Goal: Task Accomplishment & Management: Use online tool/utility

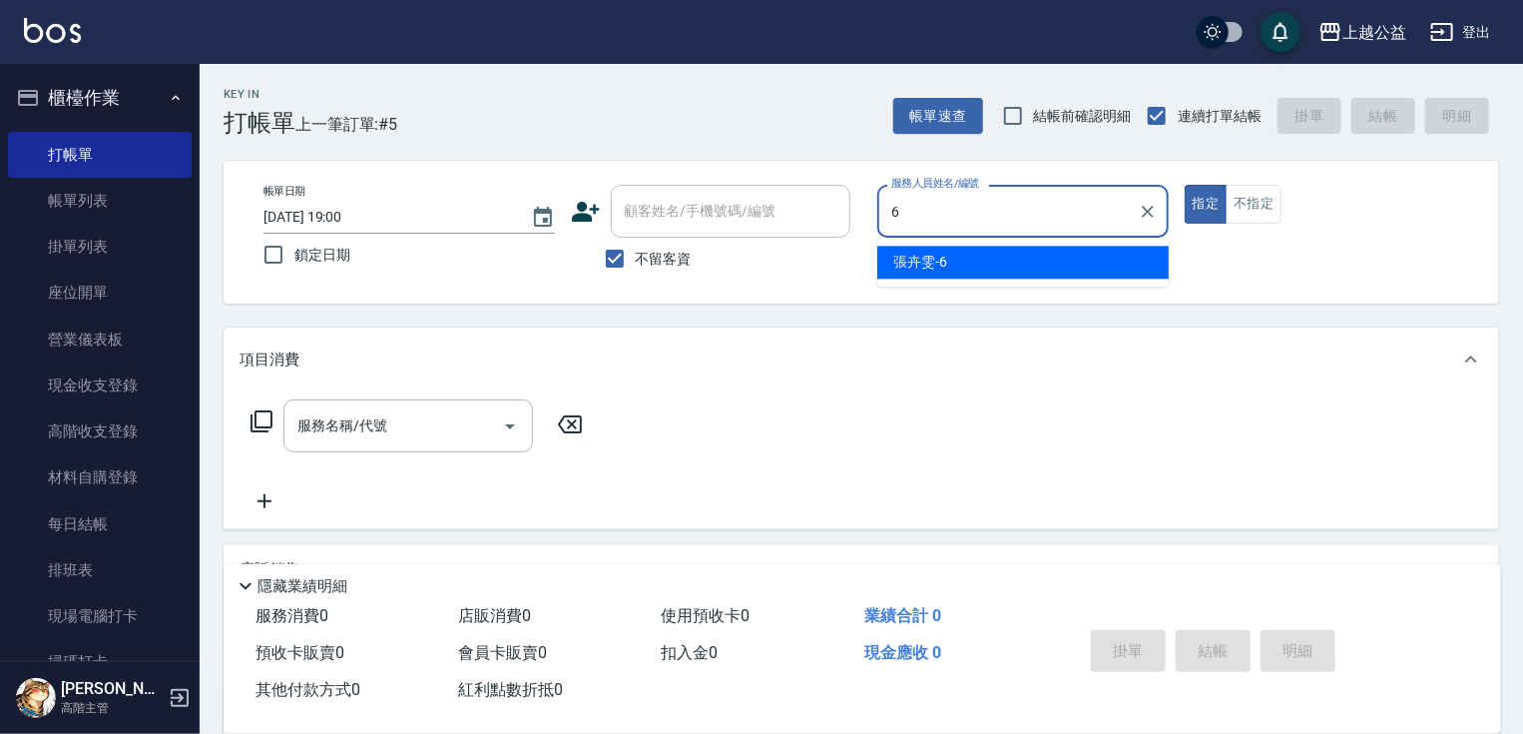
type input "[PERSON_NAME]-6"
type button "true"
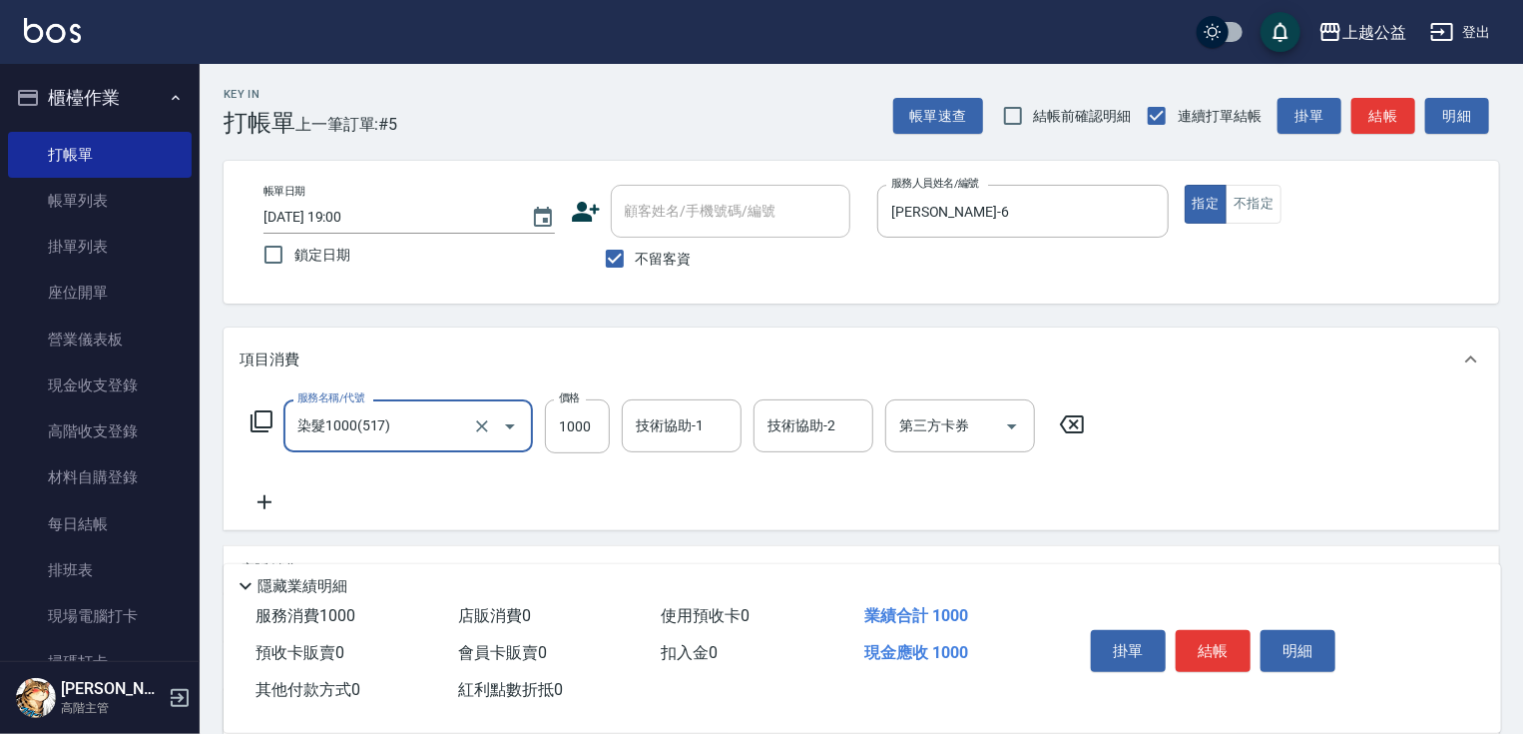
type input "染髮1000(517)"
type input "1099"
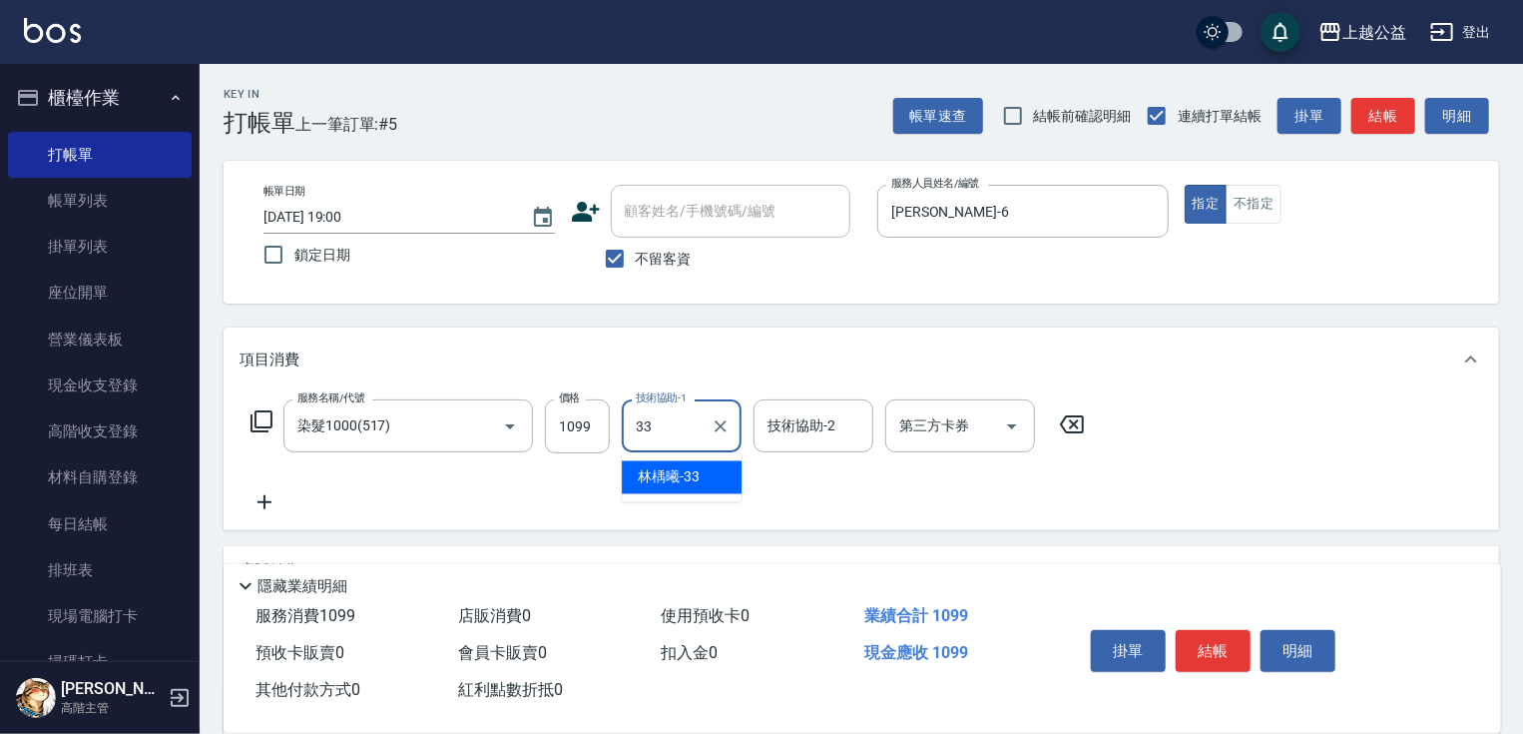
type input "[PERSON_NAME]-33"
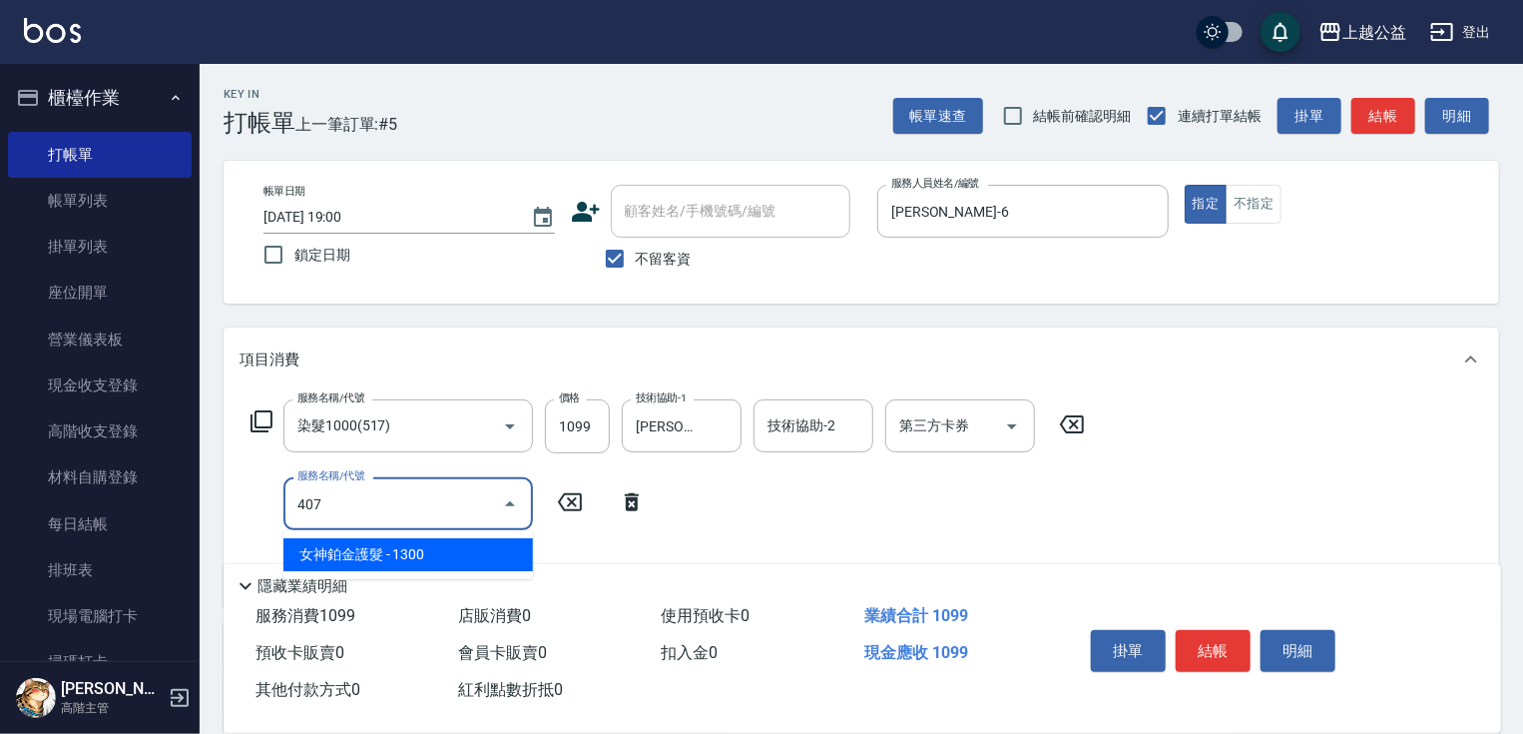
type input "女神鉑金護髮(407)"
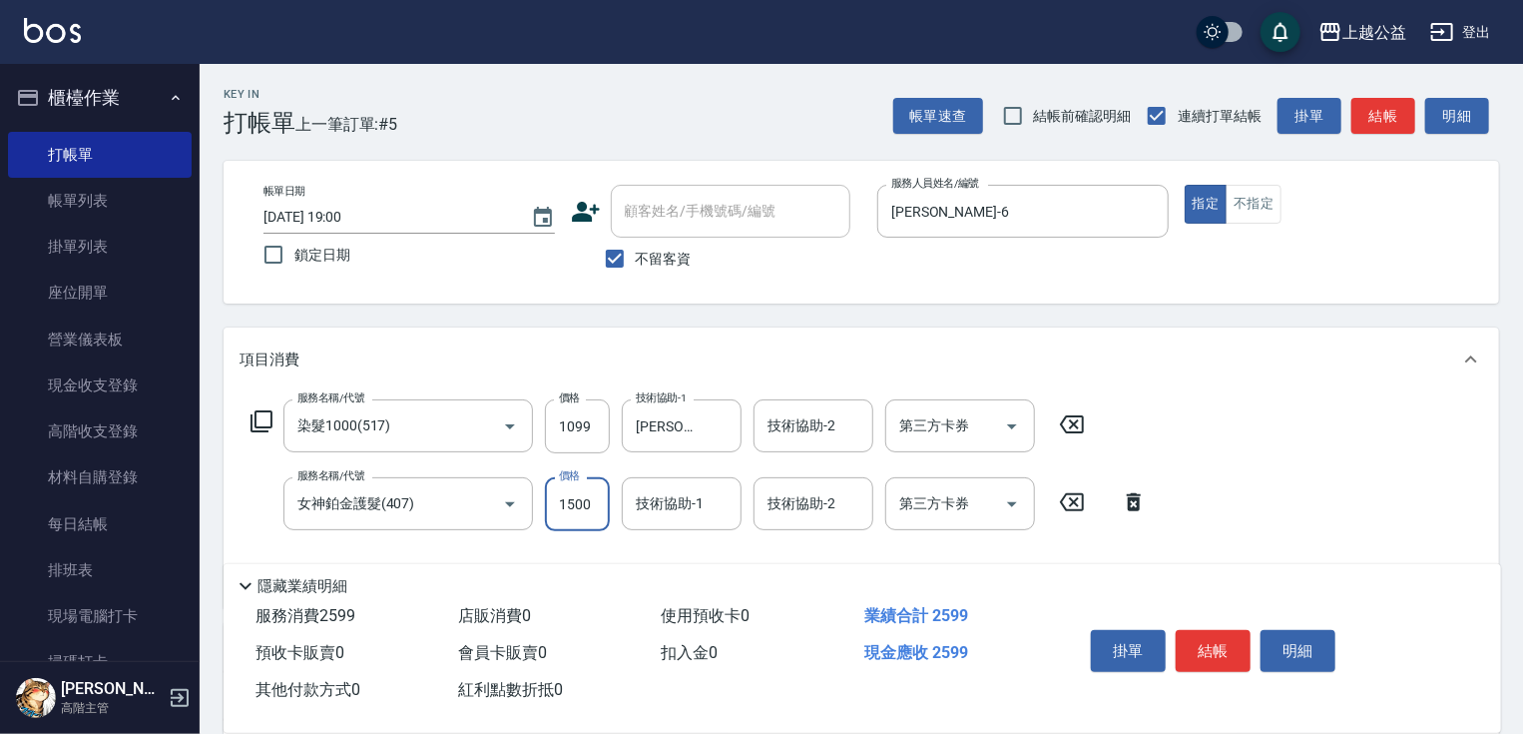
type input "1500"
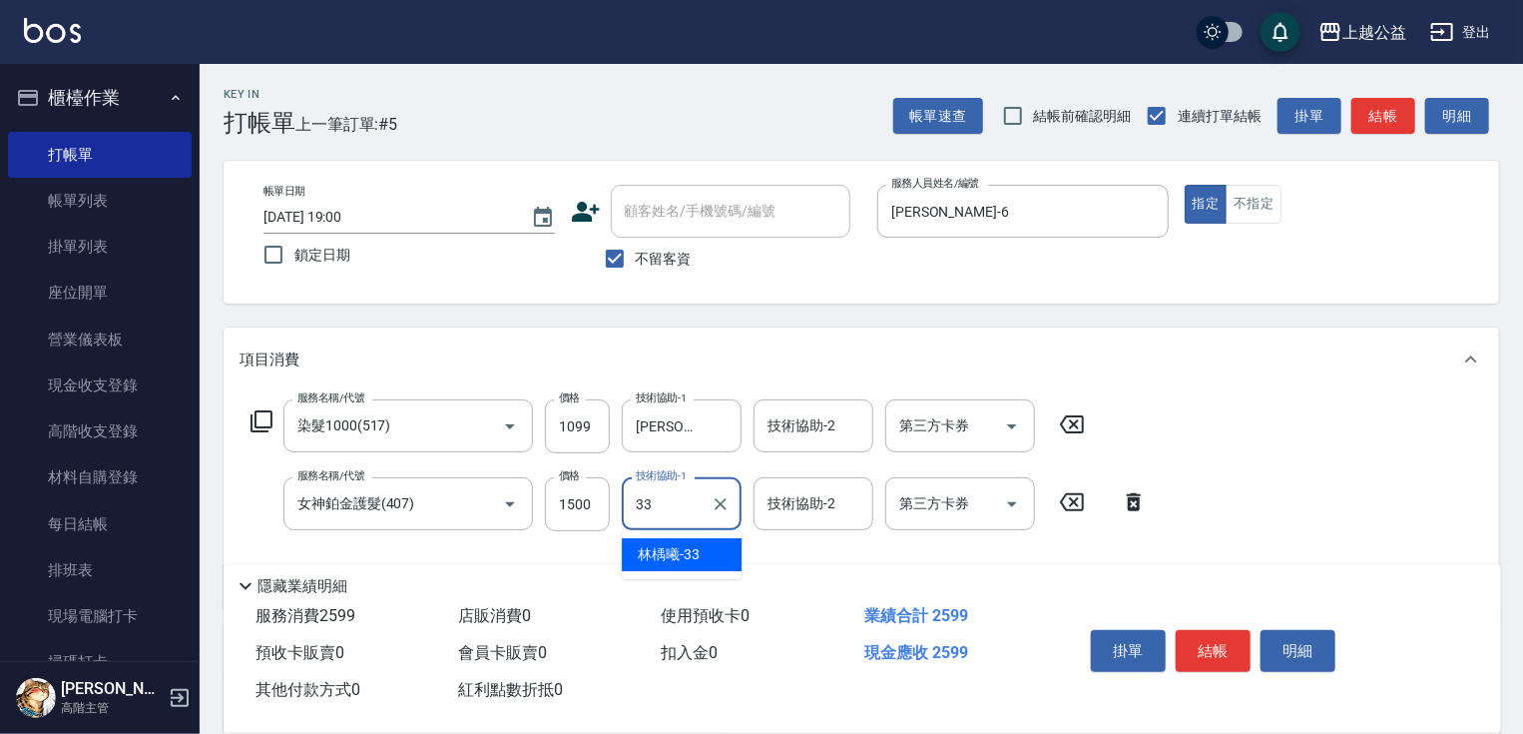
type input "[PERSON_NAME]-33"
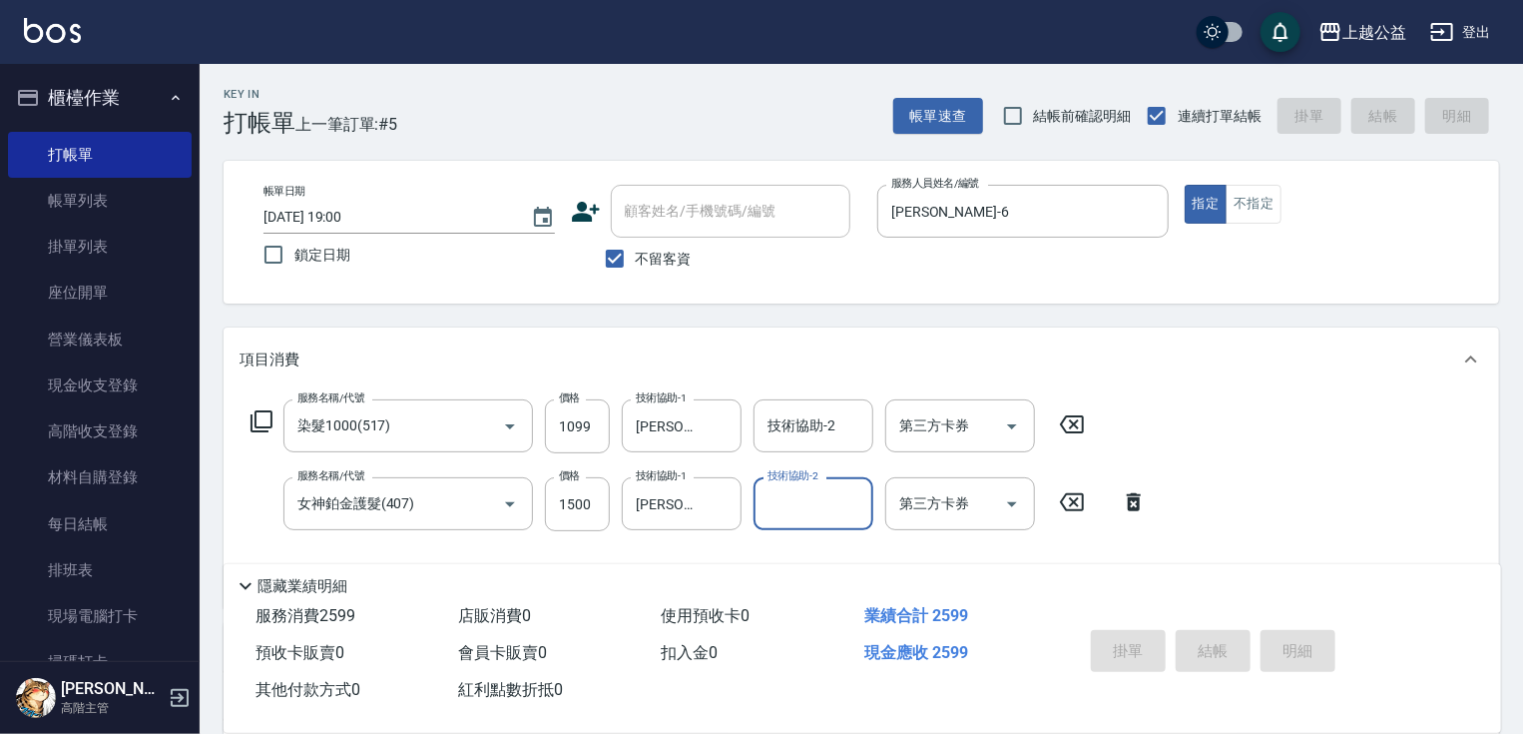
type input "[DATE] 20:46"
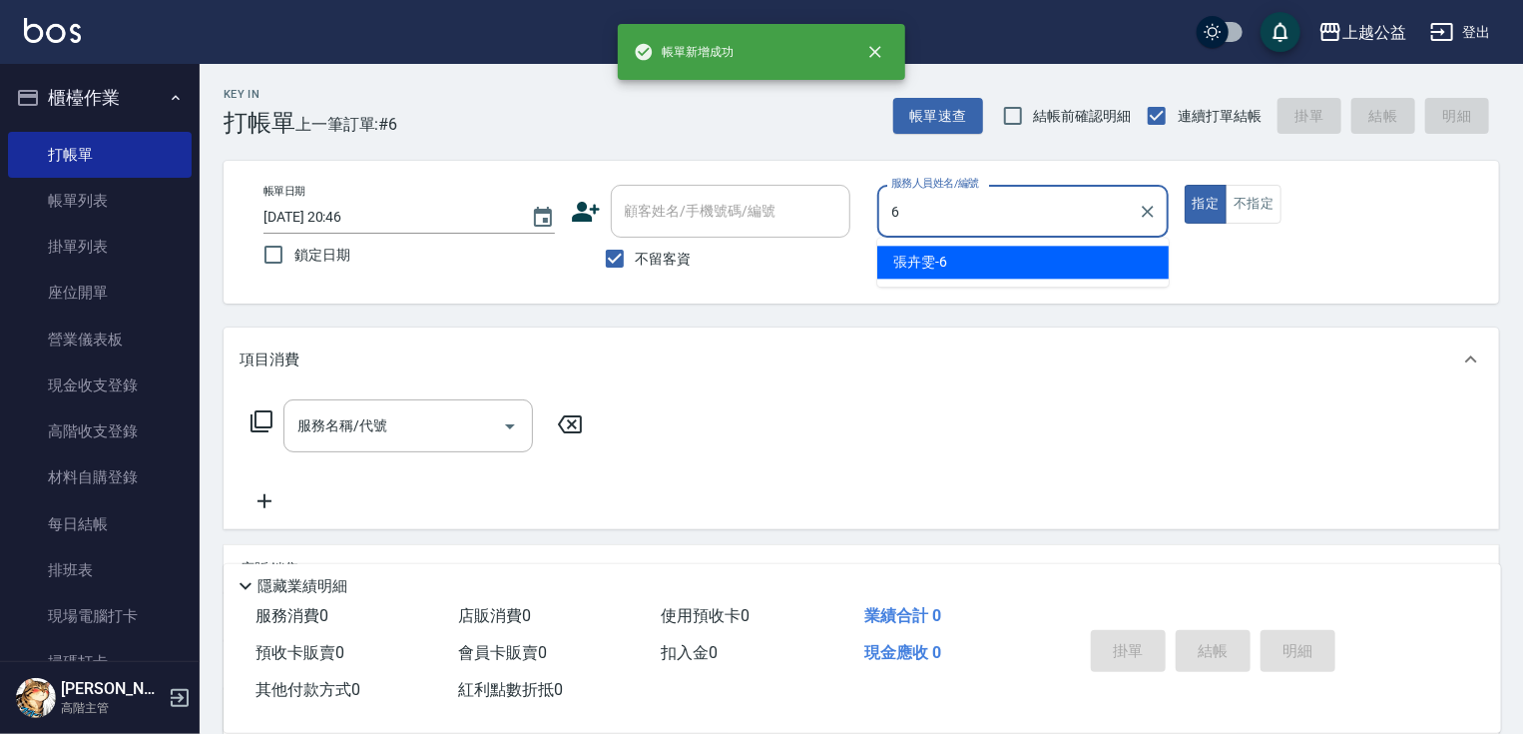
type input "[PERSON_NAME]-6"
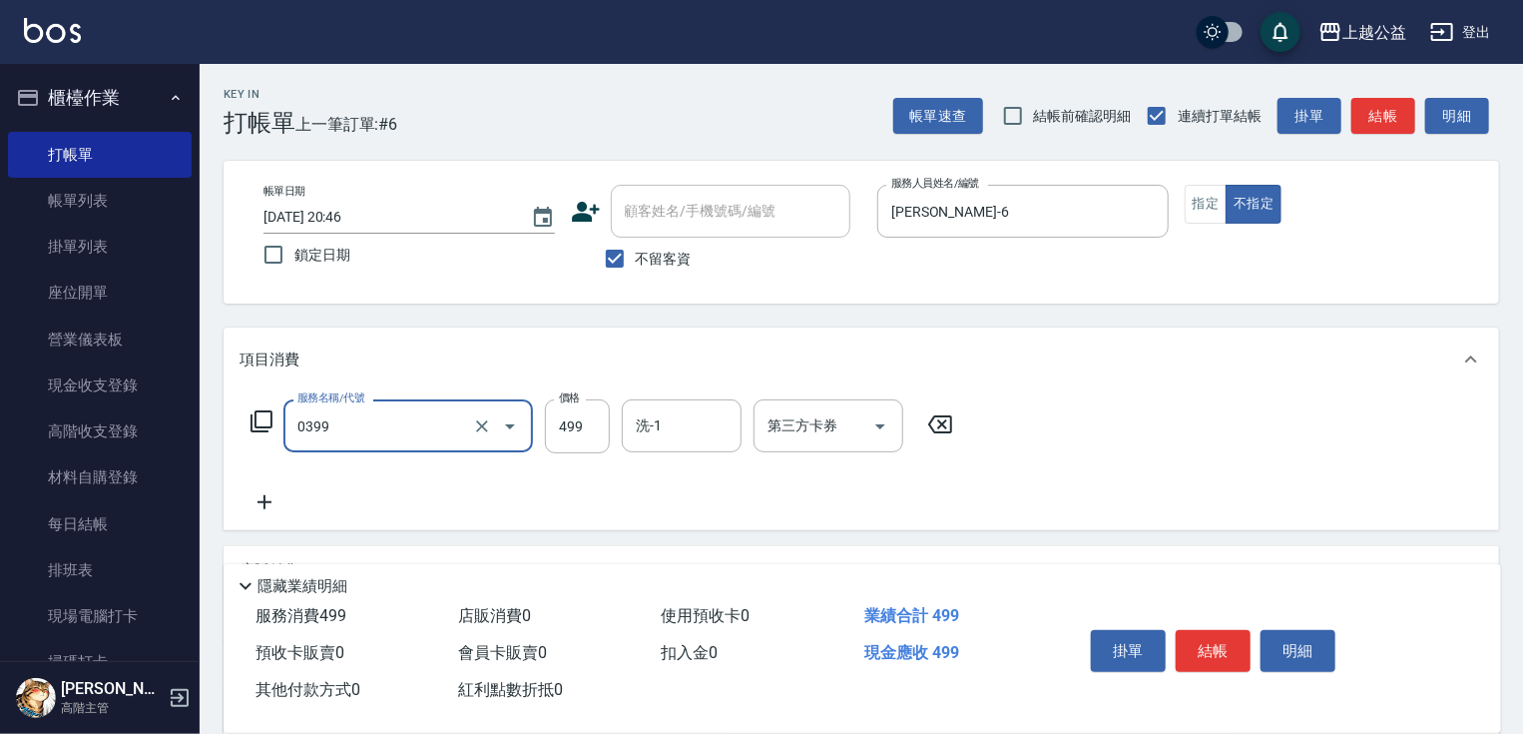
type input "海鹽SPA洗(0399)"
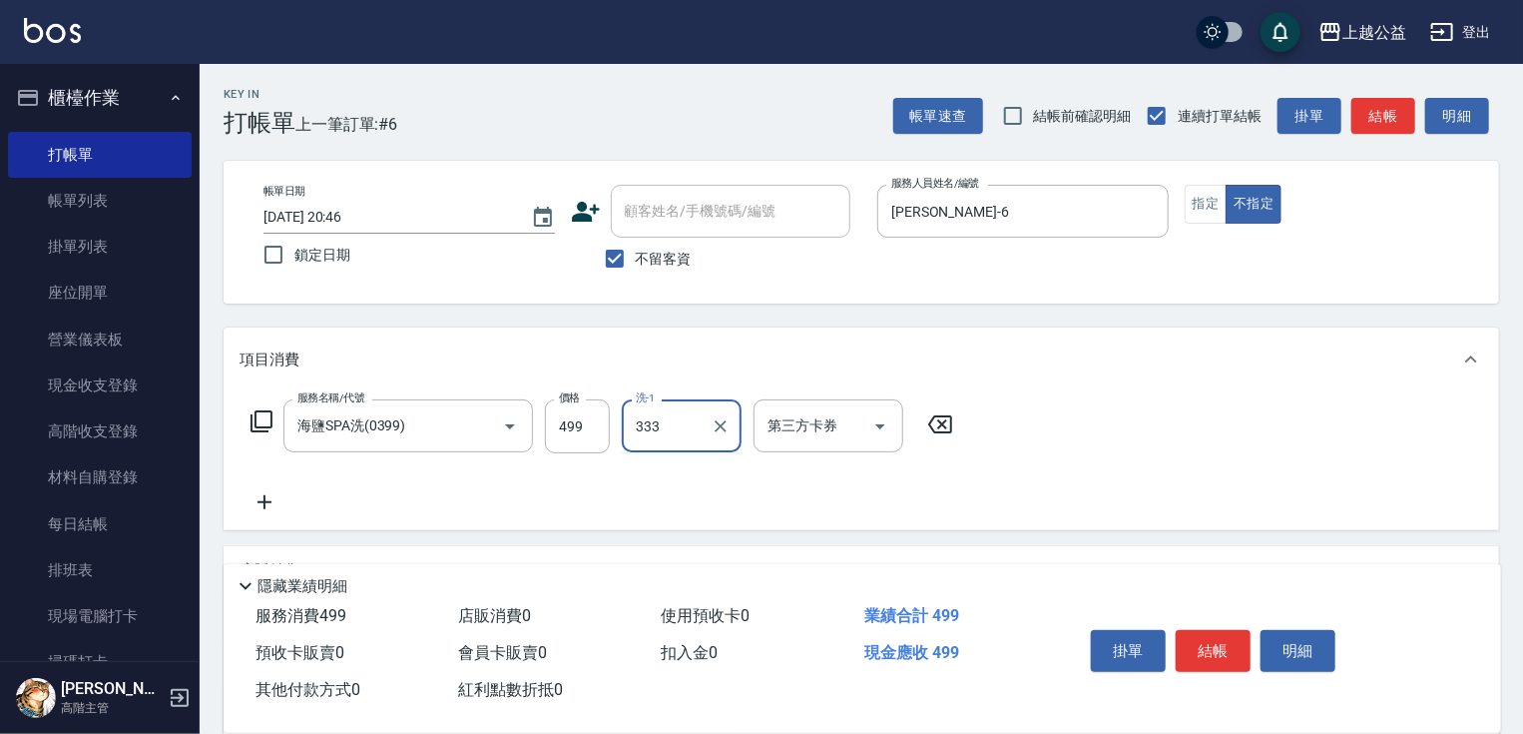
type input "333"
drag, startPoint x: 661, startPoint y: 464, endPoint x: 663, endPoint y: 437, distance: 27.0
click at [661, 459] on div "服務名稱/代號 海鹽SPA洗(0399) 服務名稱/代號 價格 499 價格 洗-1 洗-1 第三方卡券 第三方卡券" at bounding box center [603, 456] width 726 height 115
click at [663, 434] on input "洗-1" at bounding box center [682, 425] width 102 height 35
type input "[PERSON_NAME]-33"
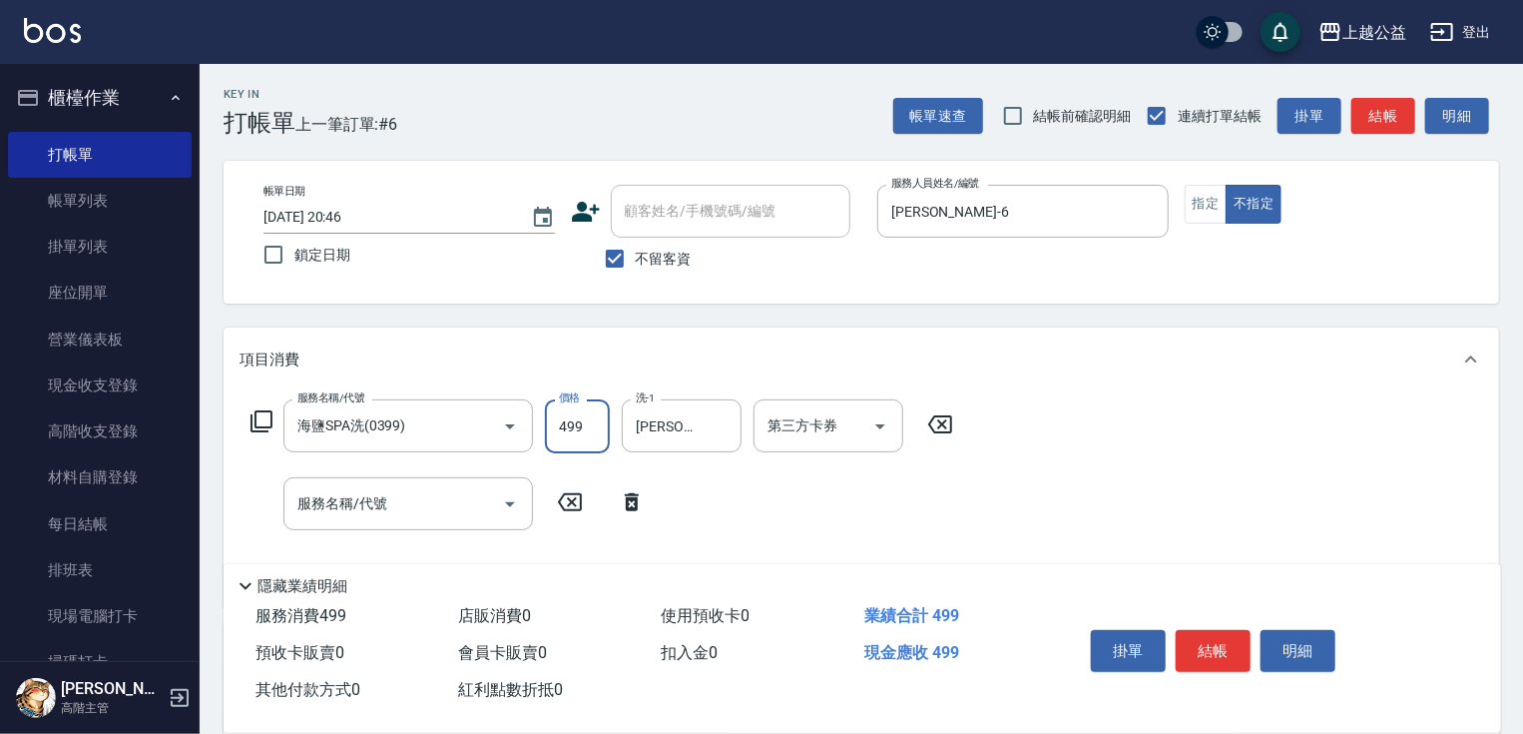
drag, startPoint x: 576, startPoint y: 443, endPoint x: 615, endPoint y: 387, distance: 68.1
click at [576, 443] on input "499" at bounding box center [577, 426] width 65 height 54
type input "500"
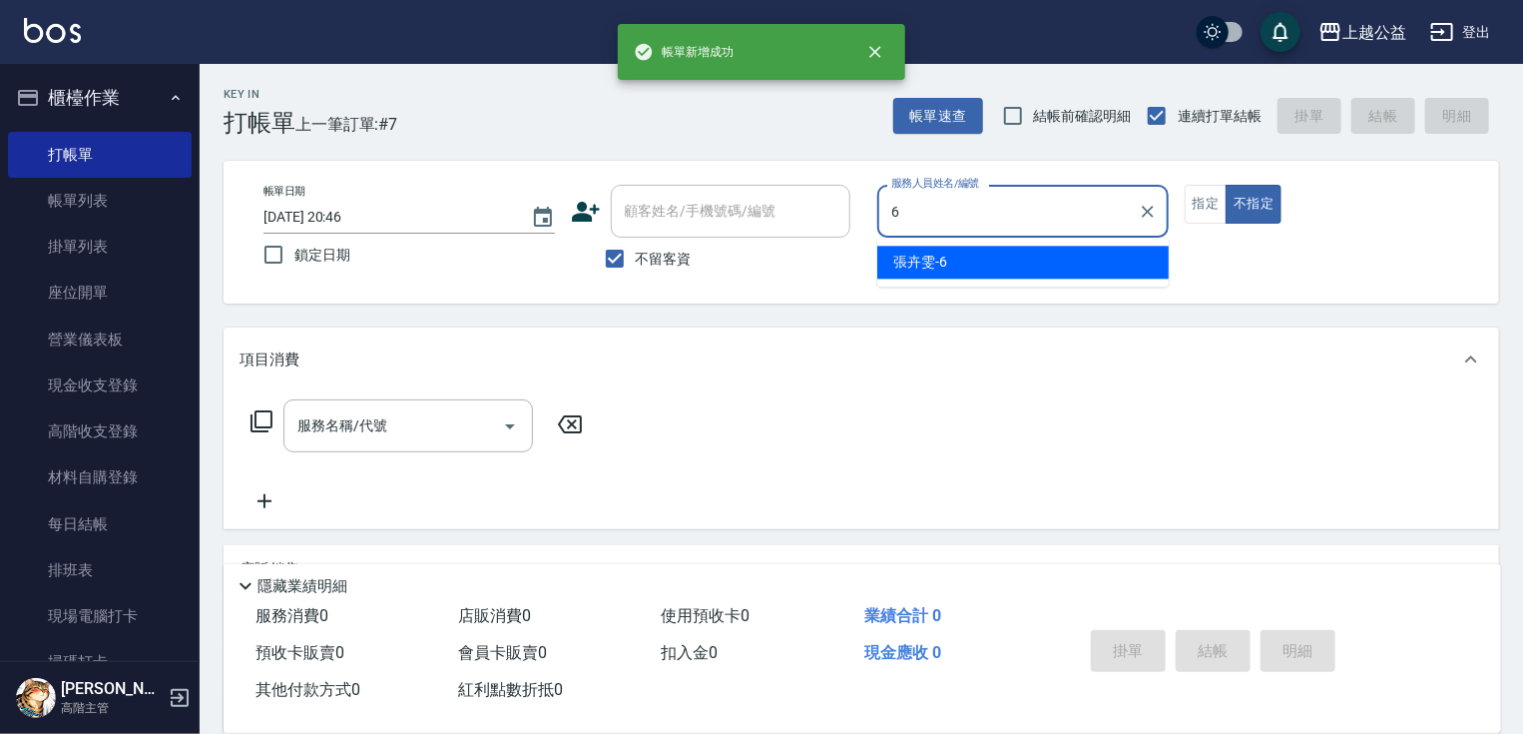
type input "[PERSON_NAME]-6"
type button "false"
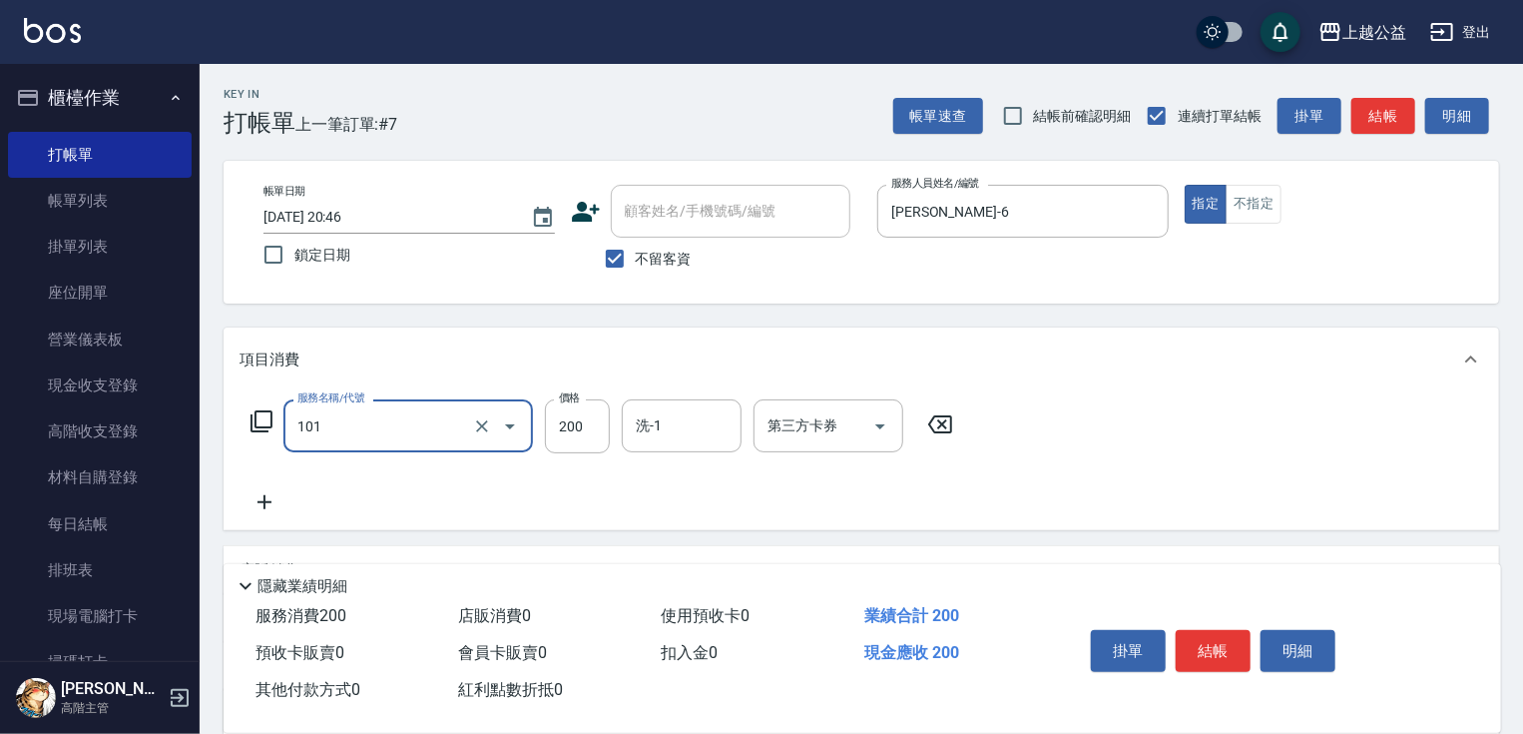
type input "洗髮(101)"
type input "399"
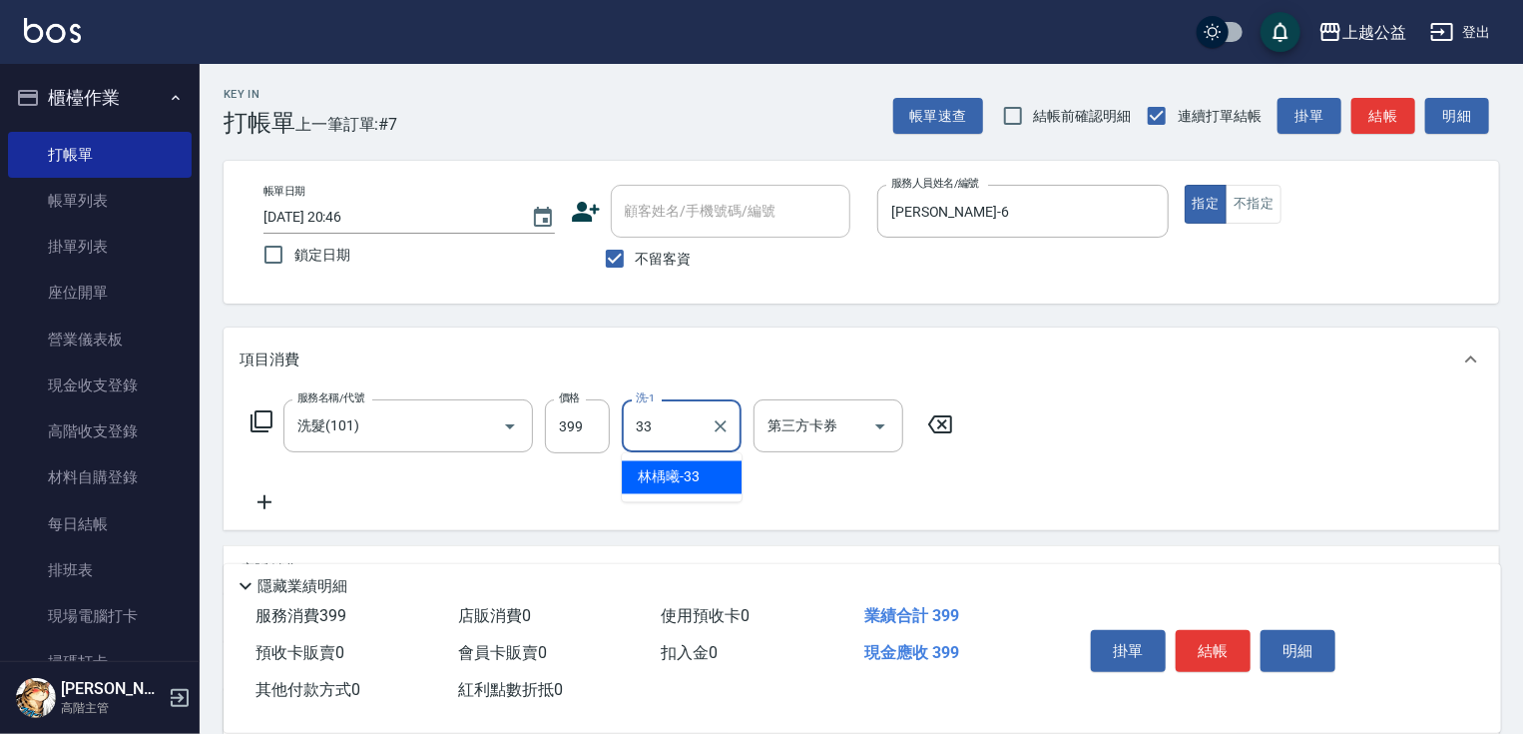
type input "[PERSON_NAME]-33"
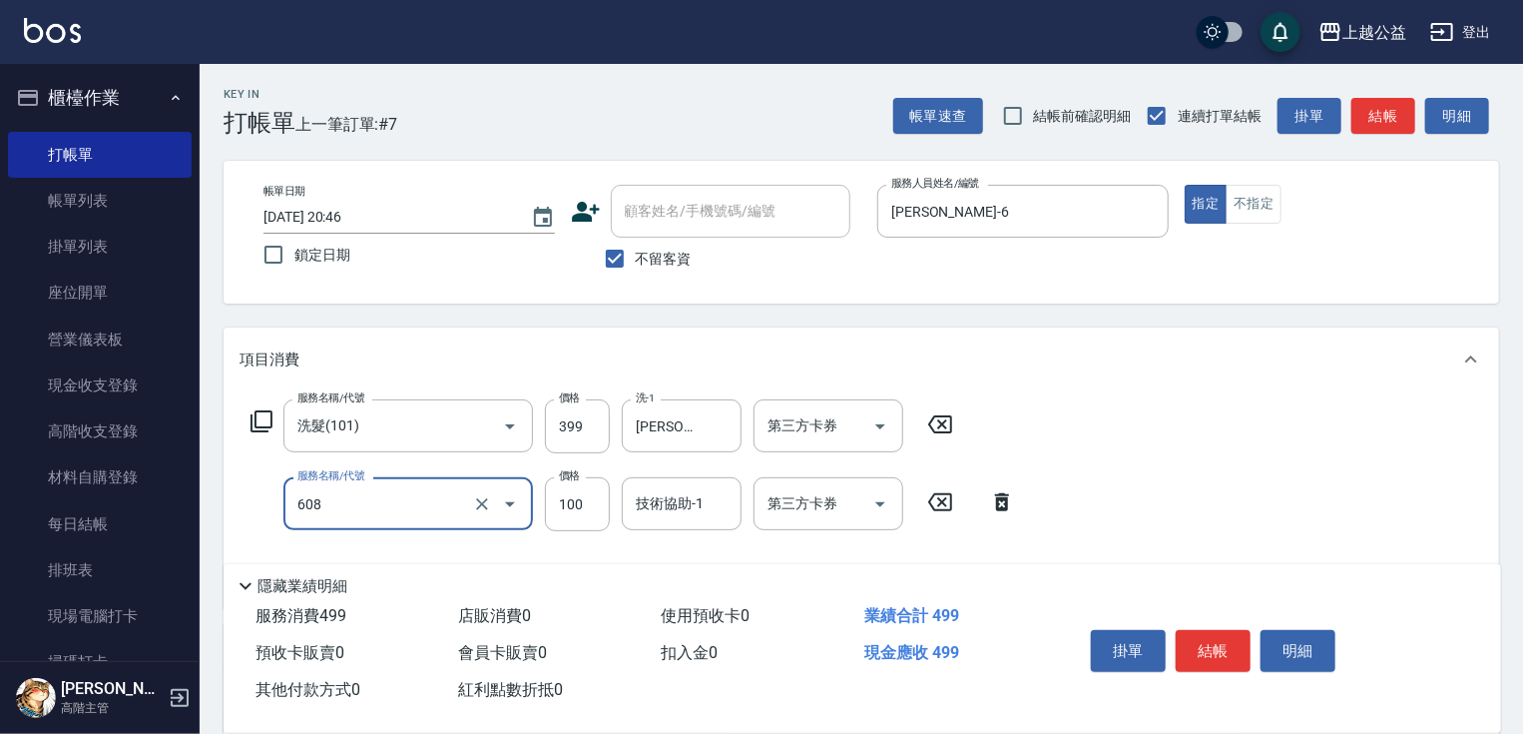
type input "精油長髮(608)"
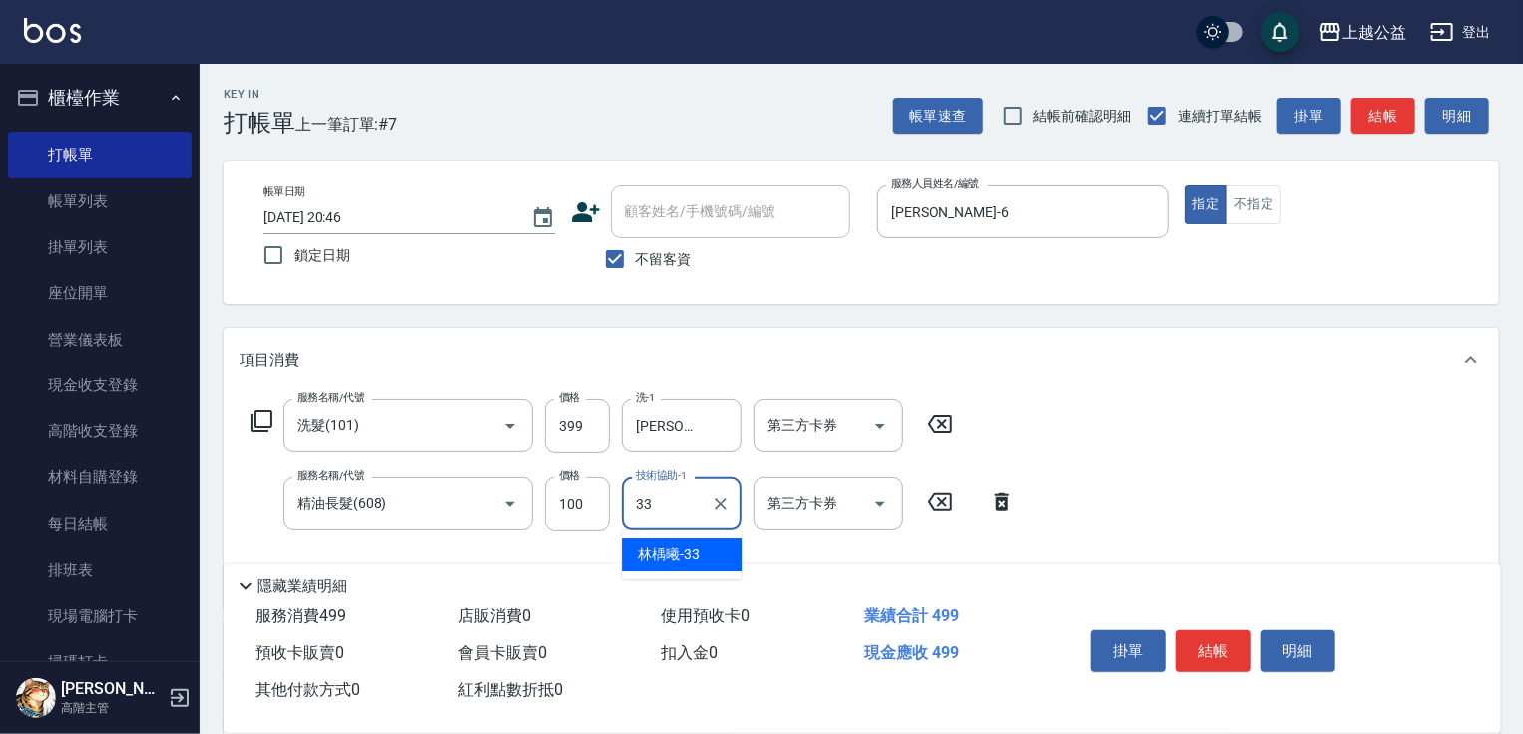
type input "[PERSON_NAME]-33"
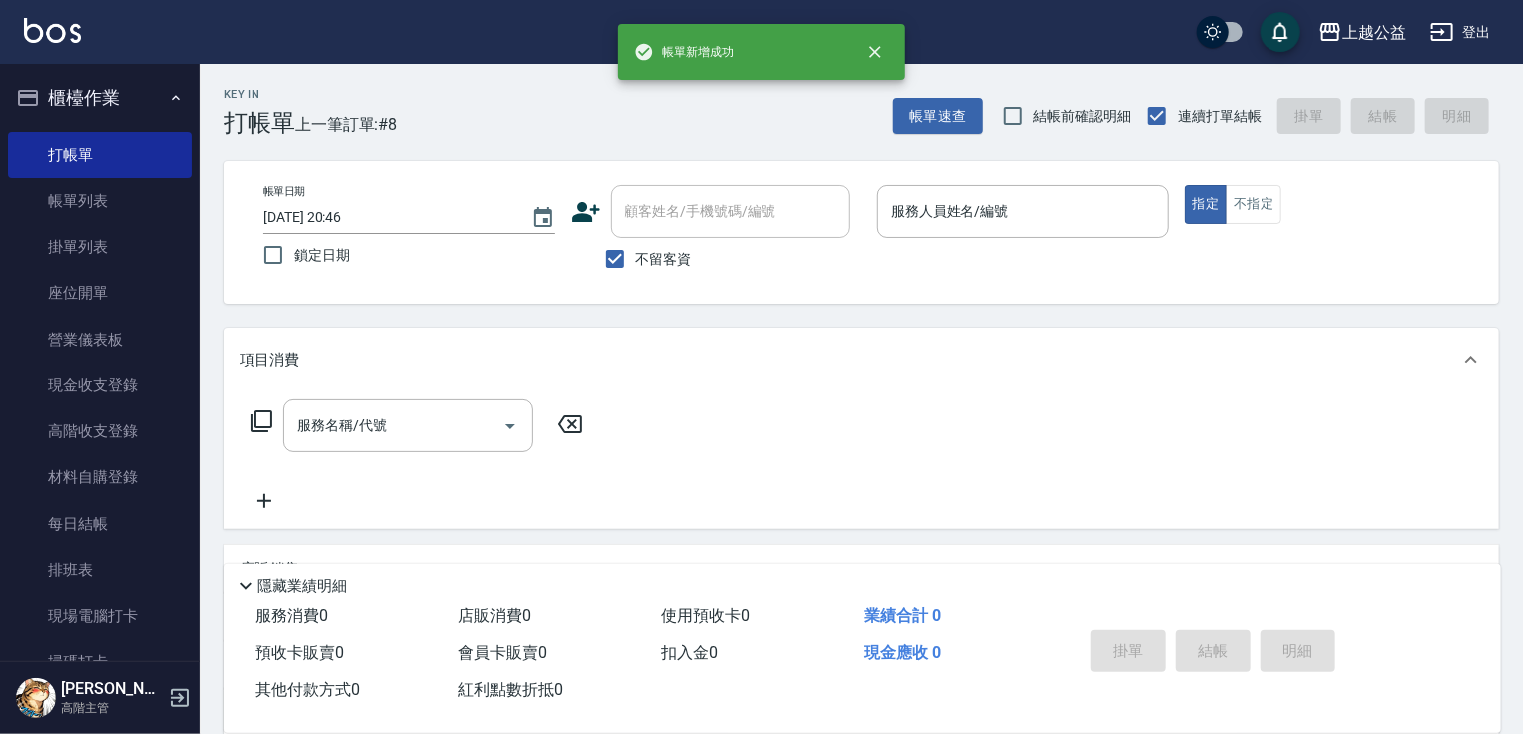
drag, startPoint x: 658, startPoint y: 256, endPoint x: 667, endPoint y: 246, distance: 13.4
click at [659, 255] on span "不留客資" at bounding box center [664, 259] width 56 height 21
click at [636, 255] on input "不留客資" at bounding box center [615, 259] width 42 height 42
checkbox input "false"
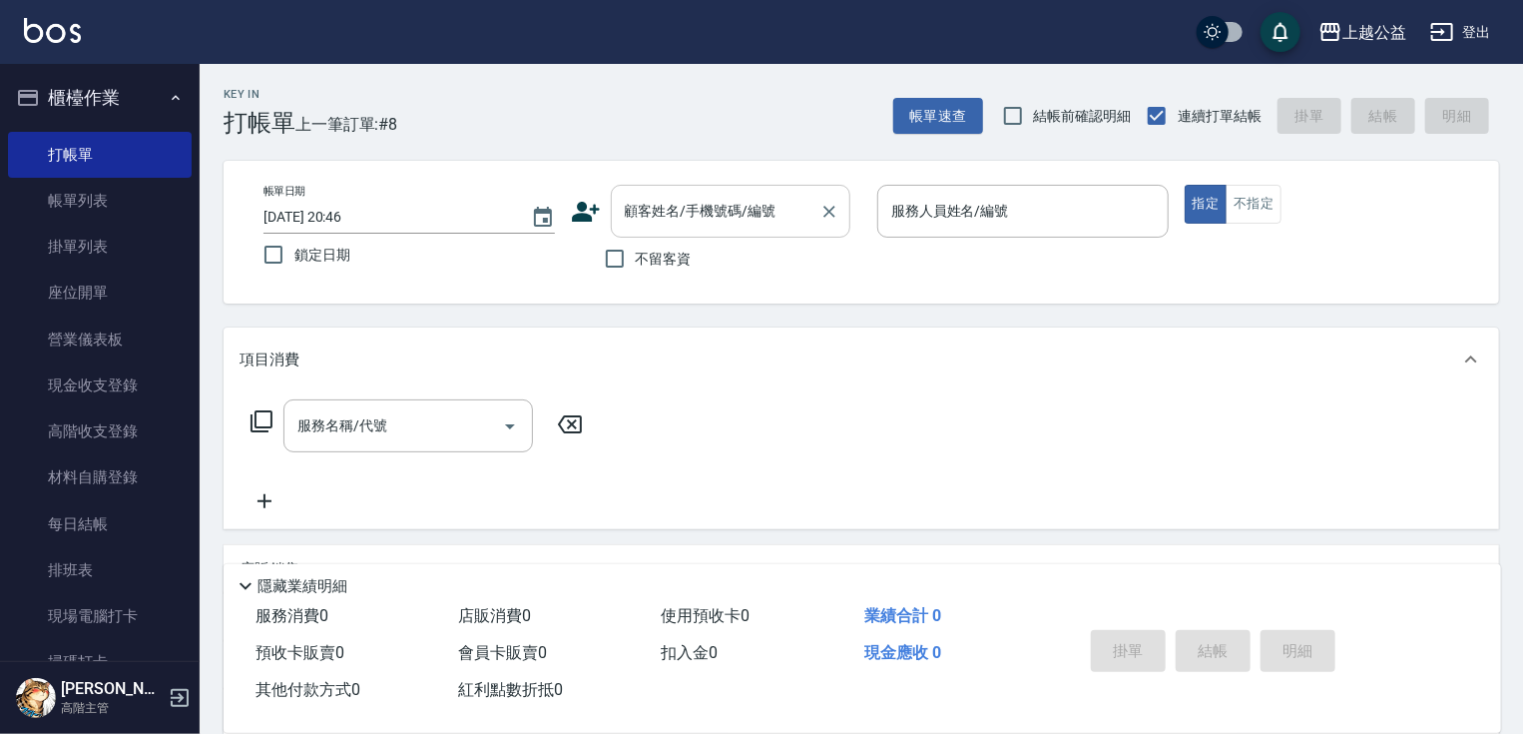
click at [687, 211] on div "顧客姓名/手機號碼/編號 顧客姓名/手機號碼/編號" at bounding box center [731, 211] width 240 height 53
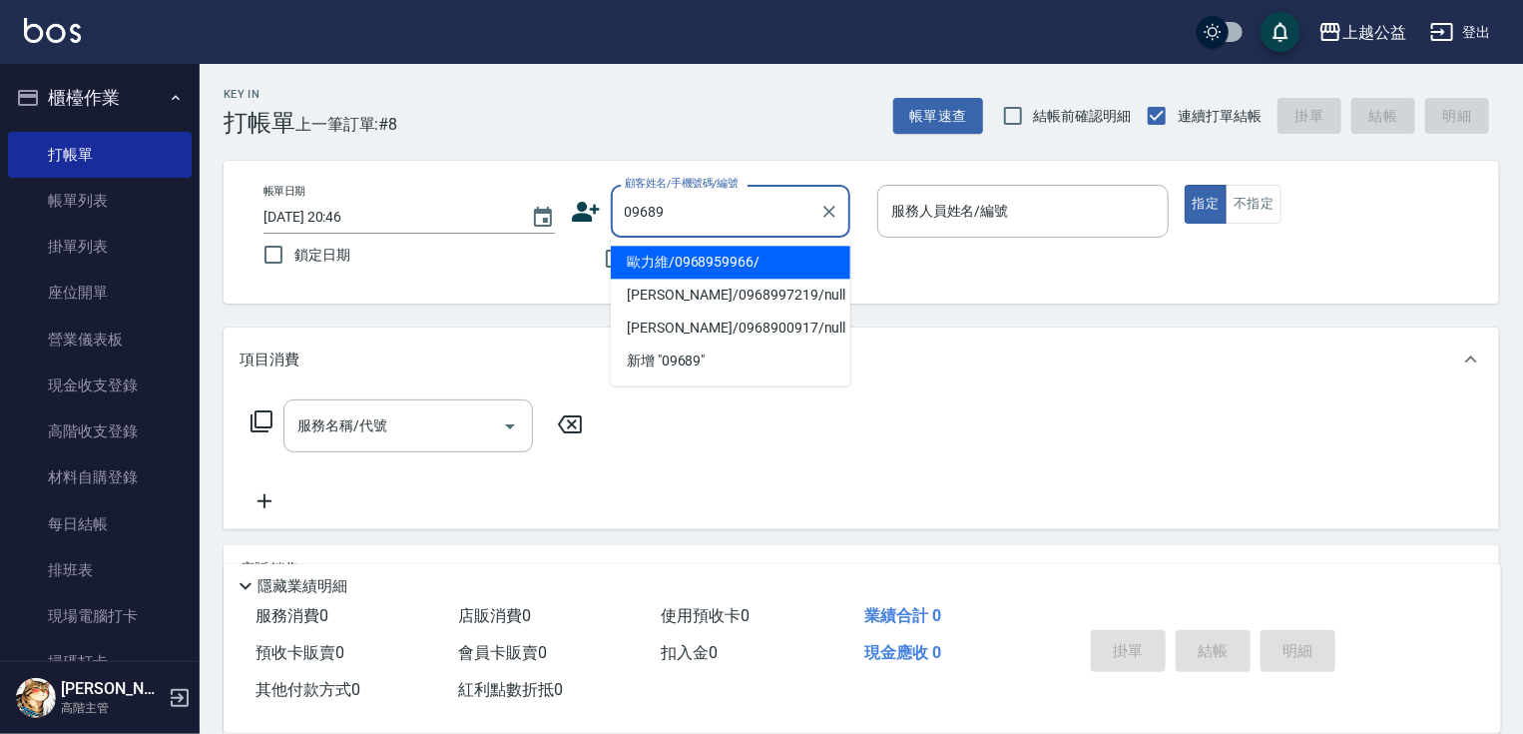
type input "歐力維/0968959966/"
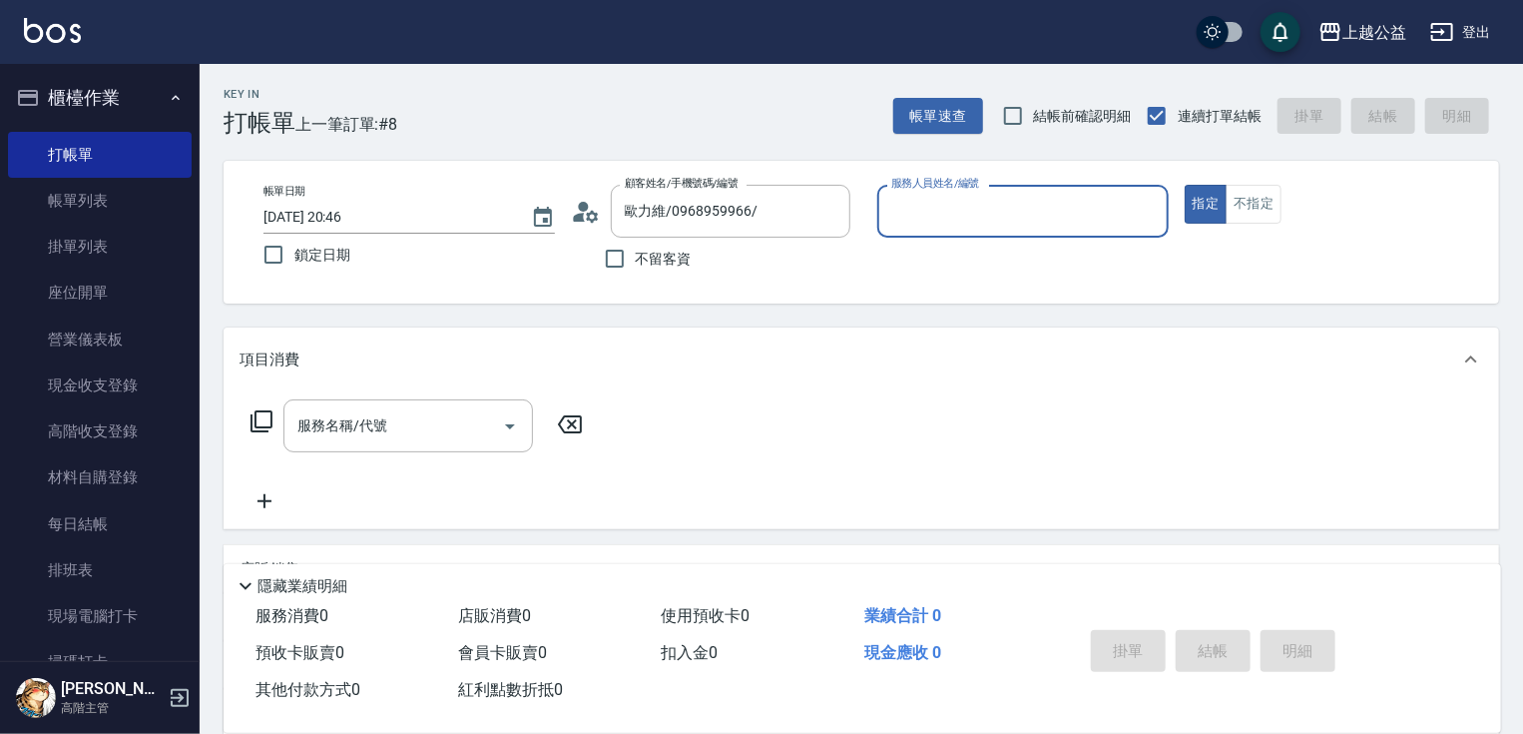
type input "[PERSON_NAME]-6"
click at [1185, 185] on button "指定" at bounding box center [1206, 204] width 43 height 39
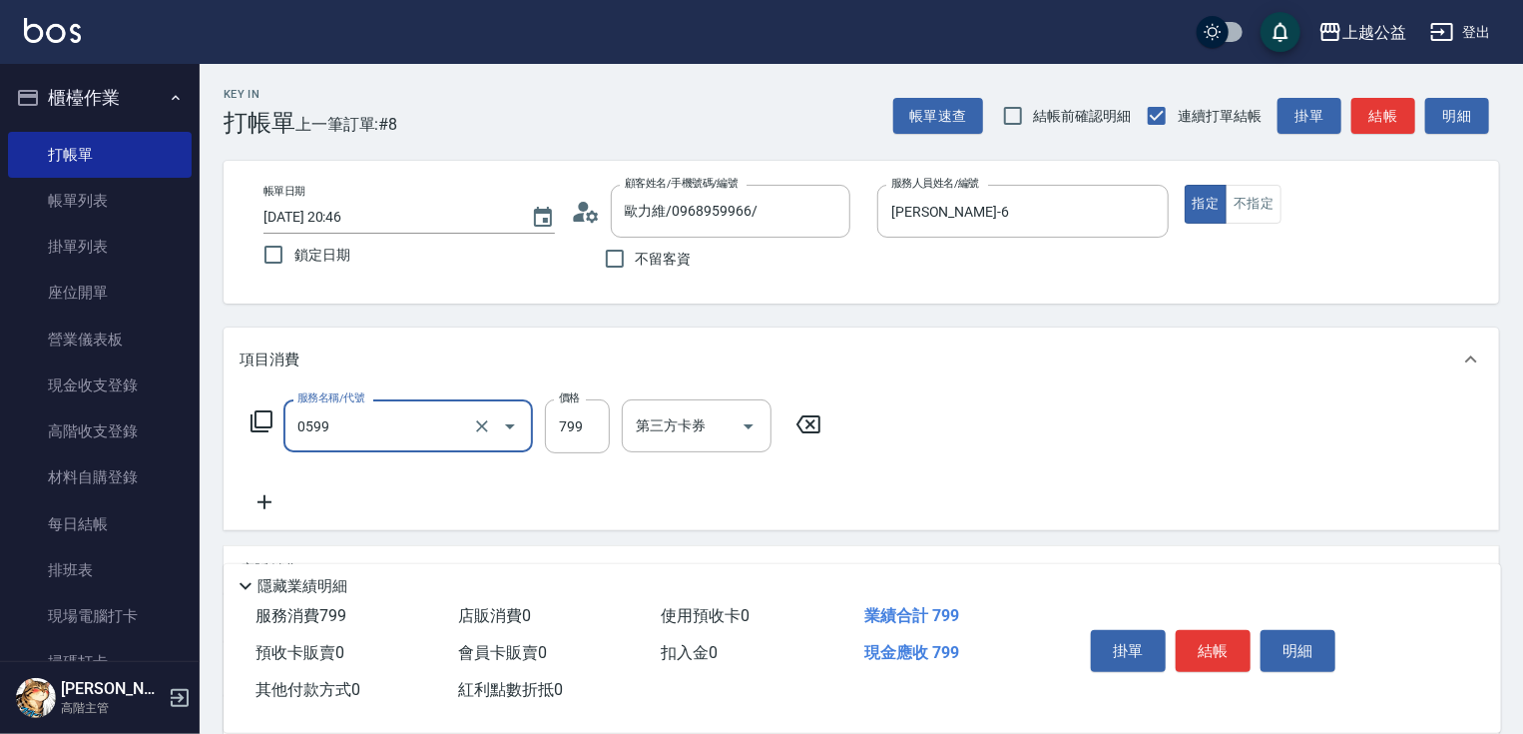
type input "精油SPA(0599)"
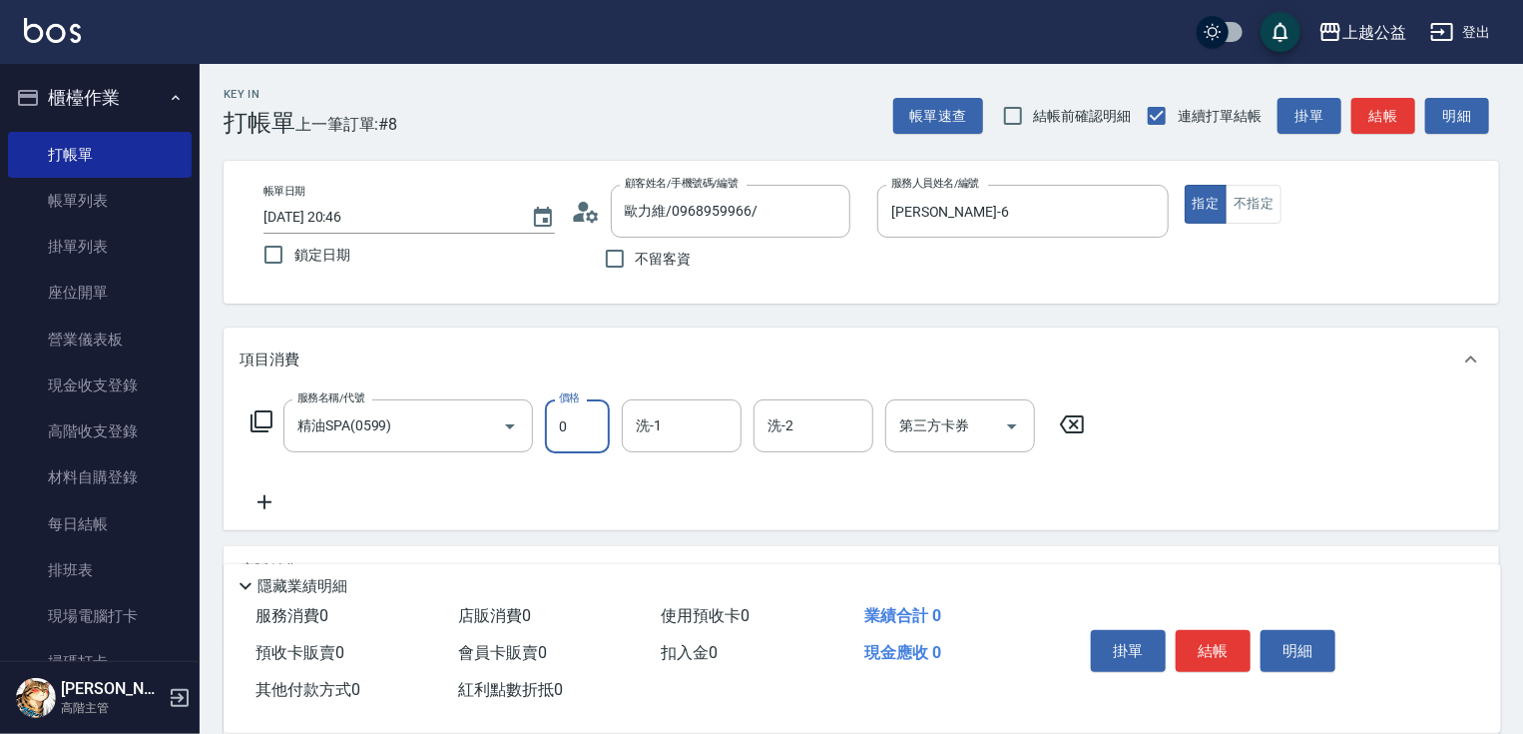
type input "0"
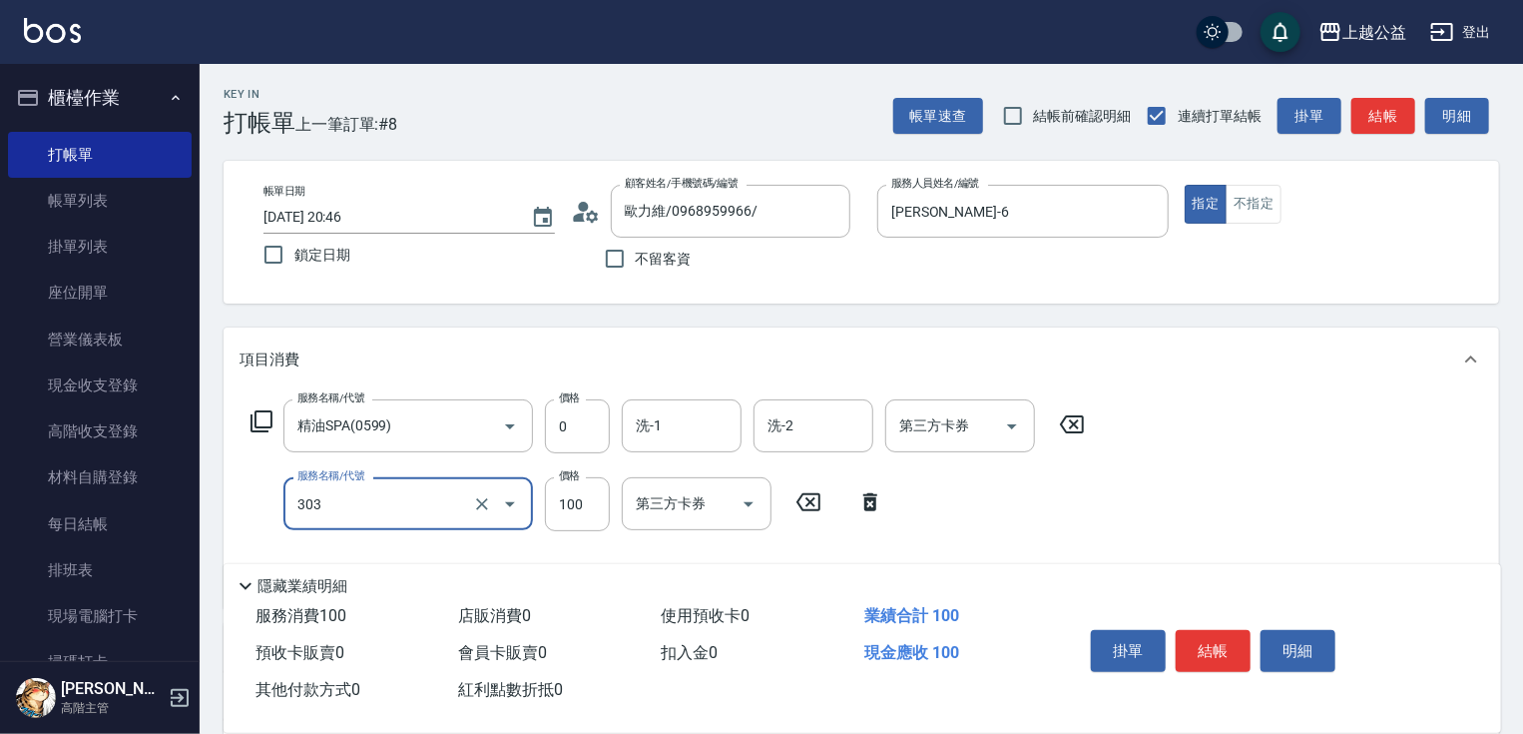
type input "剪髮(303)"
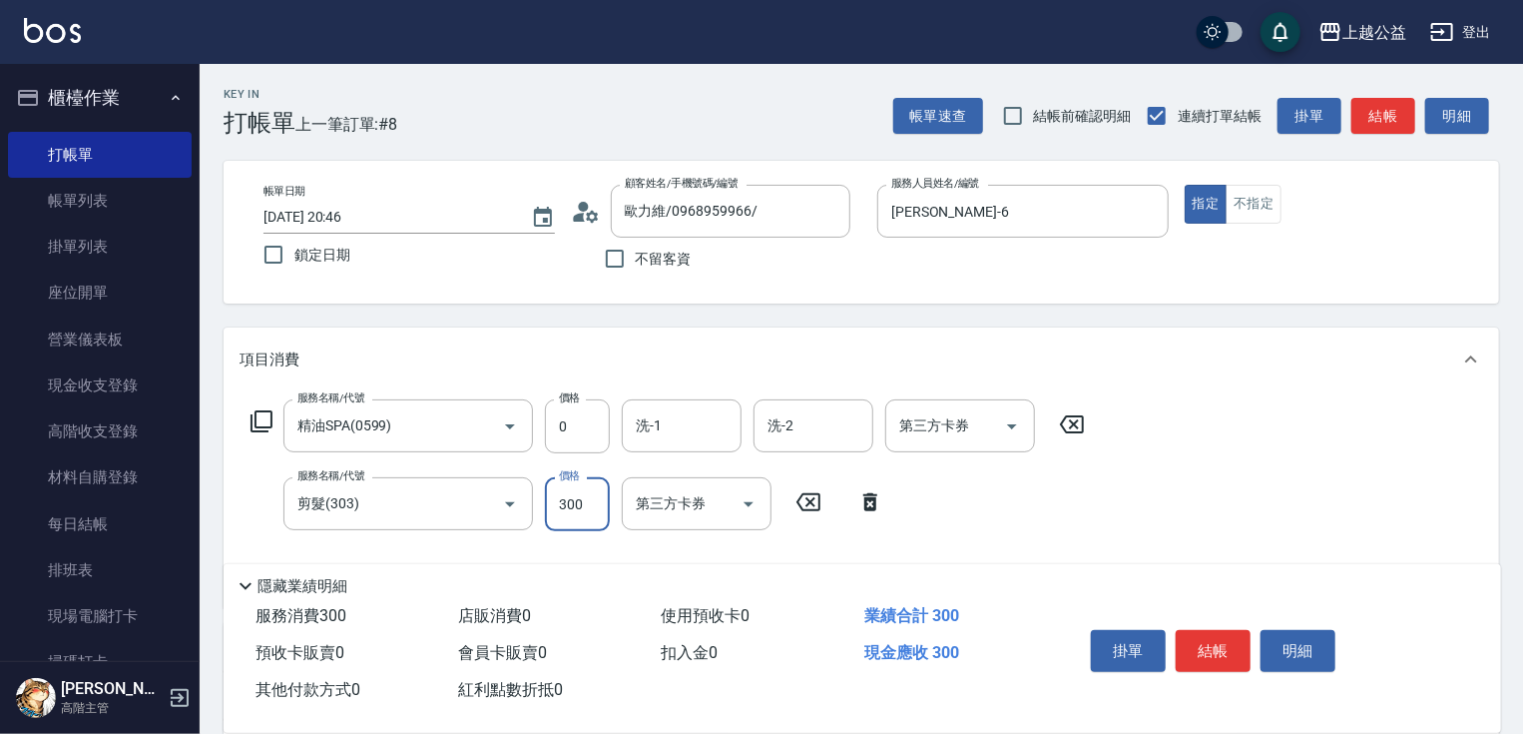
type input "300"
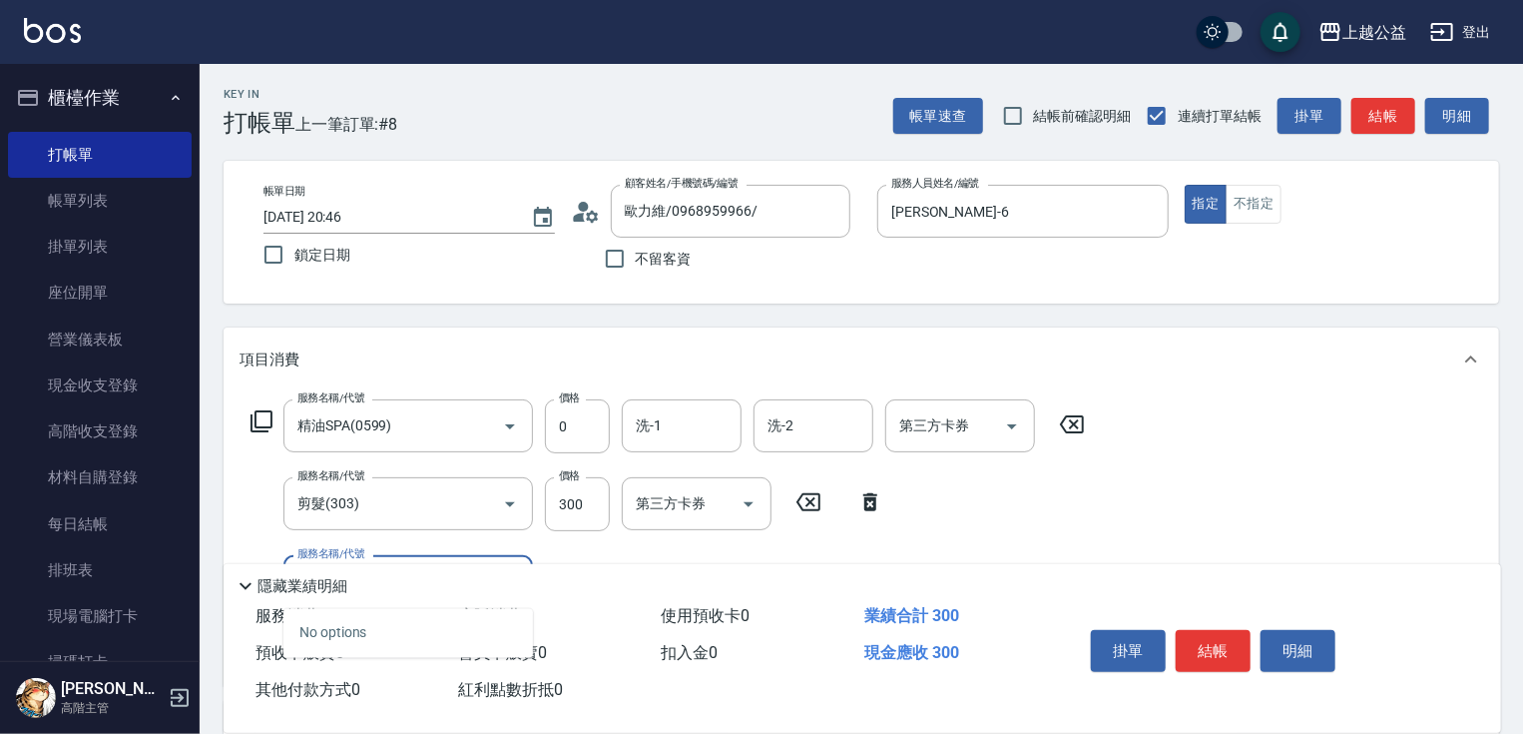
type input "4"
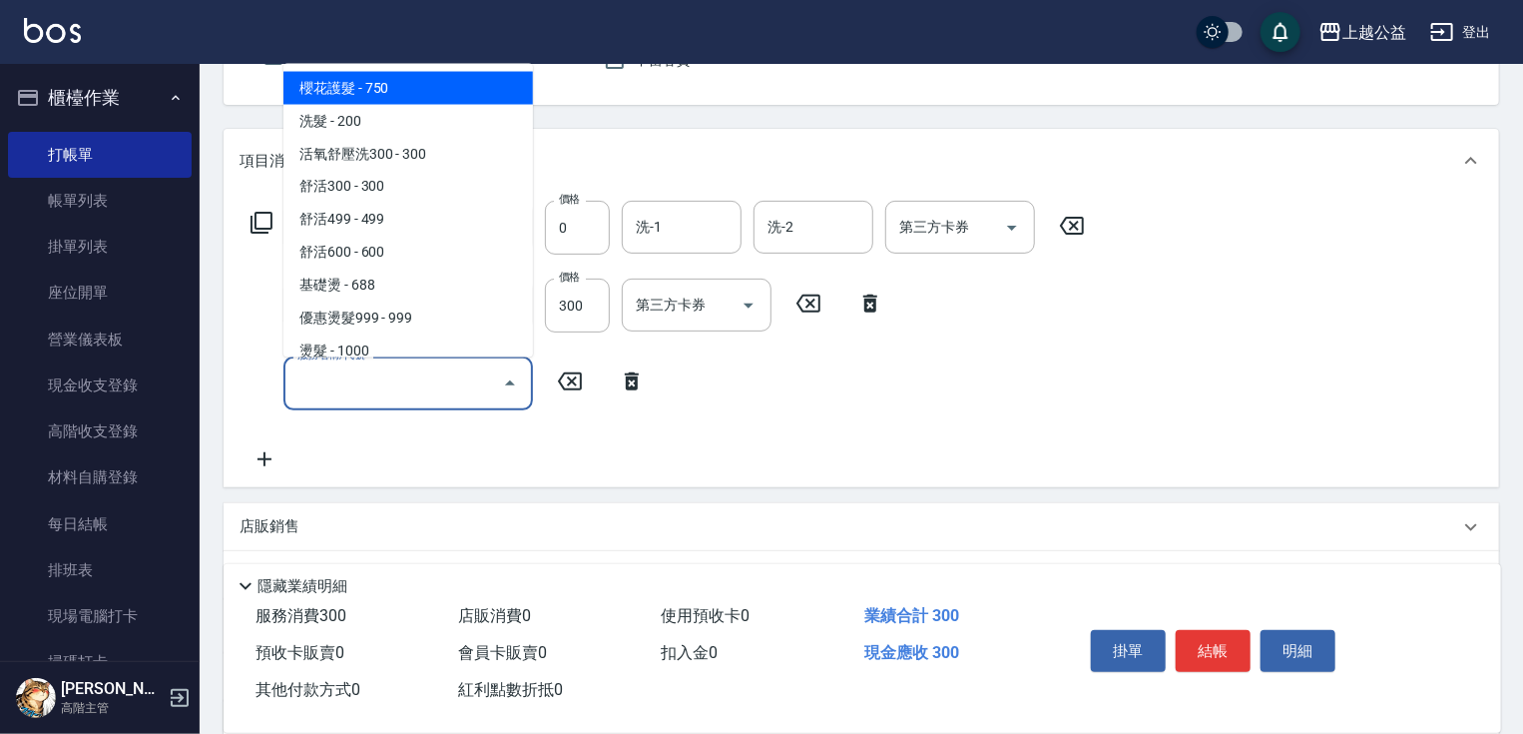
scroll to position [252, 0]
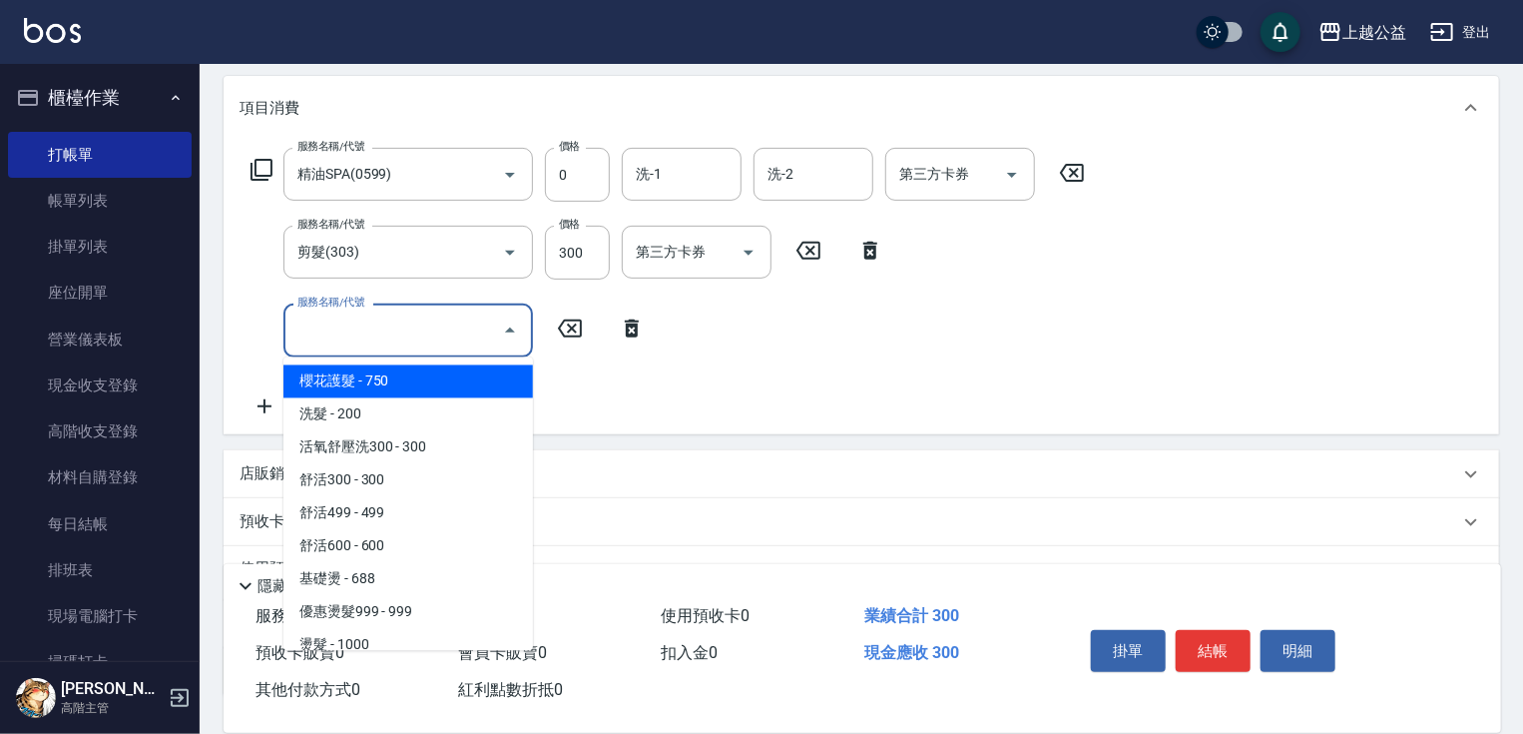
click at [342, 368] on span "櫻花護髮 - 750" at bounding box center [409, 381] width 250 height 33
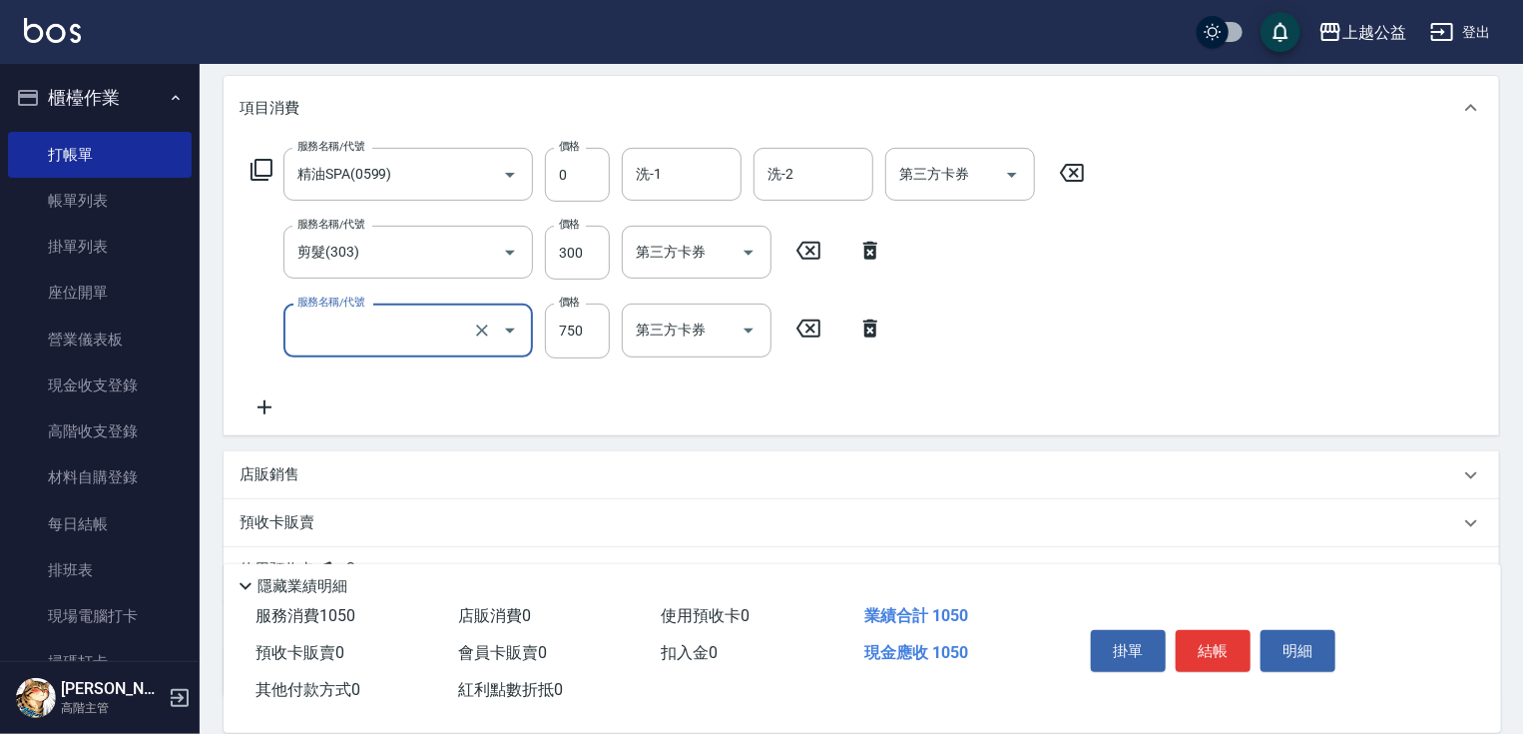
type input "櫻花護髮"
click at [486, 329] on icon "Clear" at bounding box center [482, 330] width 20 height 20
click at [425, 329] on input "服務名稱/代號" at bounding box center [381, 329] width 176 height 35
type input "天天護髮(403)"
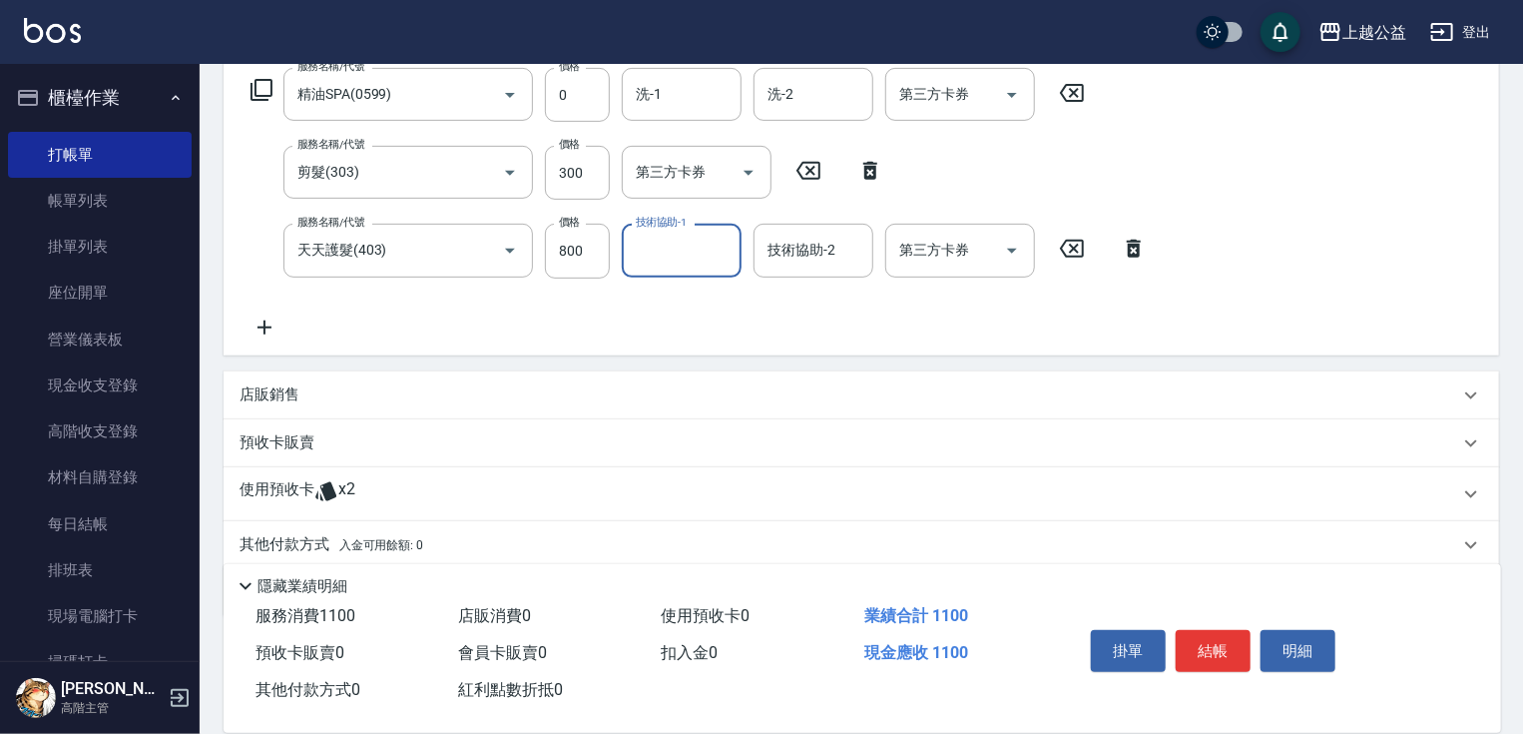
scroll to position [403, 0]
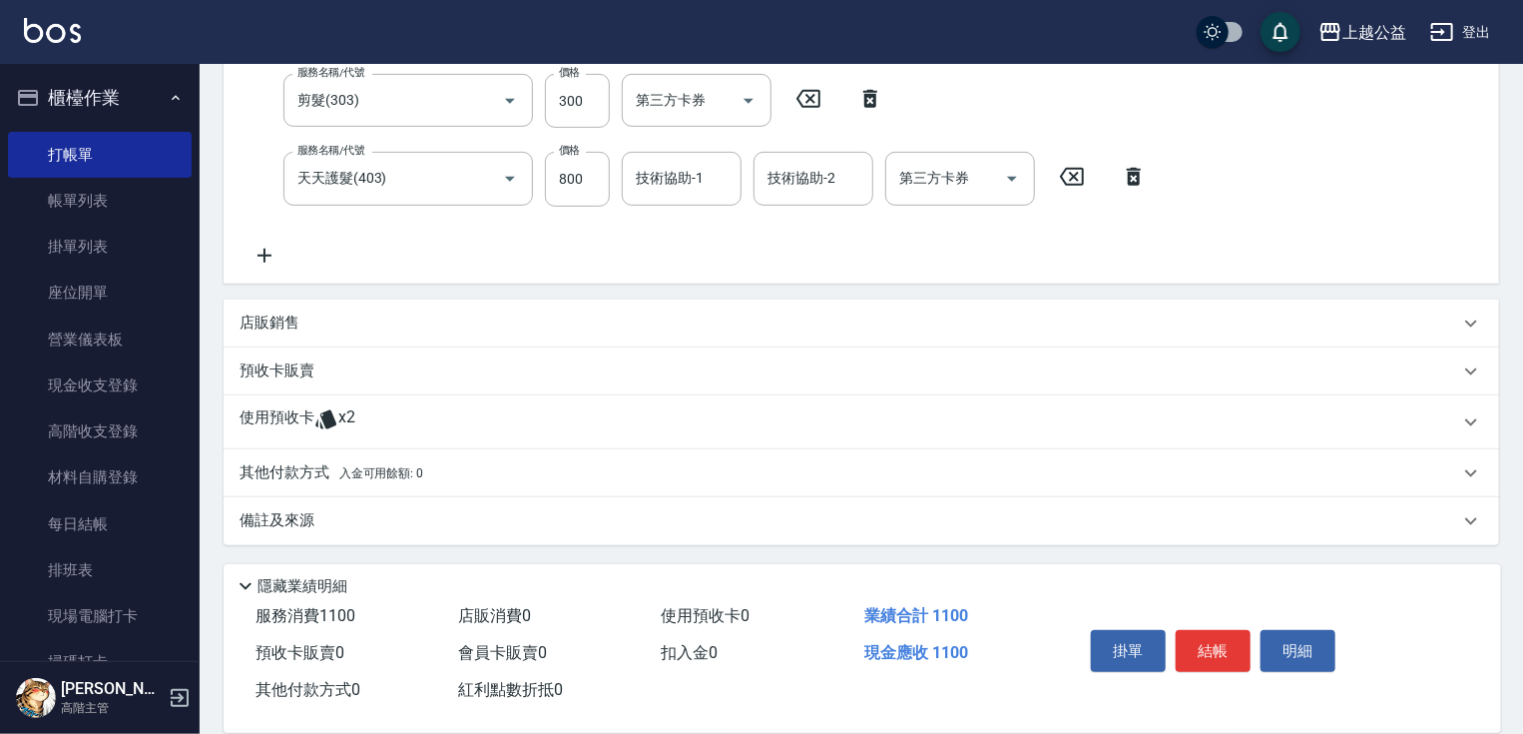
click at [352, 398] on div "使用預收卡 x2" at bounding box center [862, 422] width 1276 height 54
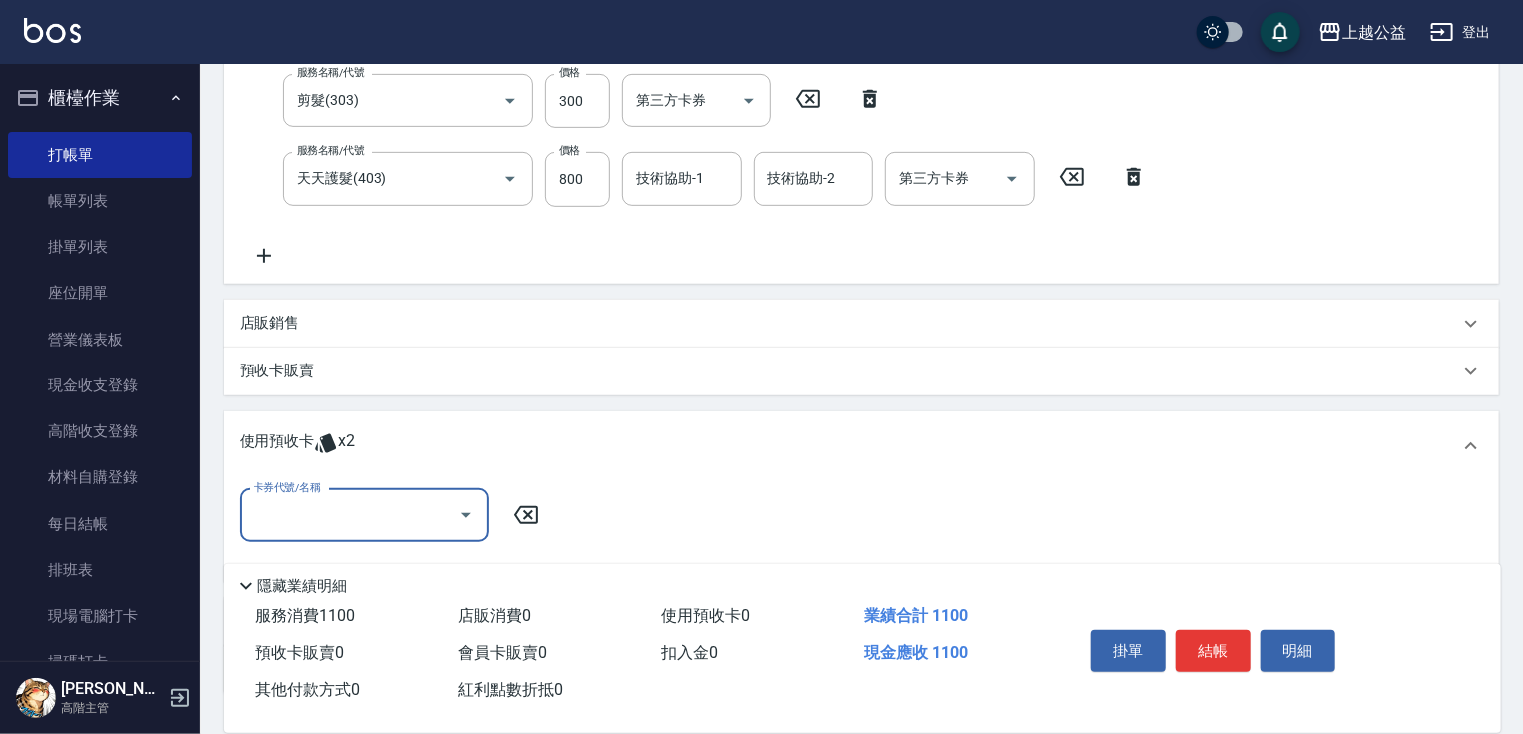
scroll to position [552, 0]
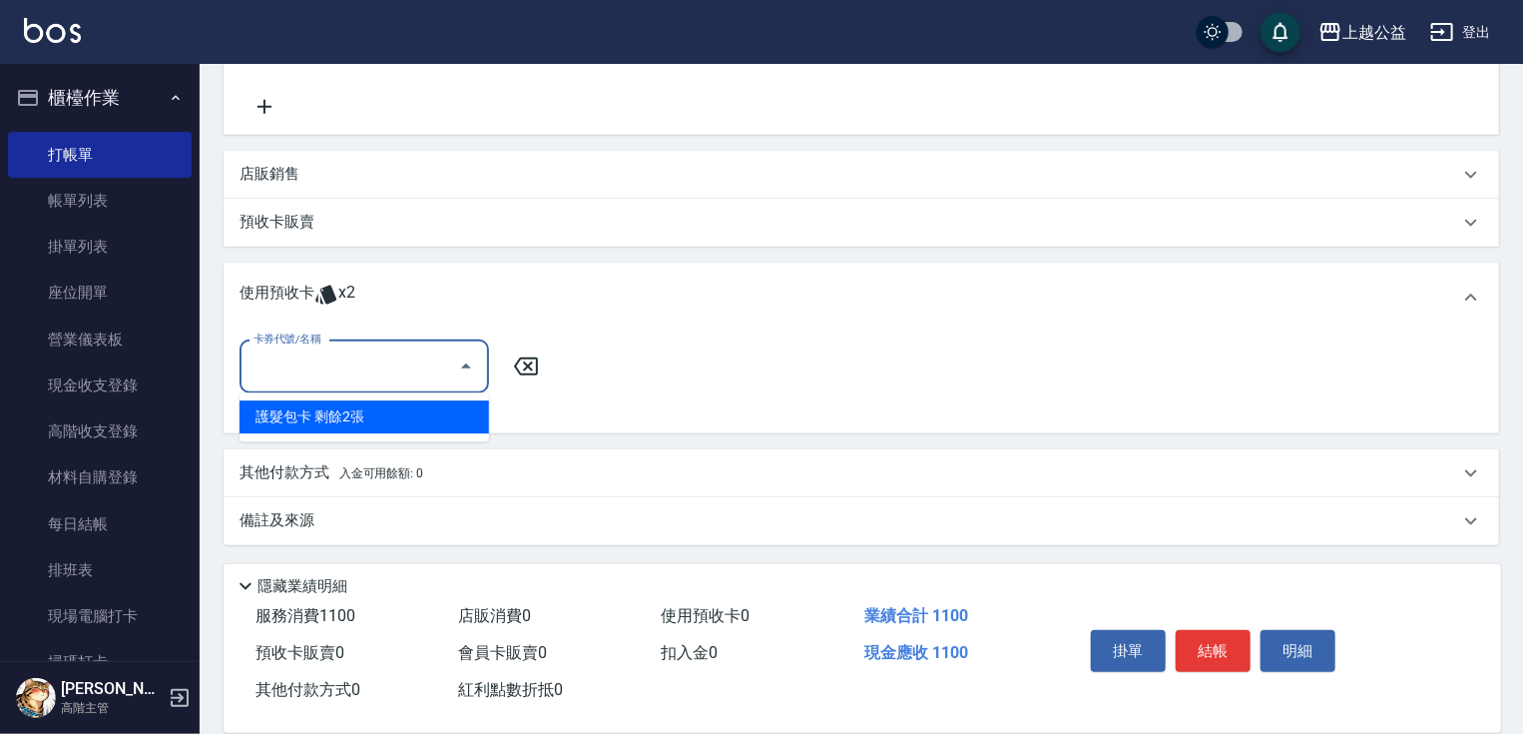
click at [331, 374] on input "卡券代號/名稱" at bounding box center [350, 366] width 202 height 35
click at [333, 407] on div "護髮包卡 剩餘2張" at bounding box center [365, 416] width 250 height 33
type input "護髮包卡"
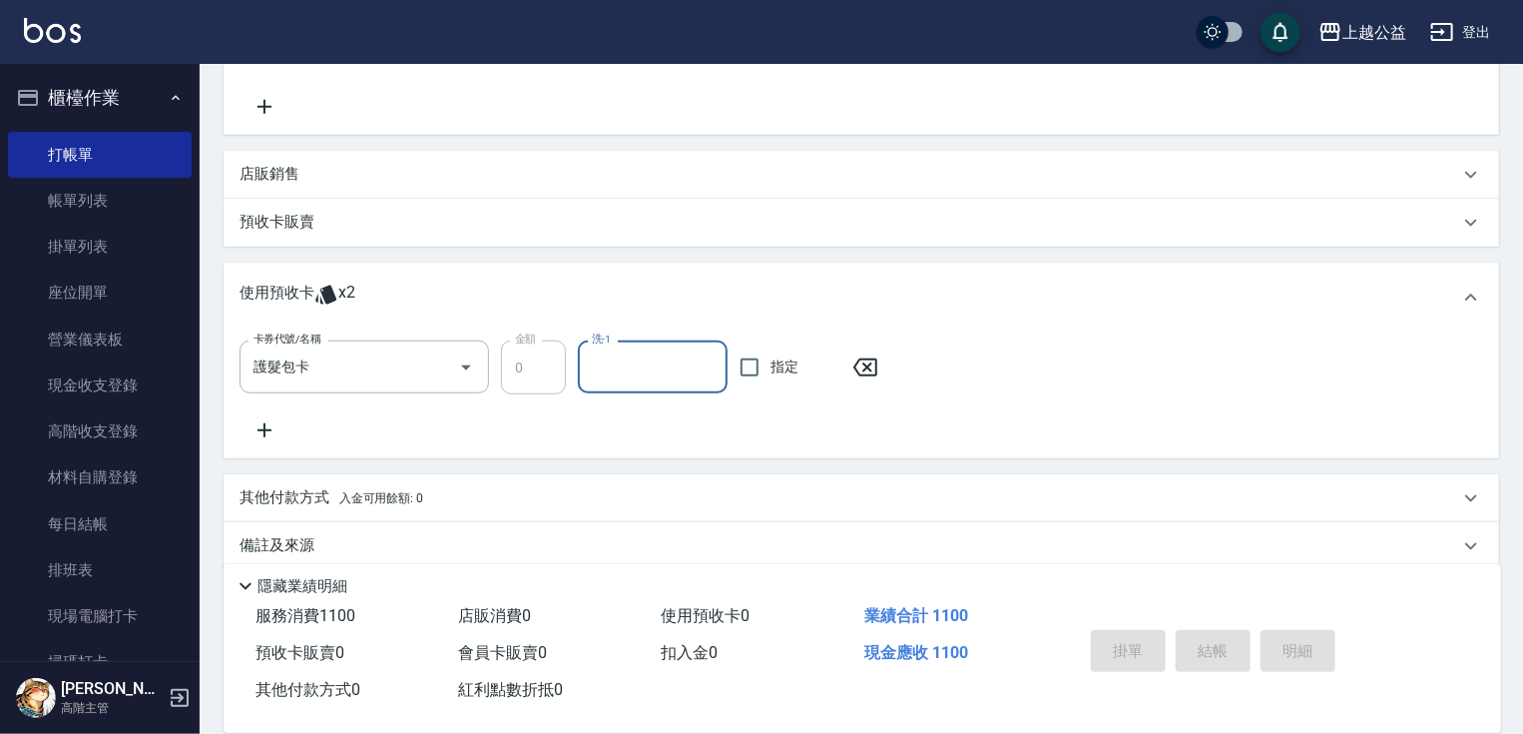
type input "[DATE] 20:48"
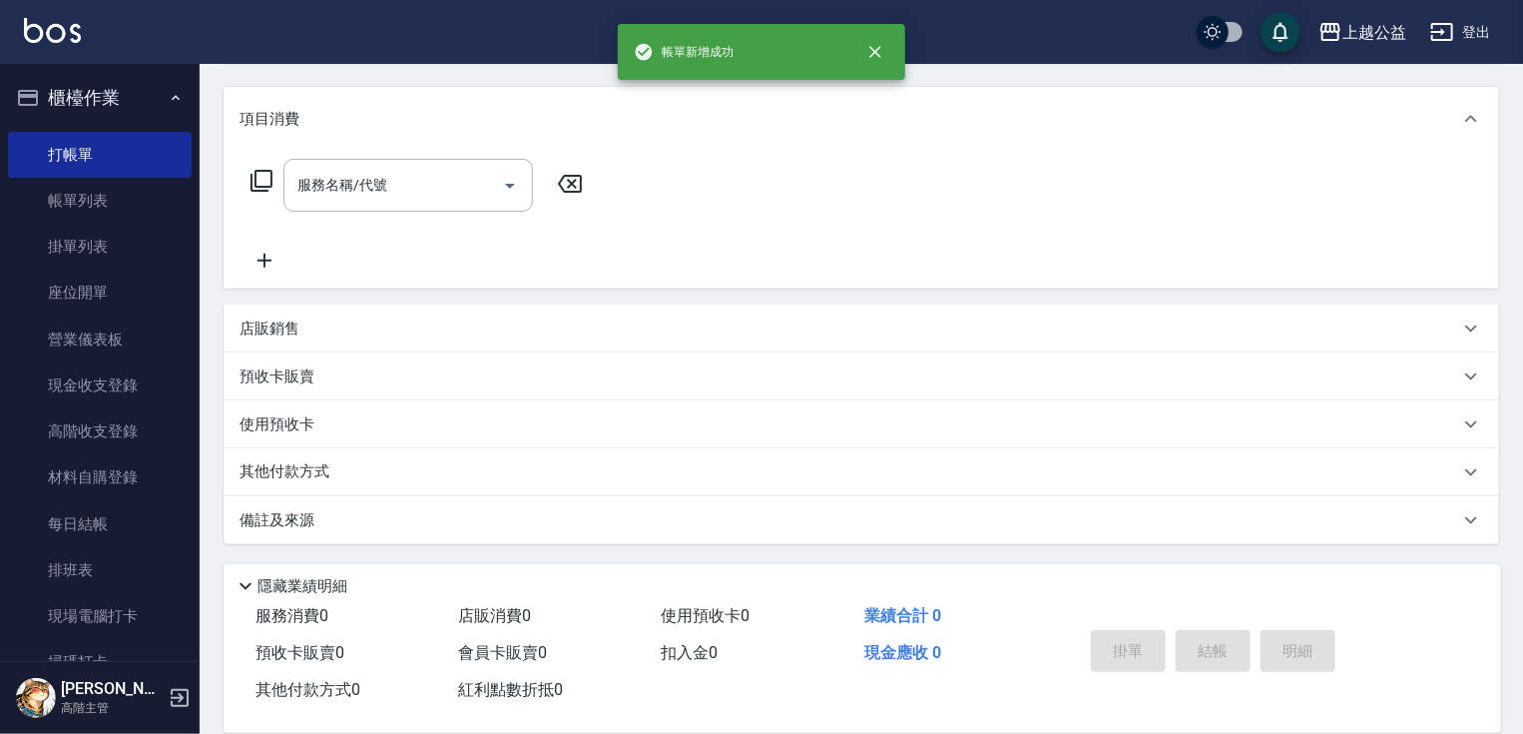
scroll to position [0, 0]
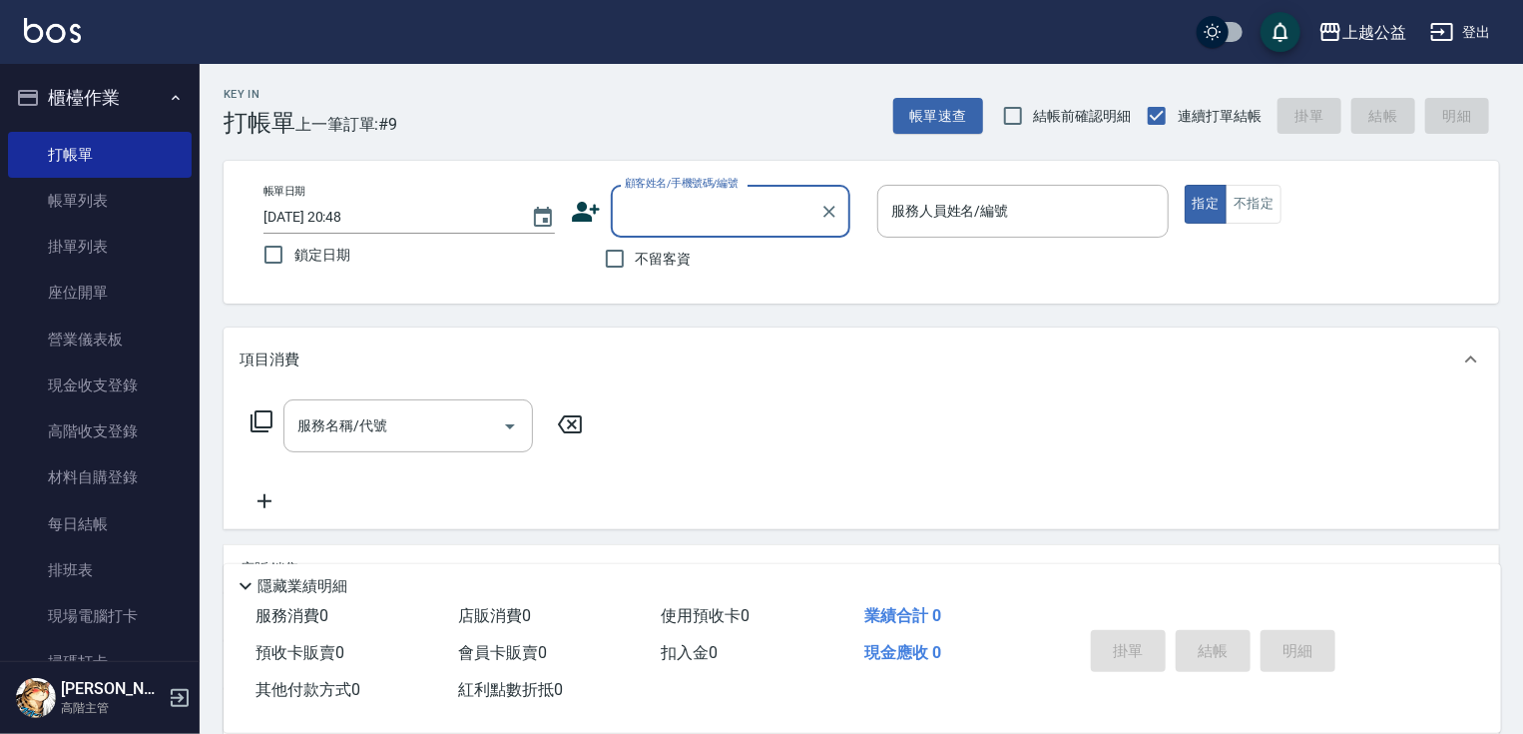
drag, startPoint x: 626, startPoint y: 264, endPoint x: 673, endPoint y: 261, distance: 47.0
click at [626, 263] on input "不留客資" at bounding box center [615, 259] width 42 height 42
checkbox input "true"
type input "歐力維/0968959966/"
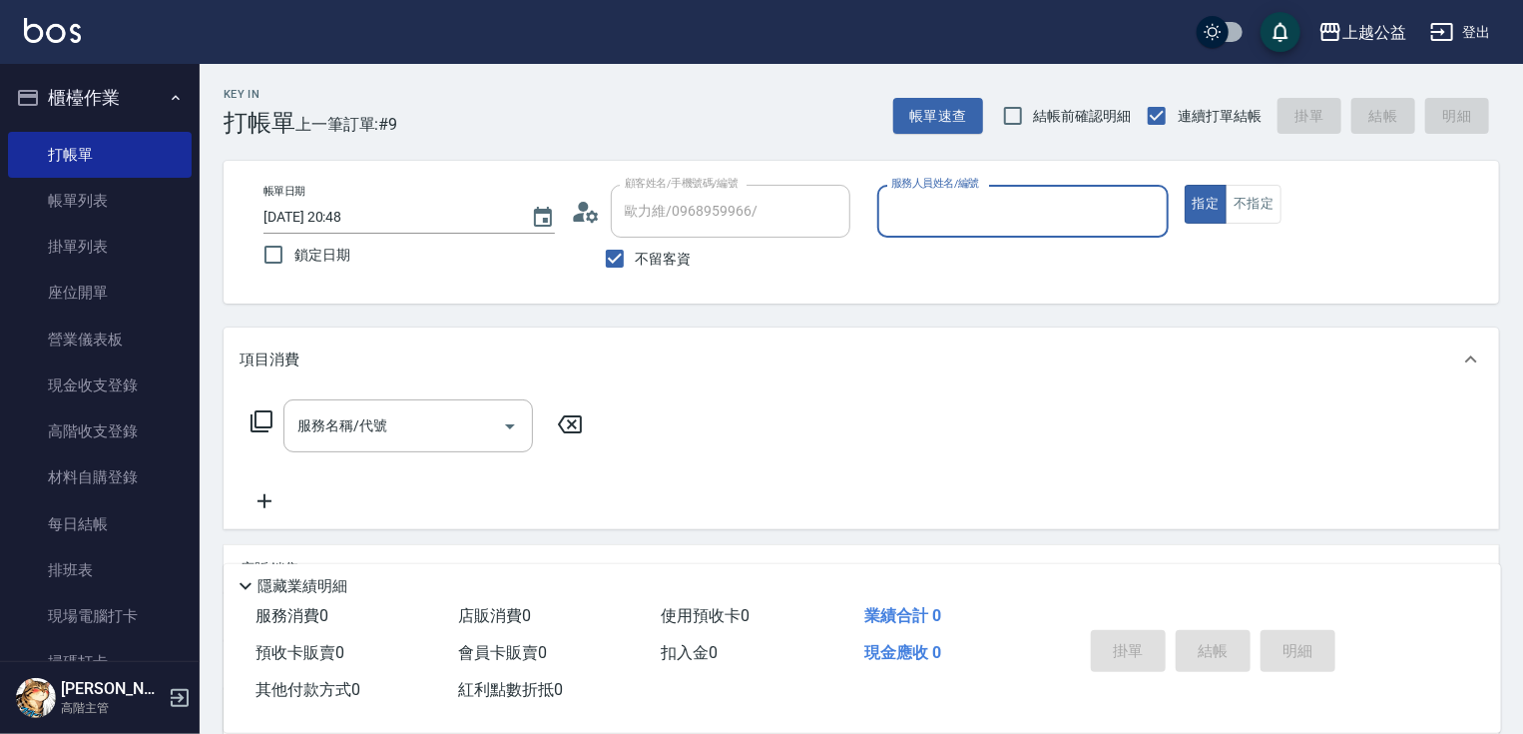
type input "[PERSON_NAME]-6"
type input "徐晏然/0982081780/"
type input "廖麗婷-7"
click at [1150, 218] on icon "Clear" at bounding box center [1148, 212] width 20 height 20
type input "[PERSON_NAME]-8"
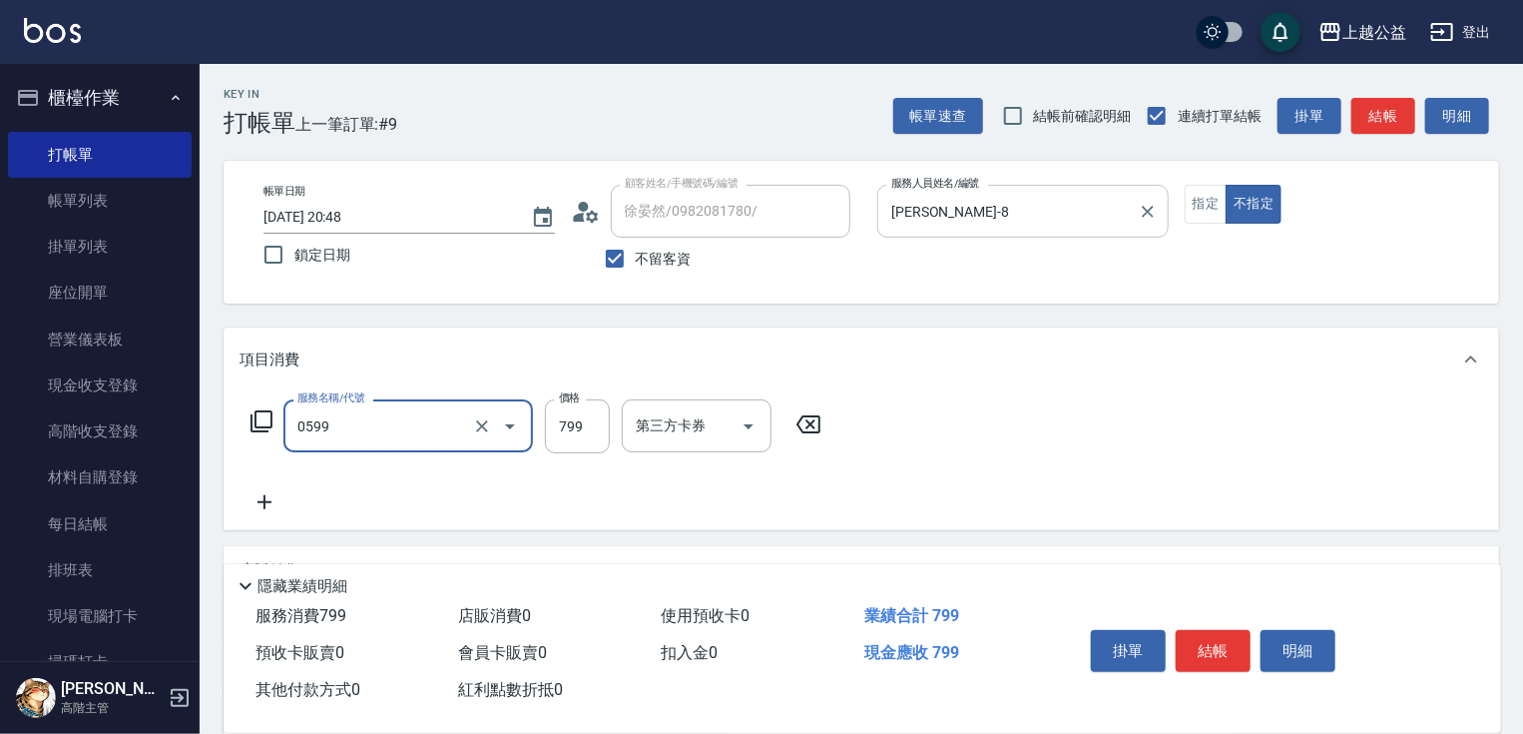
type input "精油SPA(0599)"
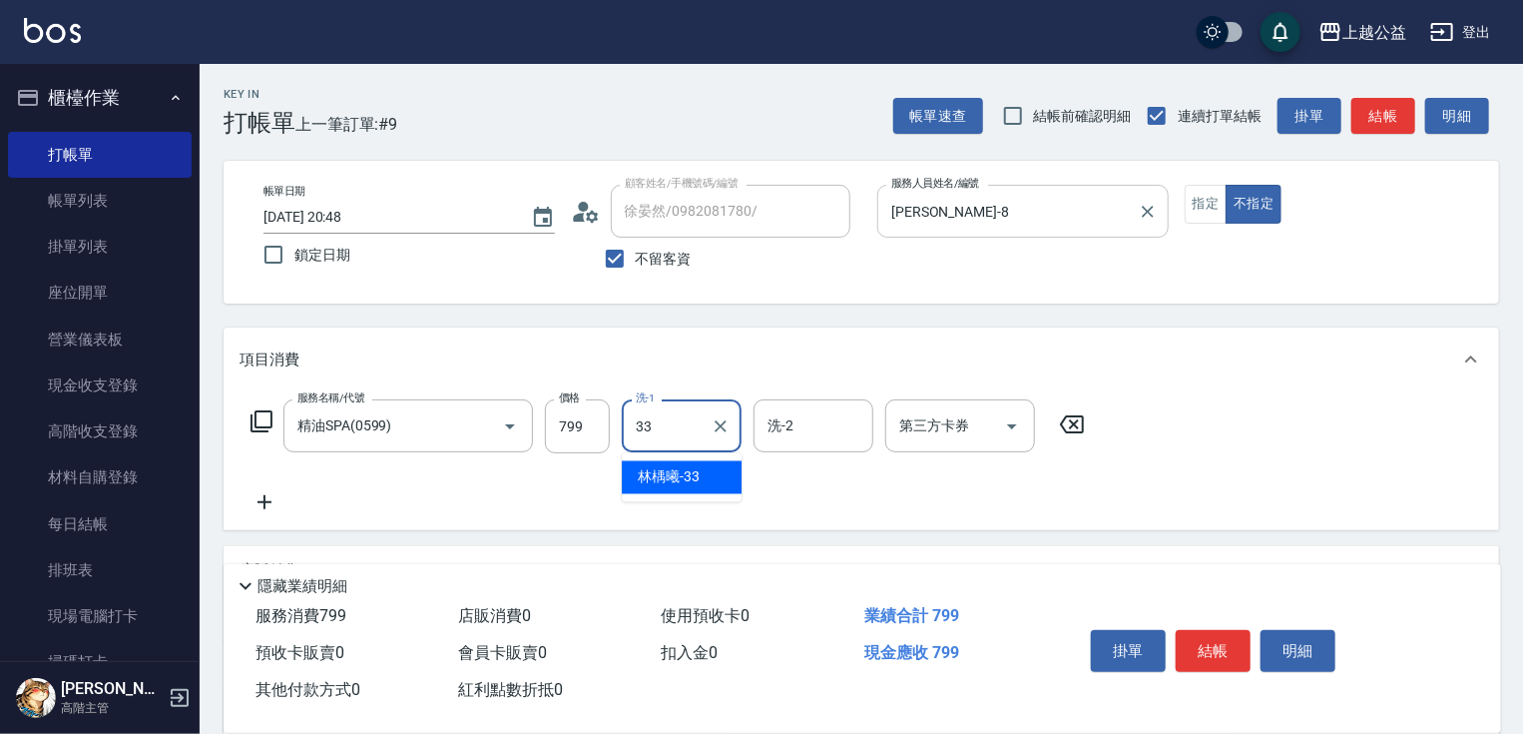
type input "[PERSON_NAME]-33"
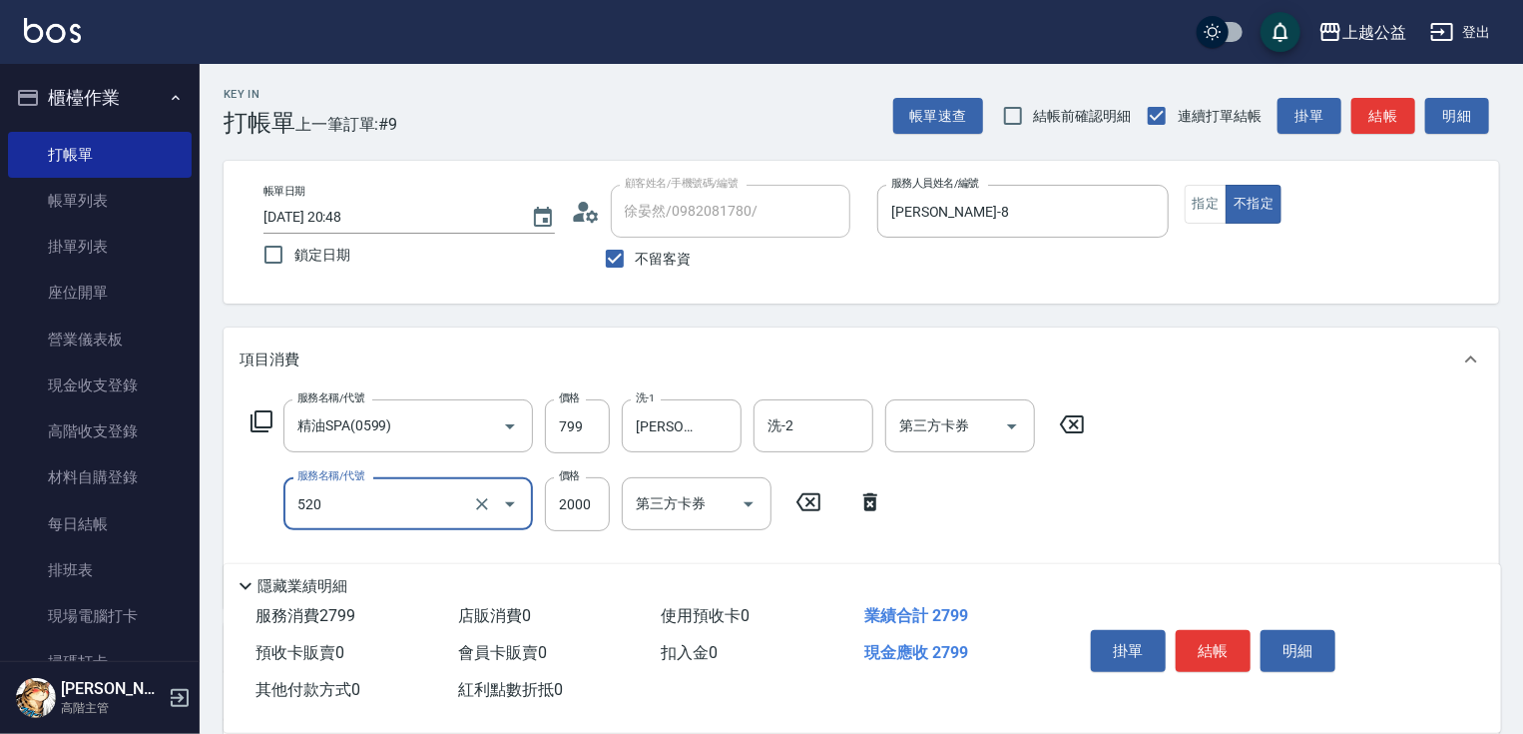
type input "繽紛染髮(520)"
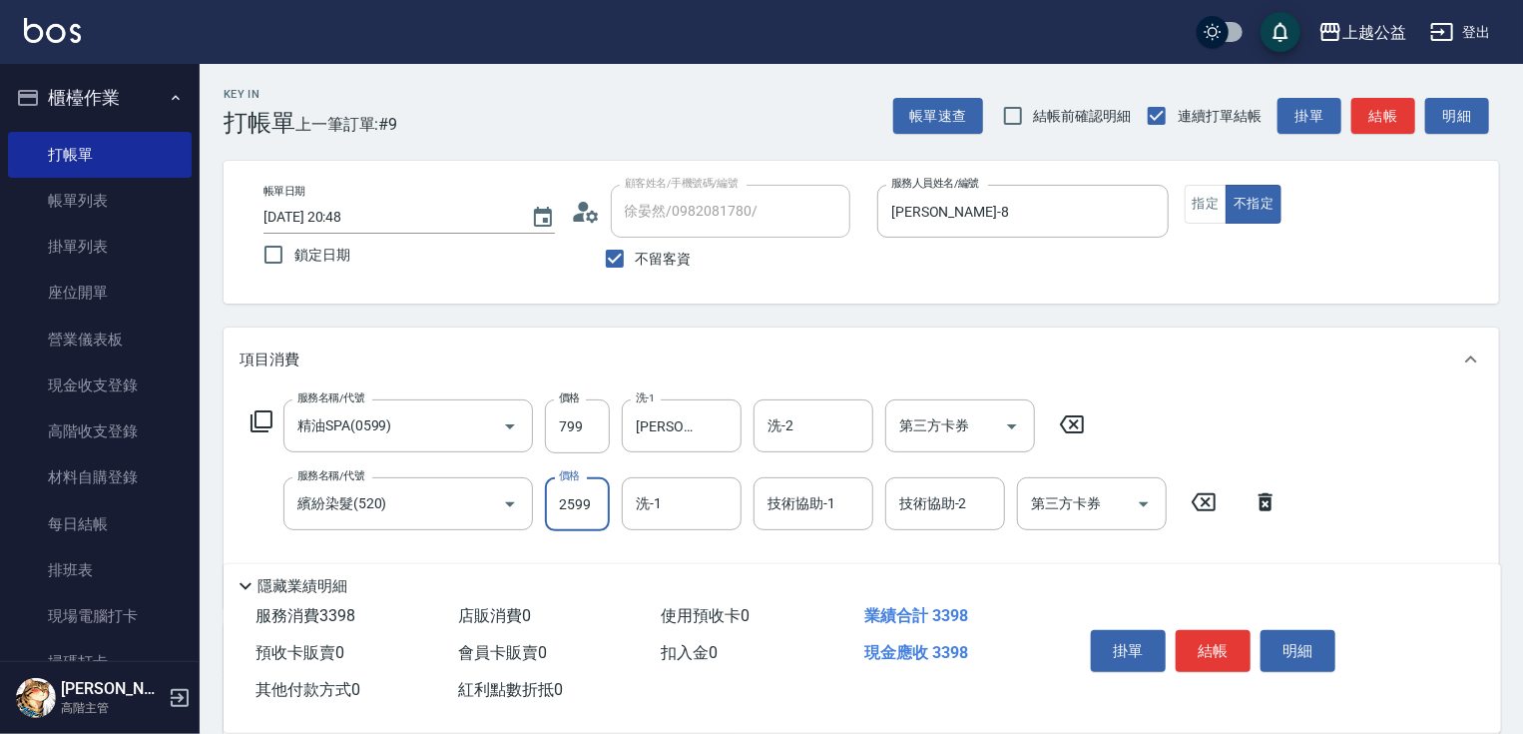
type input "2599"
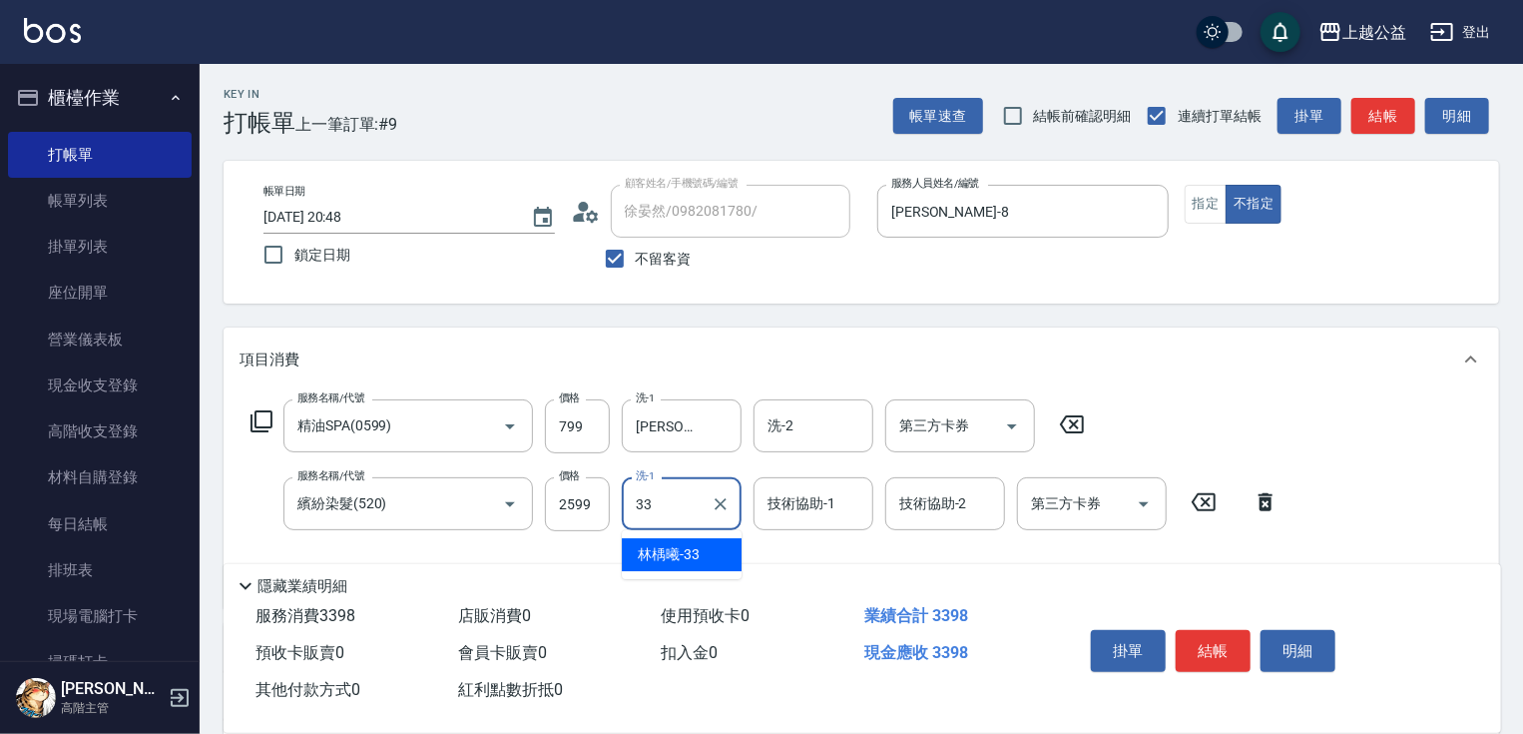
type input "[PERSON_NAME]-33"
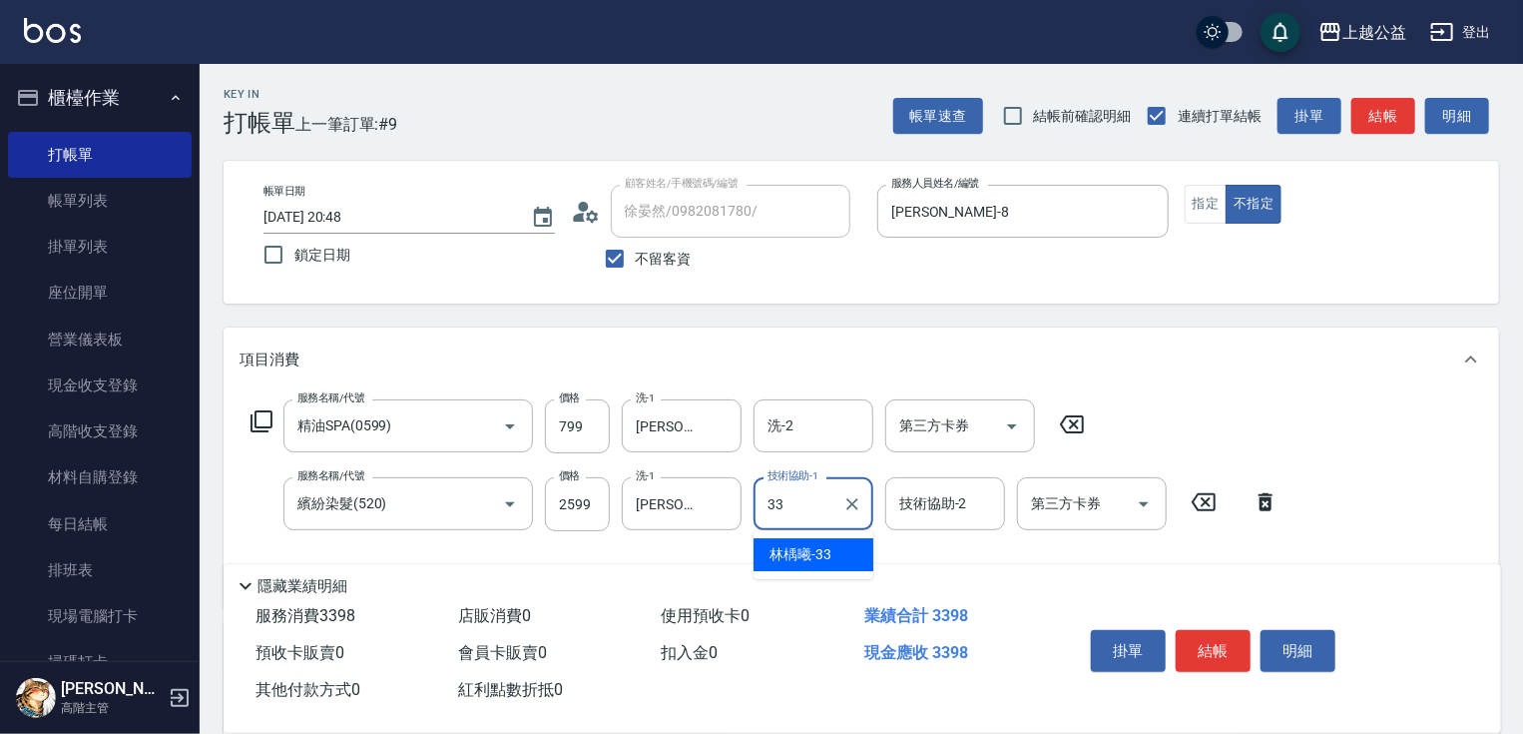
type input "[PERSON_NAME]-33"
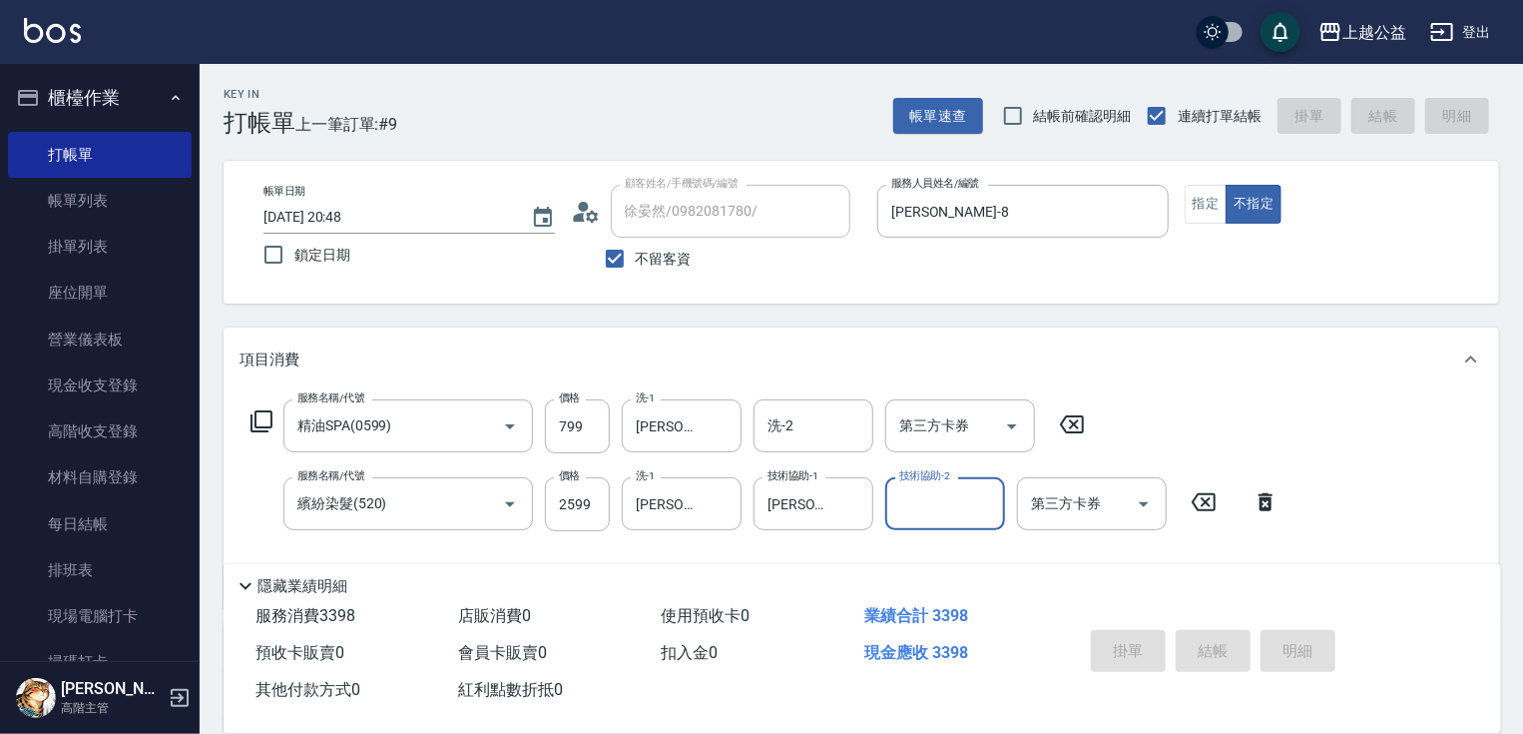
type input "[DATE] 20:50"
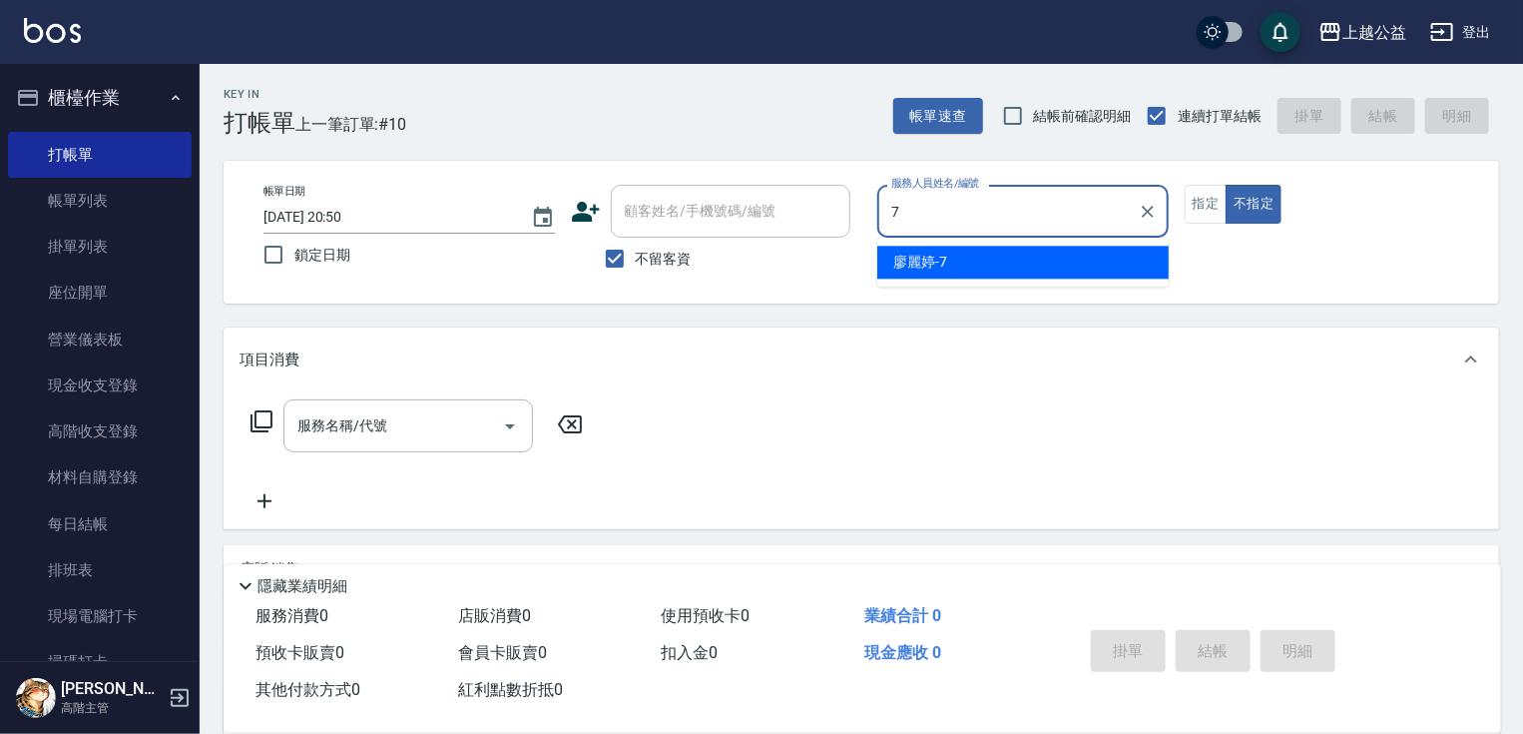
type input "廖麗婷-7"
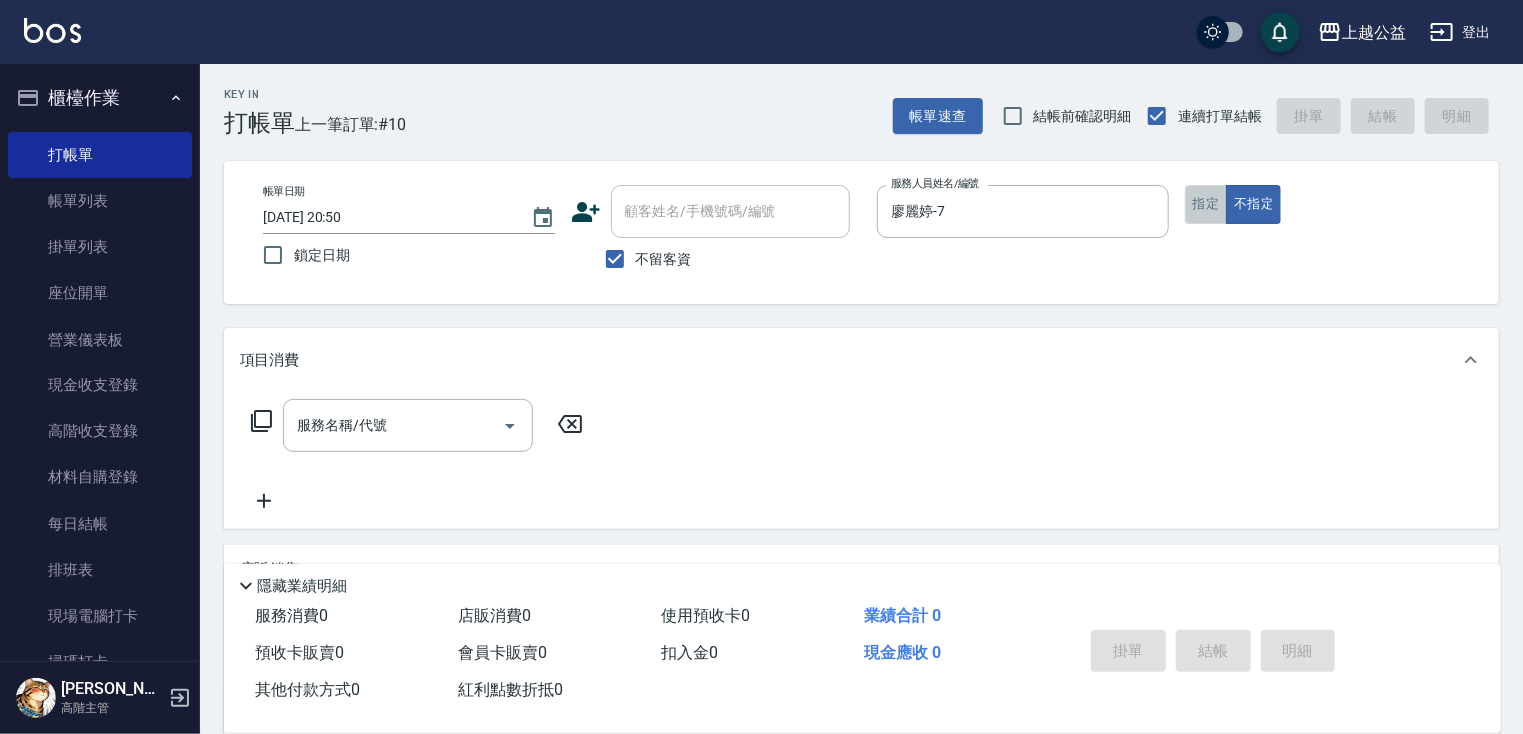
click at [1215, 216] on button "指定" at bounding box center [1206, 204] width 43 height 39
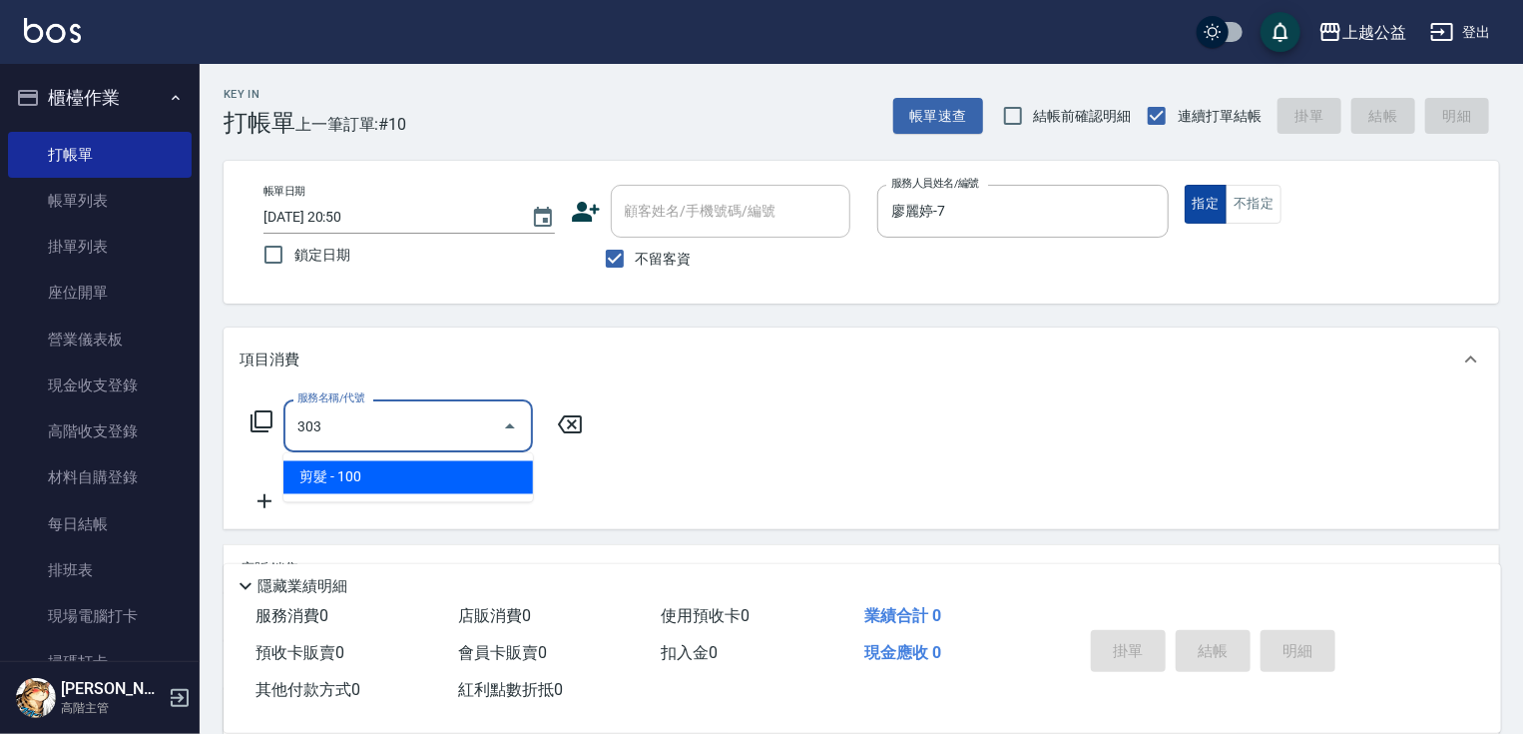
type input "剪髮(303)"
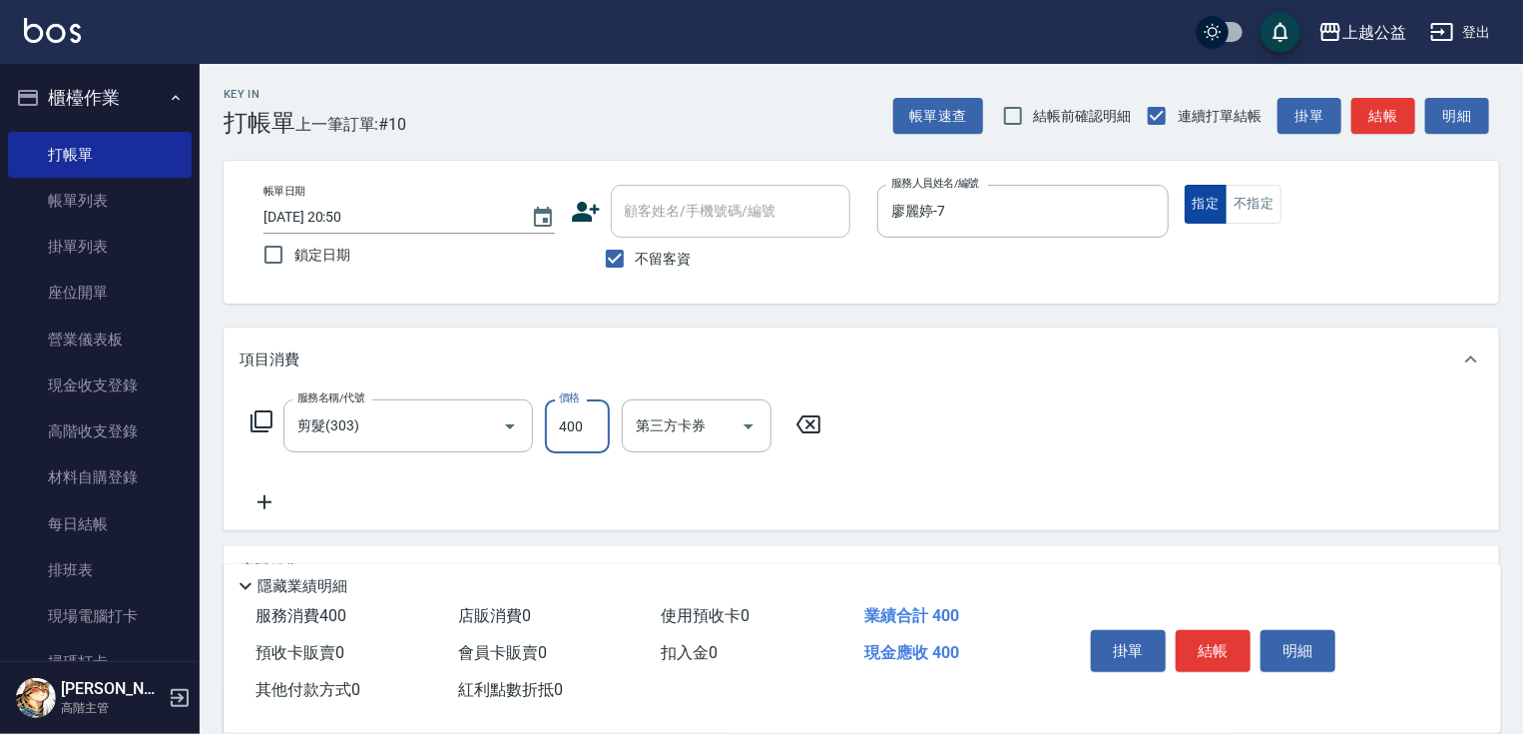
type input "400"
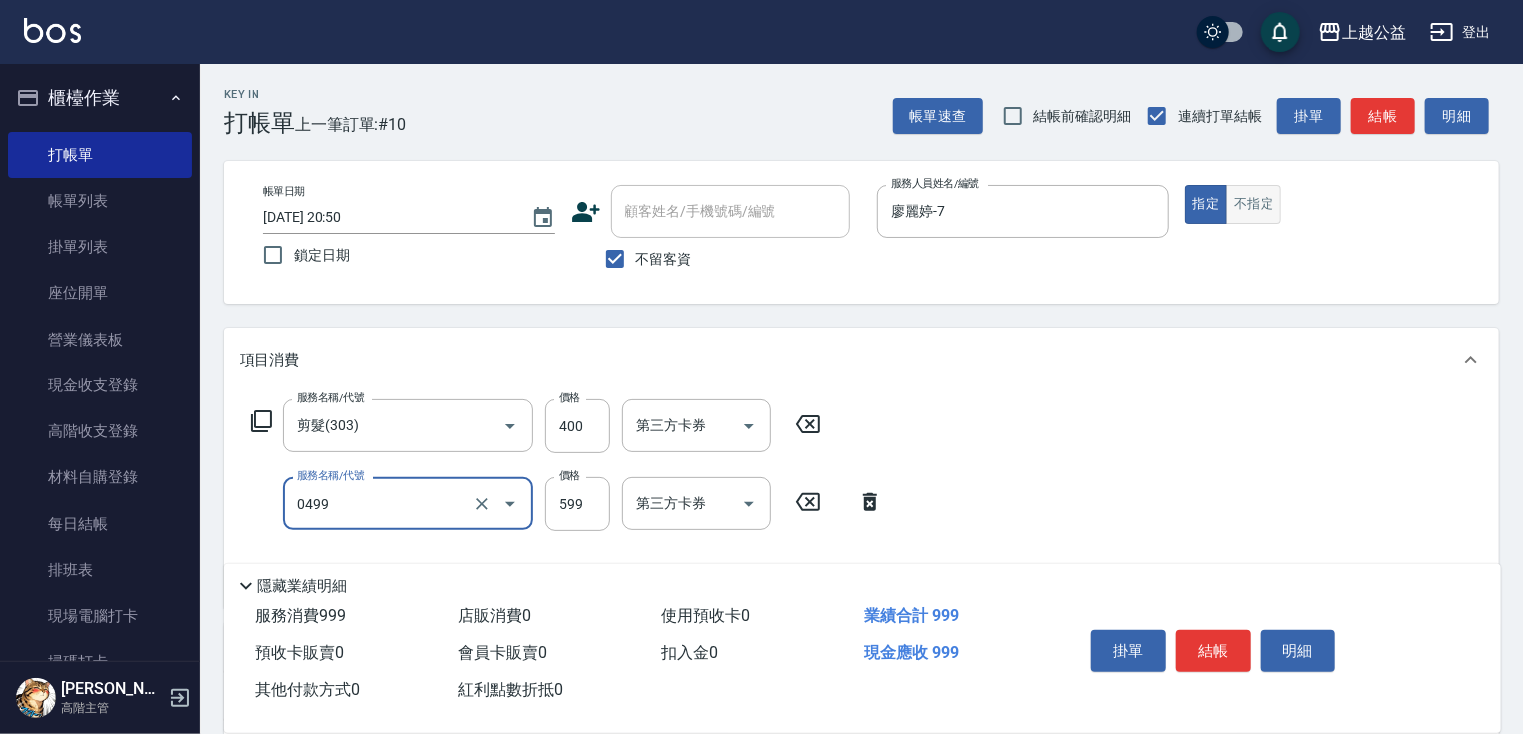
type input "頭皮去角質(0499)"
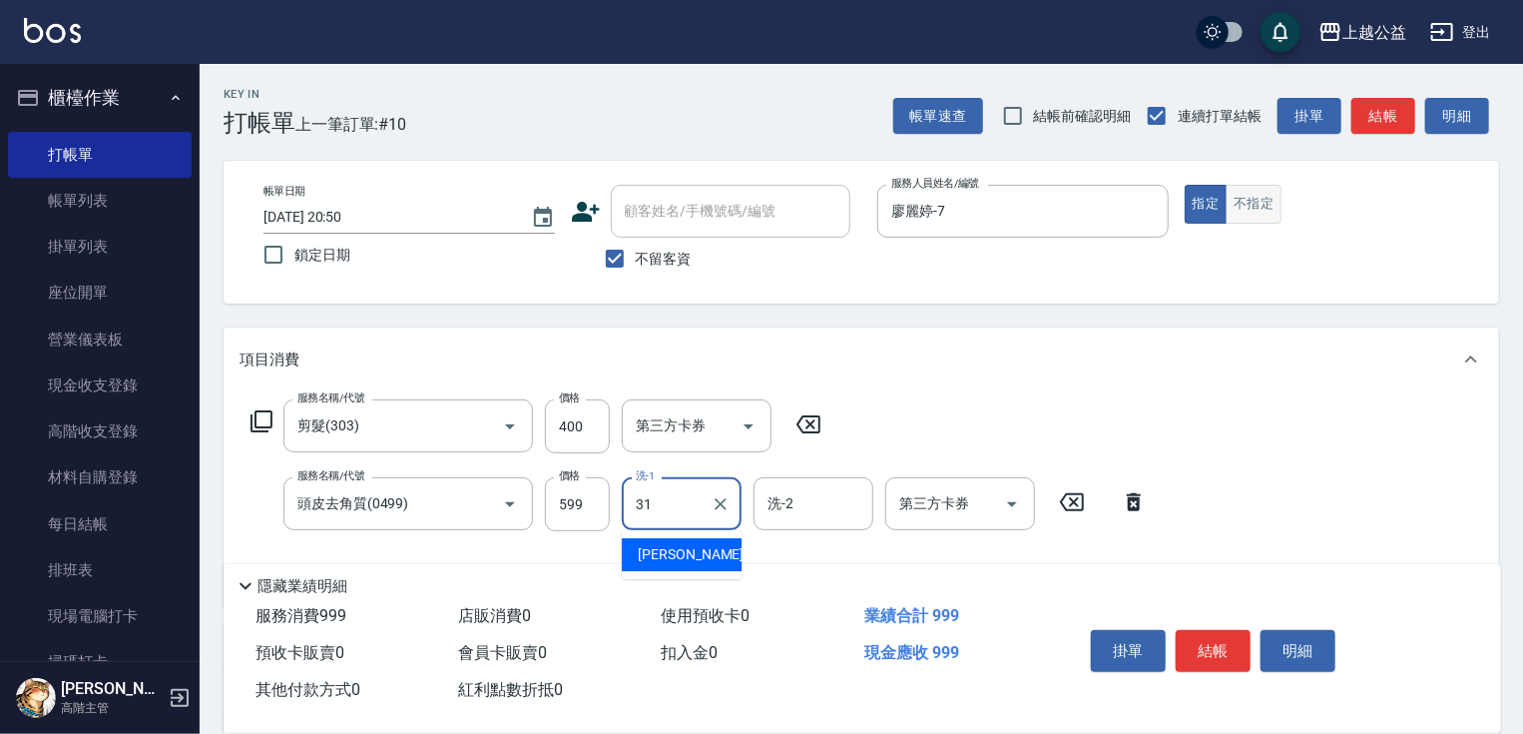
type input "[PERSON_NAME]-31"
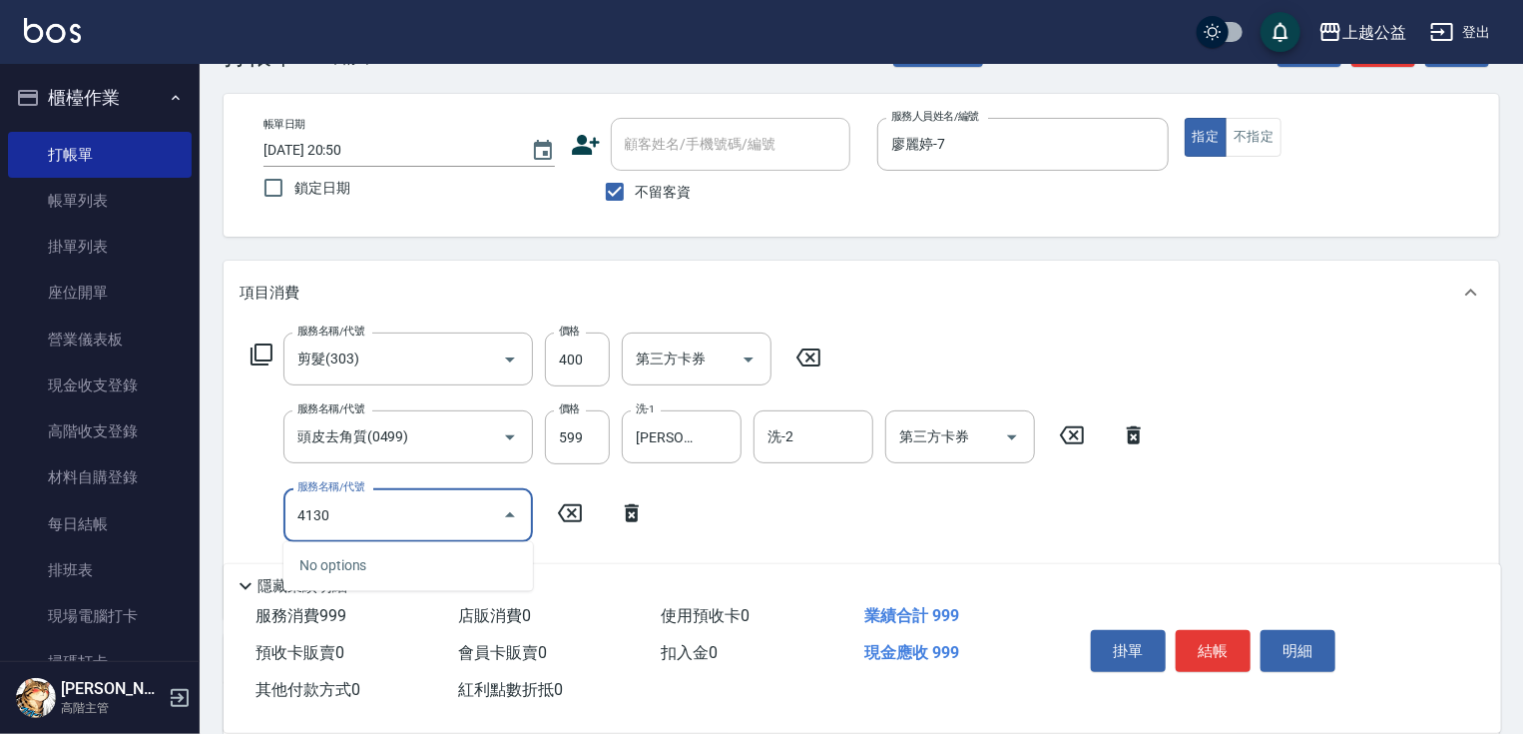
scroll to position [72, 0]
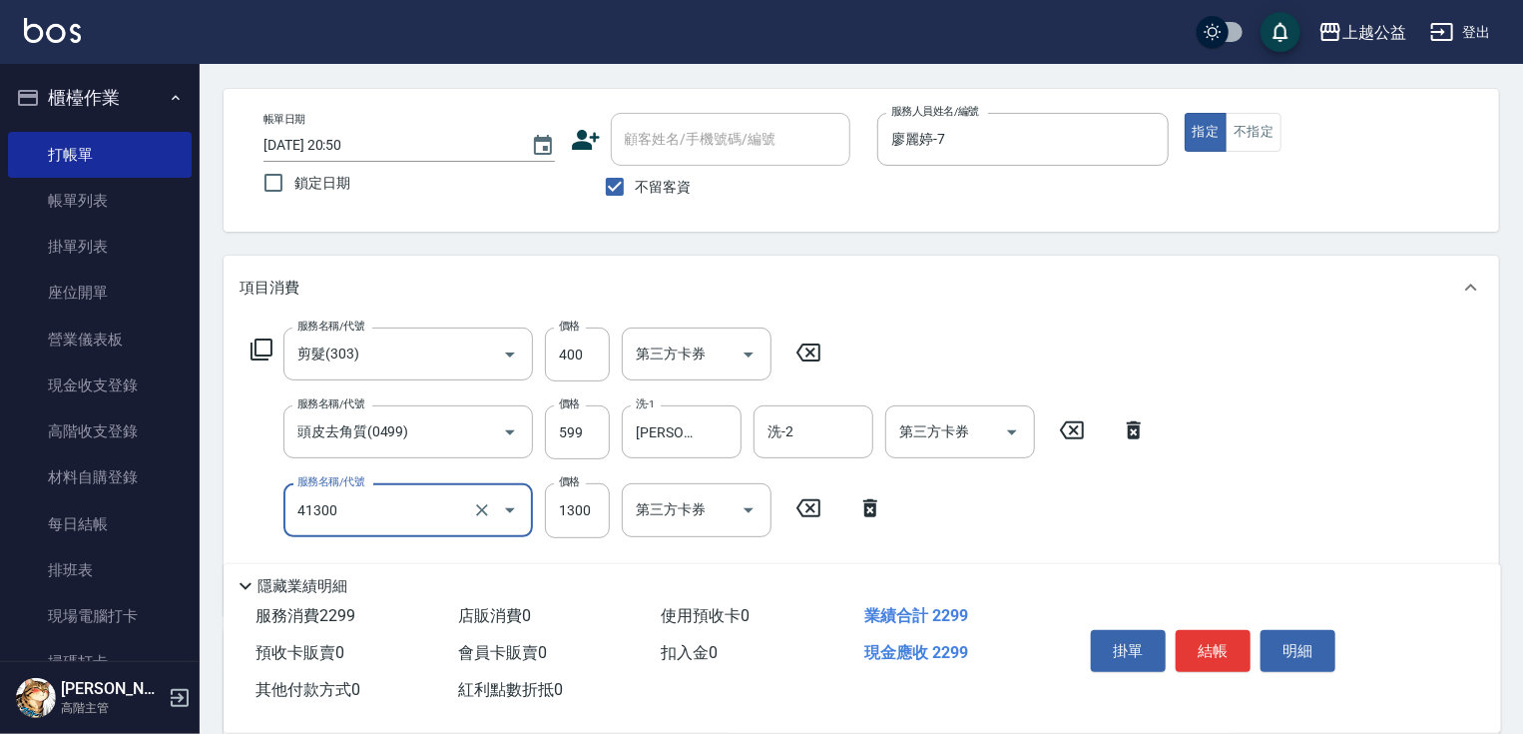
type input "鏡面1300(41300)"
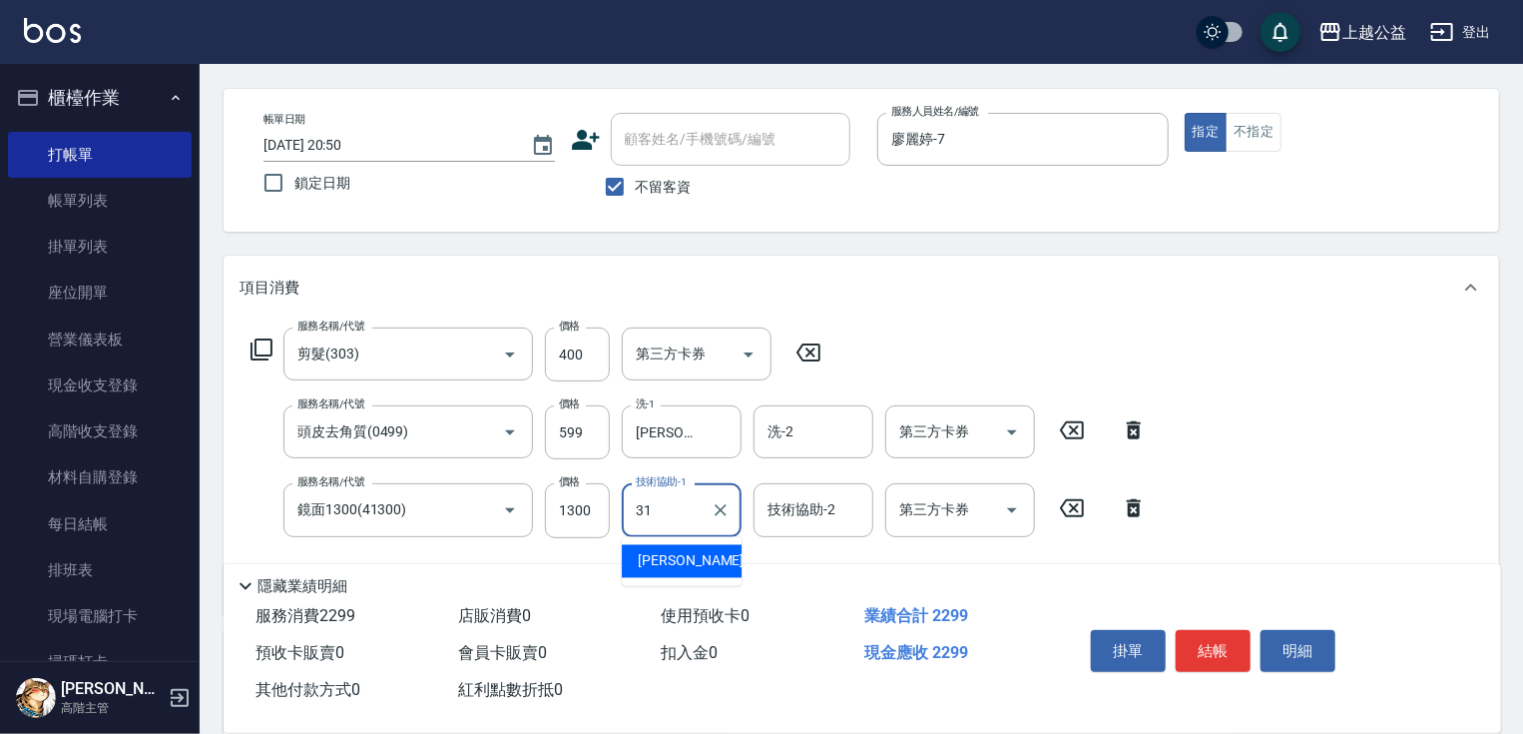
type input "[PERSON_NAME]-31"
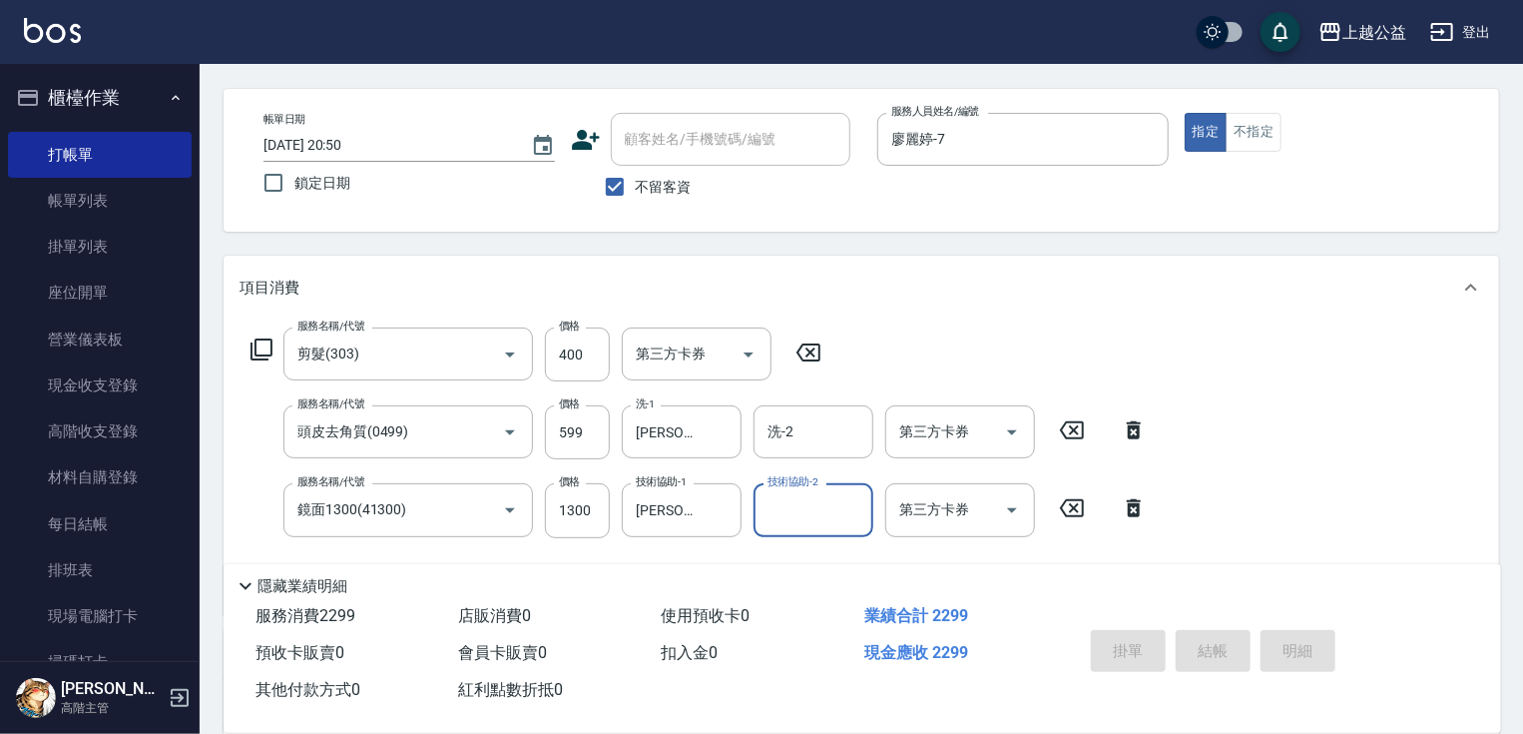
type input "[DATE] 20:51"
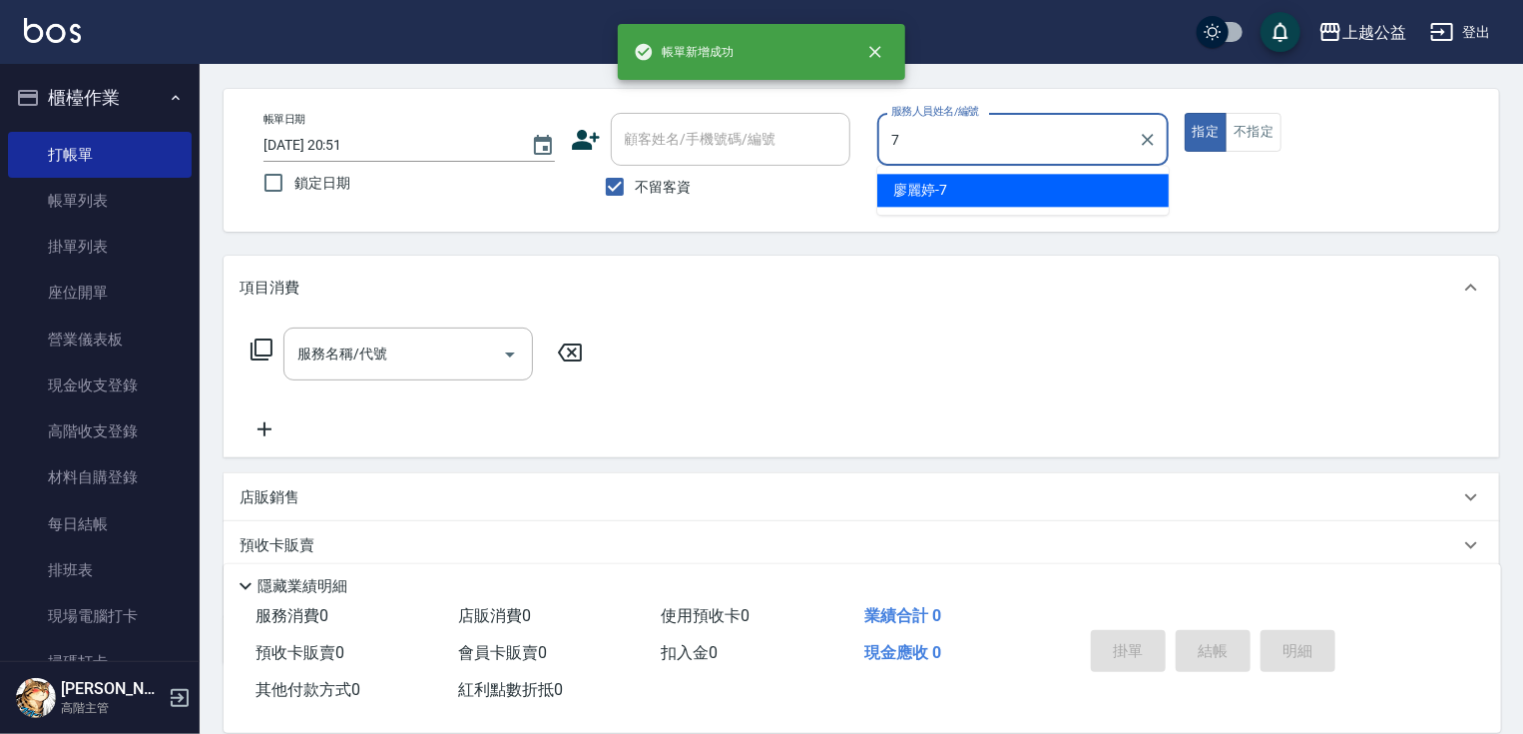
type input "廖麗婷-7"
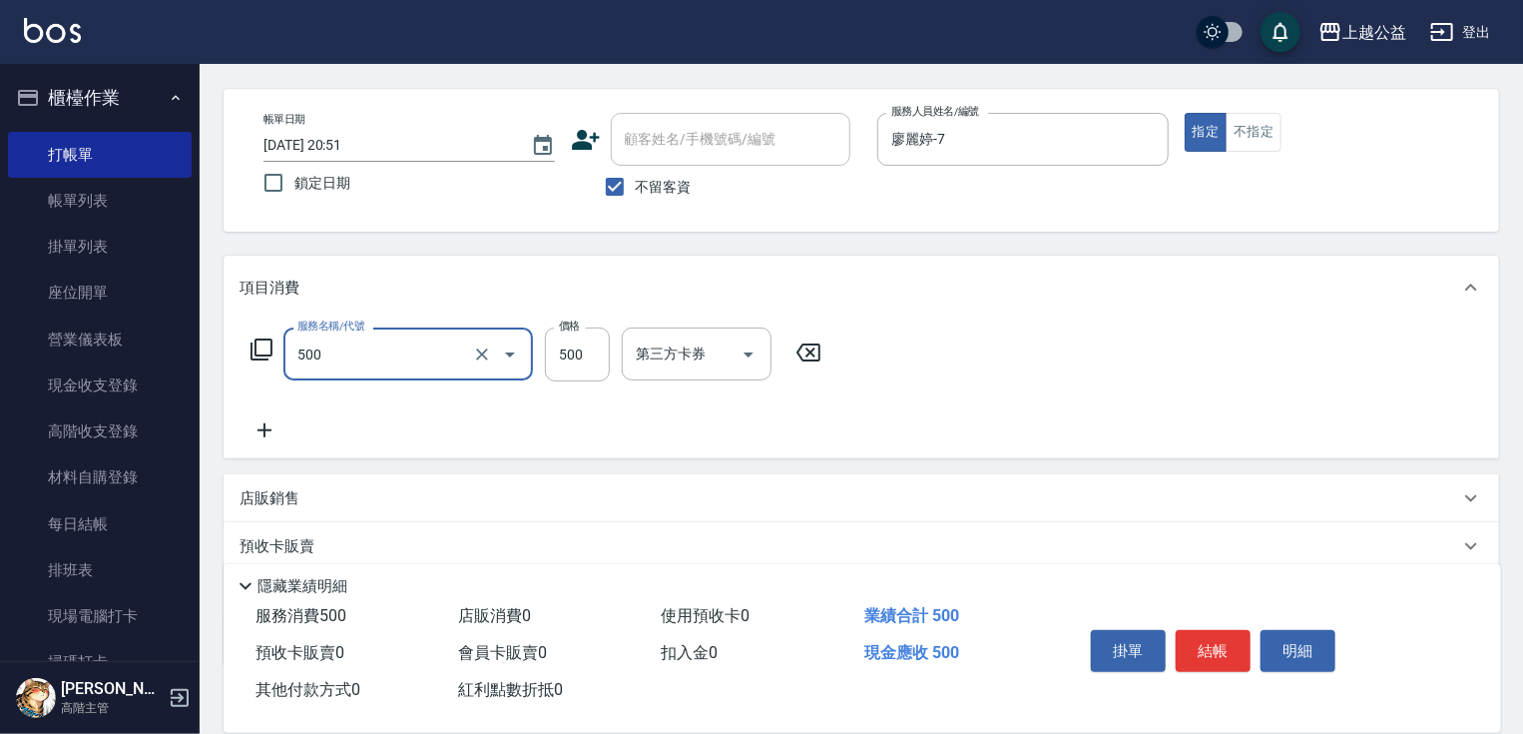
type input "洗剪500(500)"
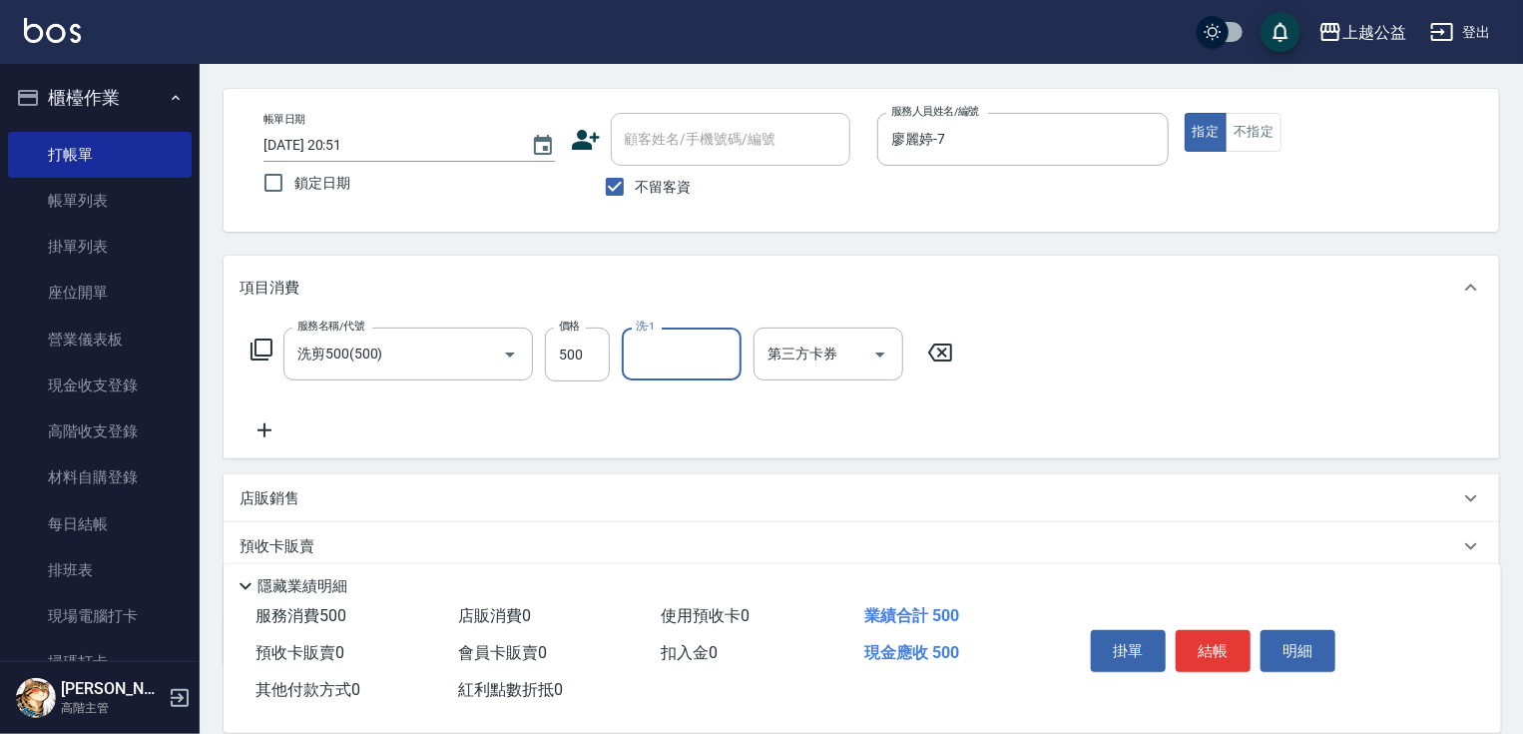
type input "1"
type input "[PERSON_NAME]-31"
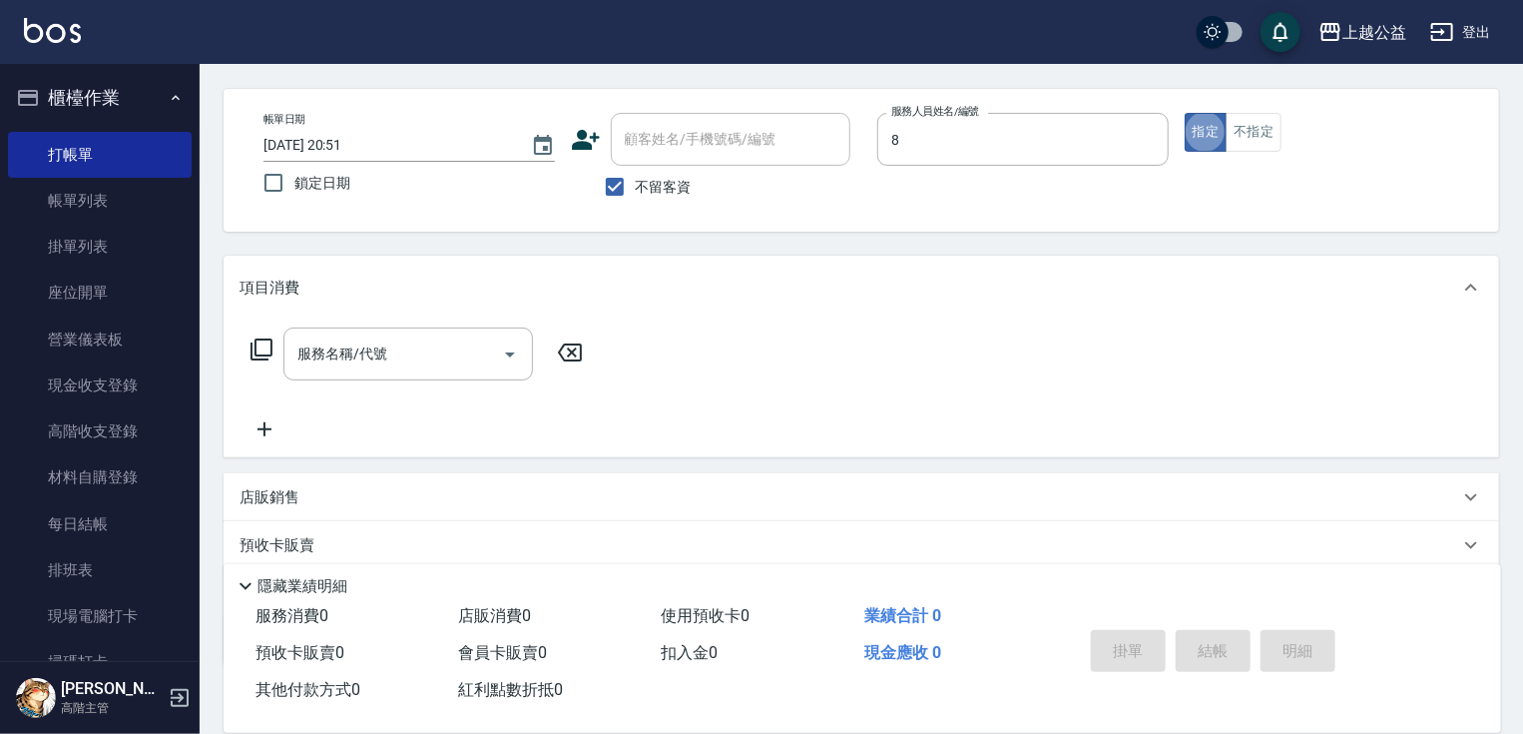
type input "[PERSON_NAME]-8"
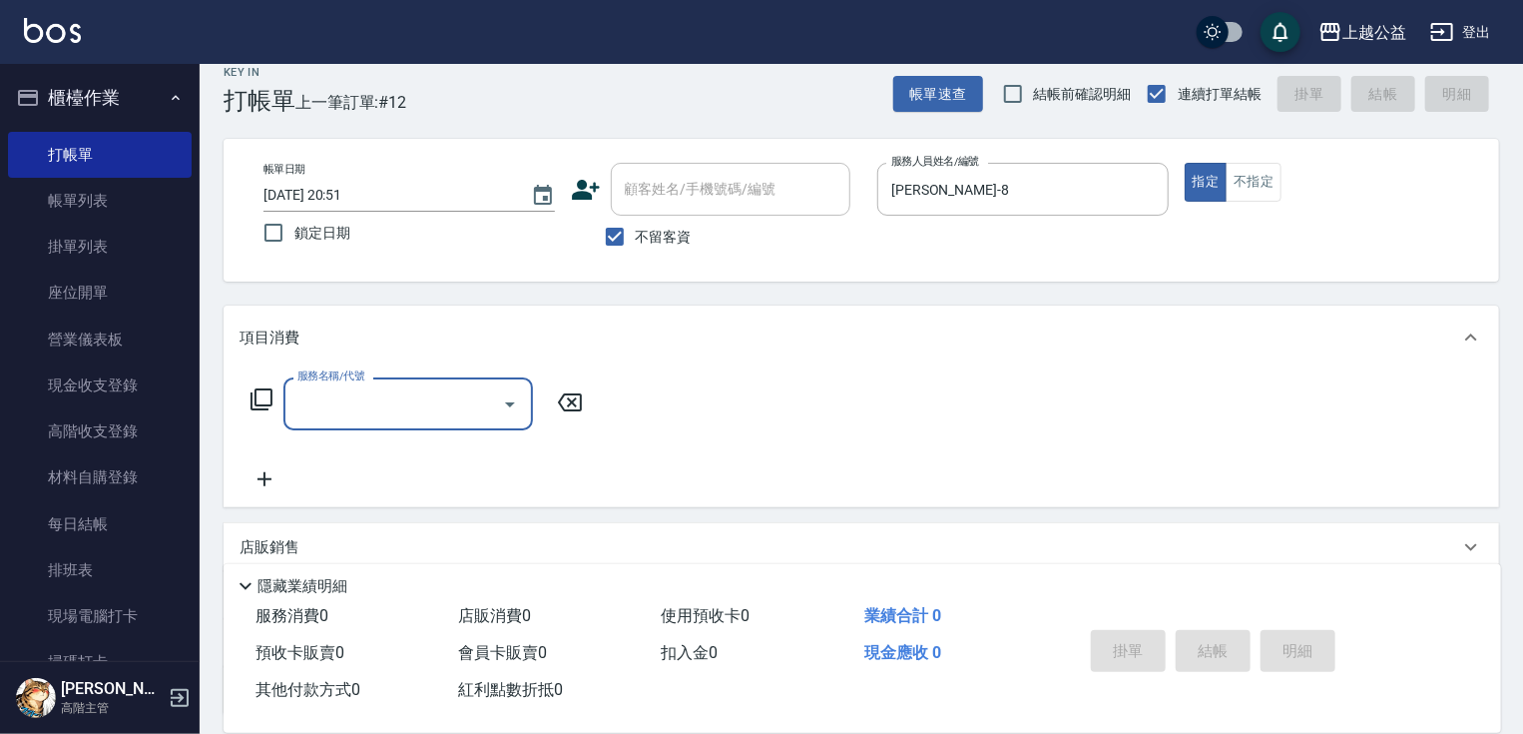
scroll to position [20, 0]
type input "8"
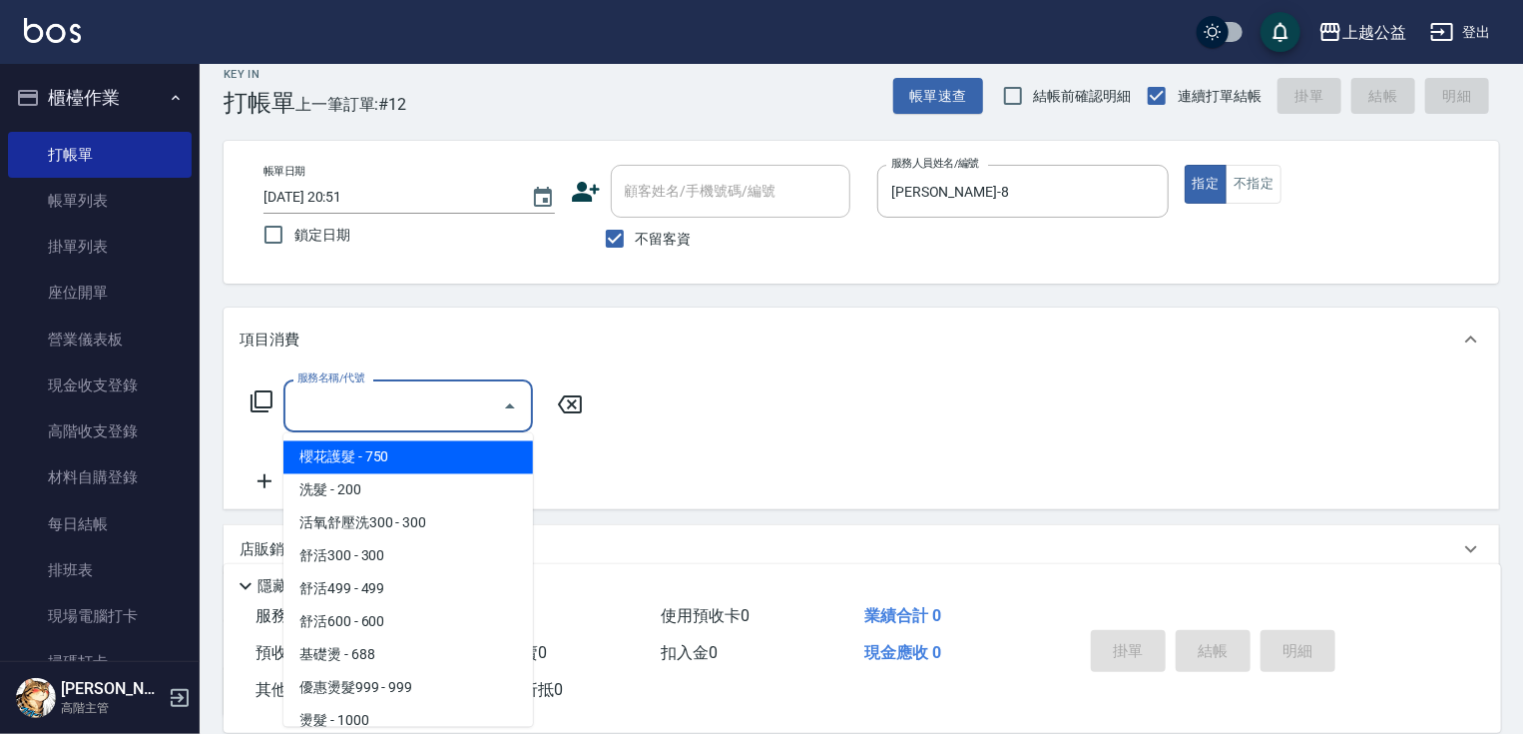
type input "5"
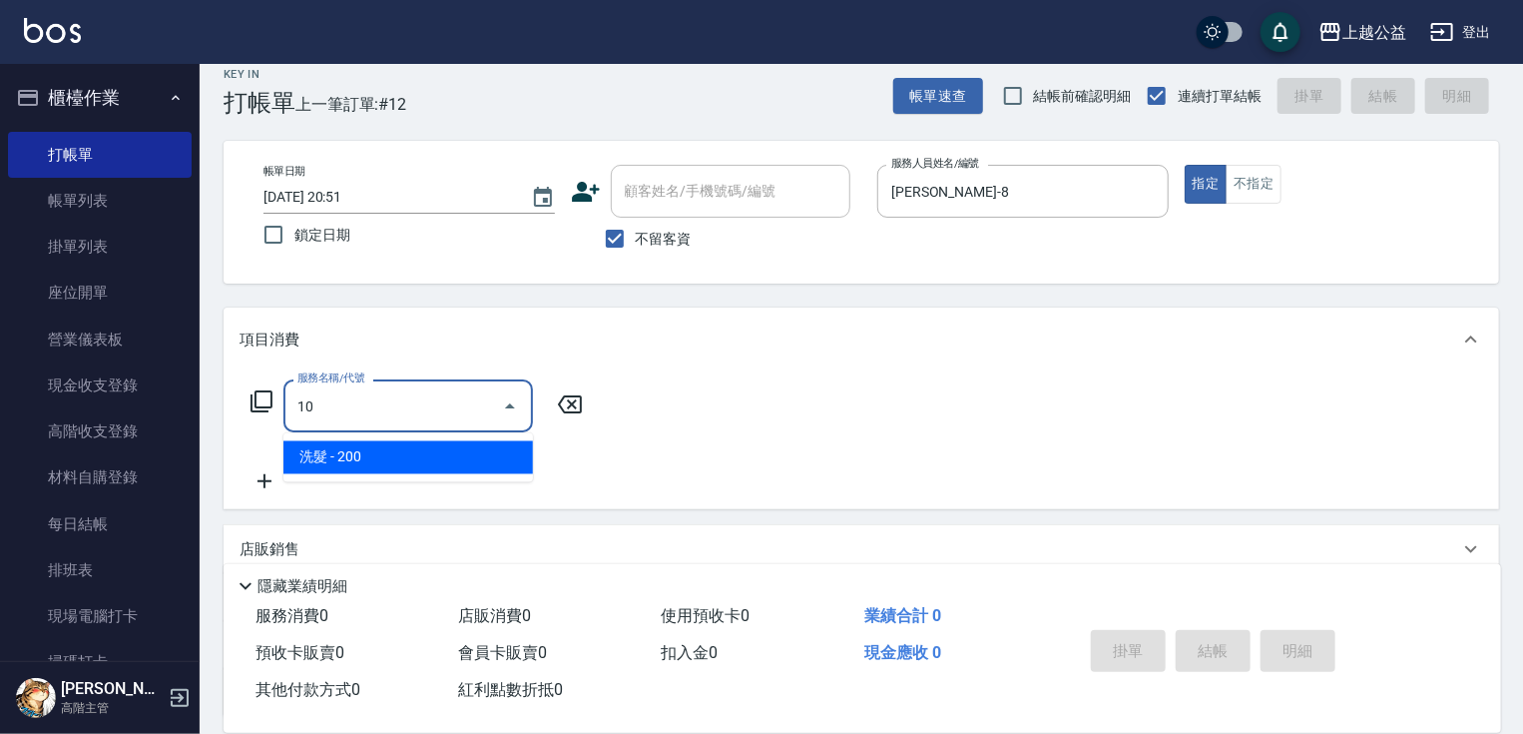
type input "1"
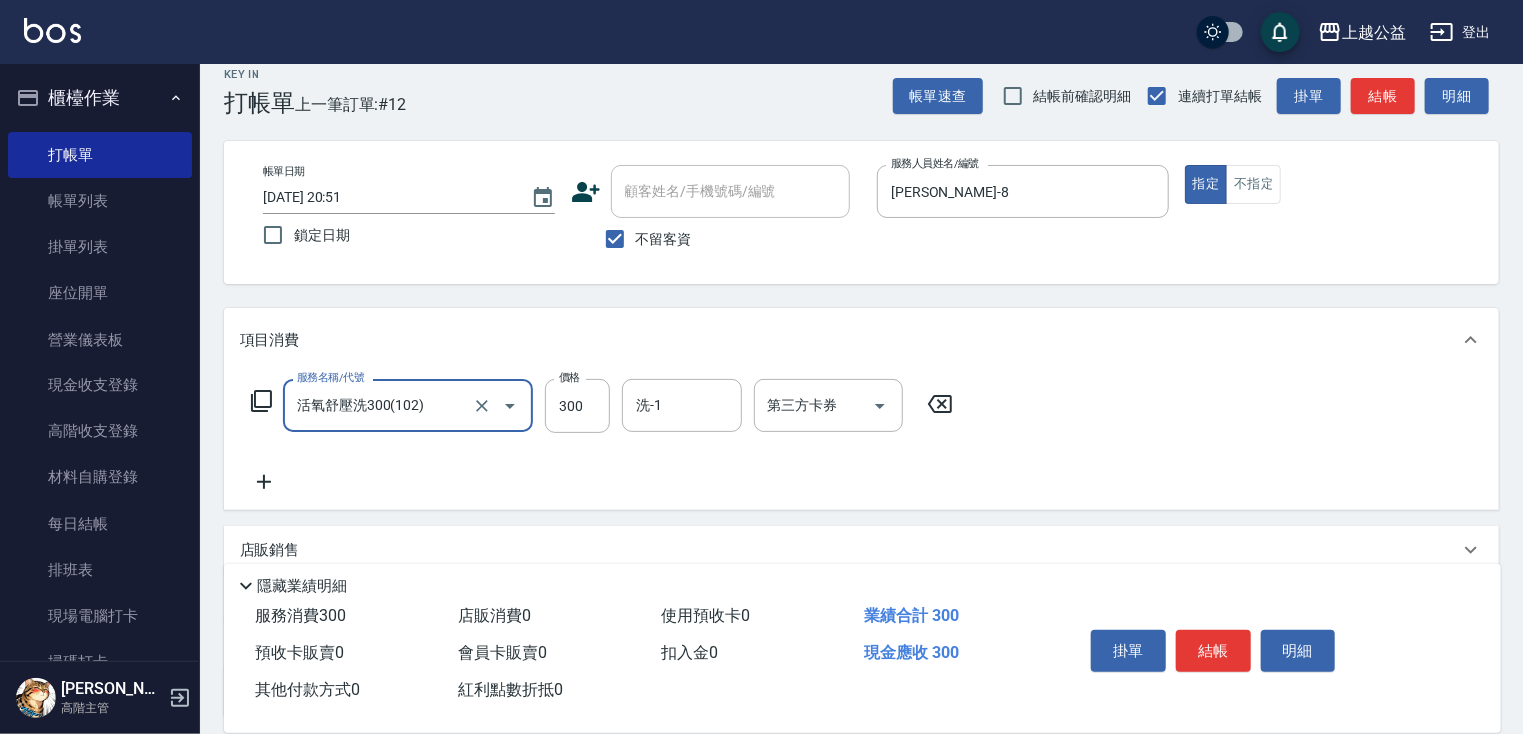
type input "活氧舒壓洗300(102)"
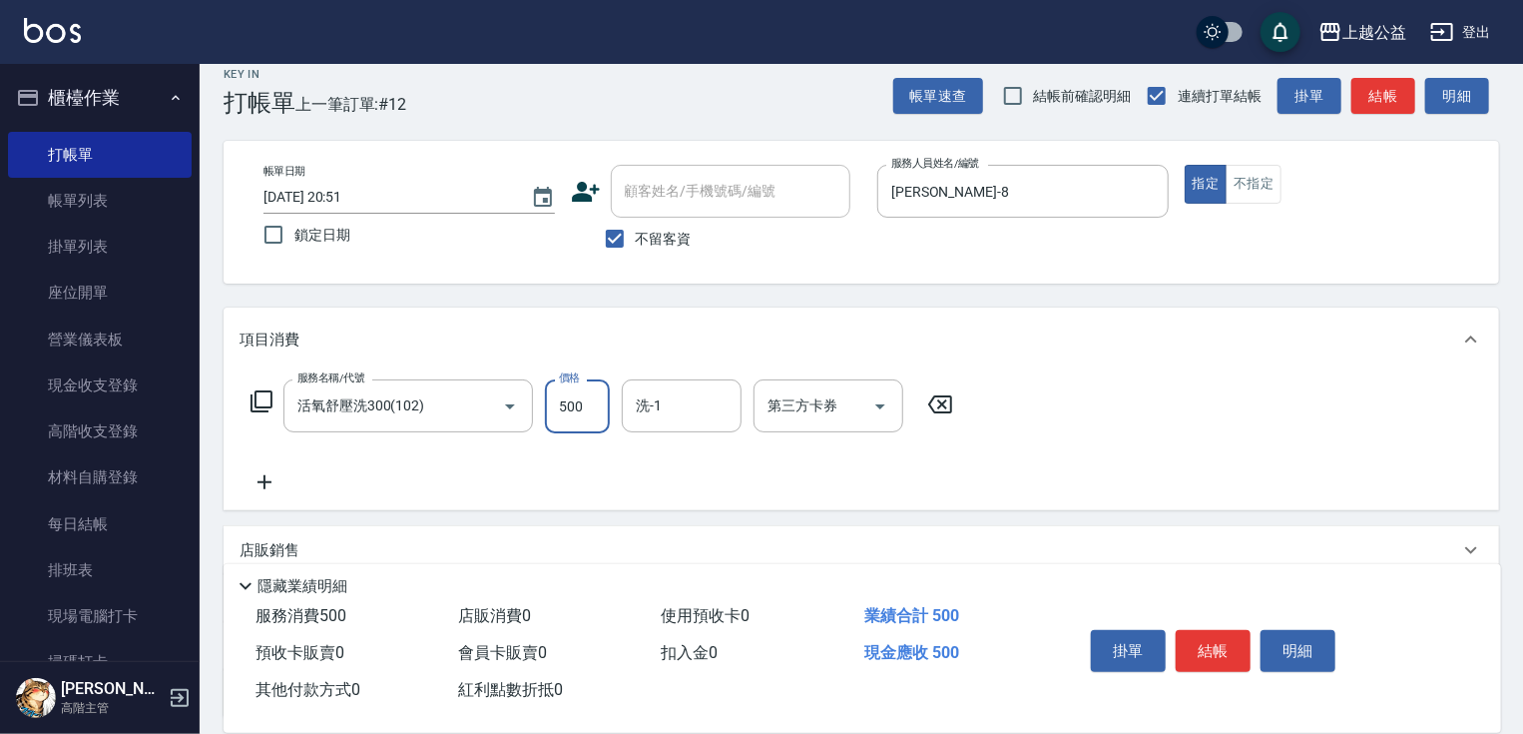
type input "500"
click at [474, 402] on icon "Clear" at bounding box center [482, 406] width 20 height 20
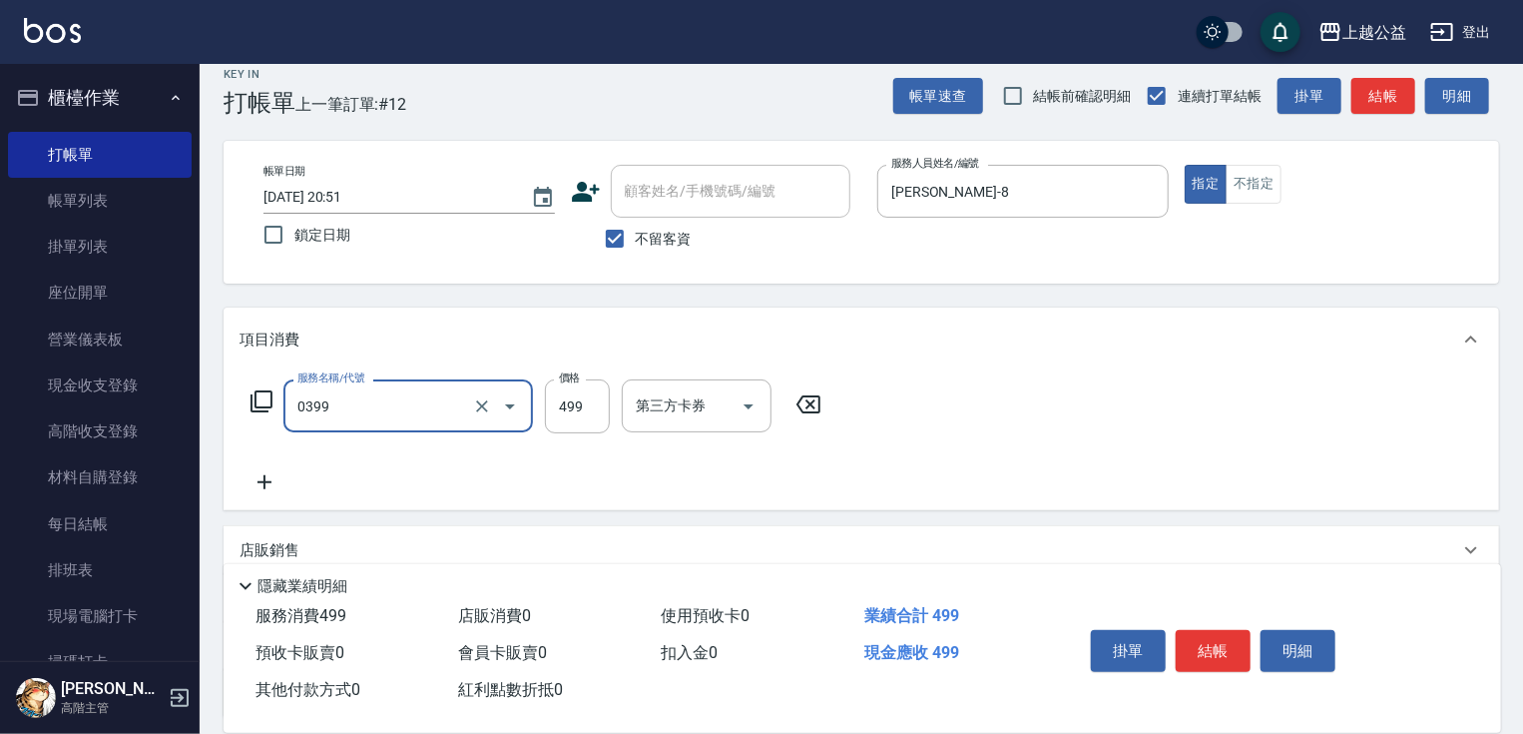
type input "海鹽SPA洗(0399)"
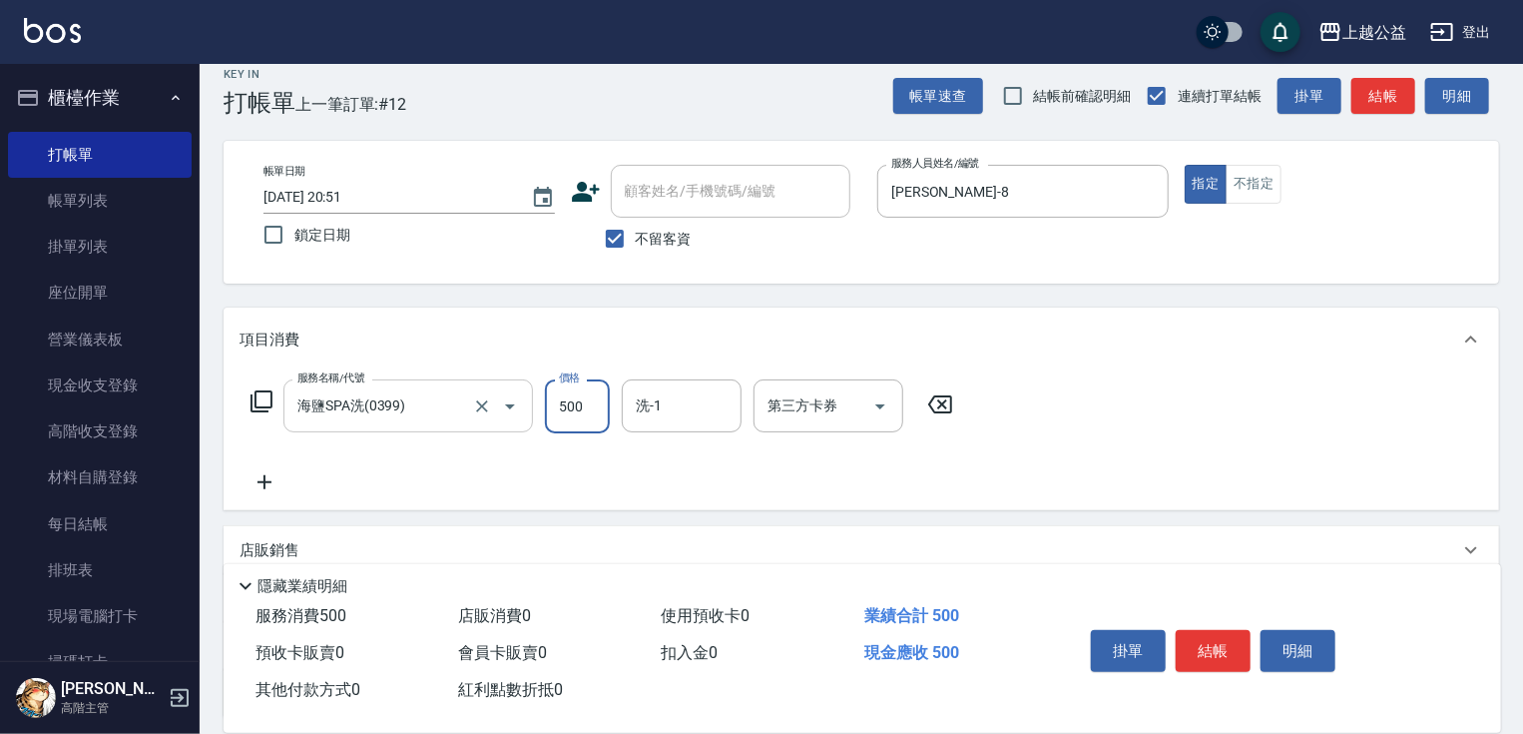
type input "500"
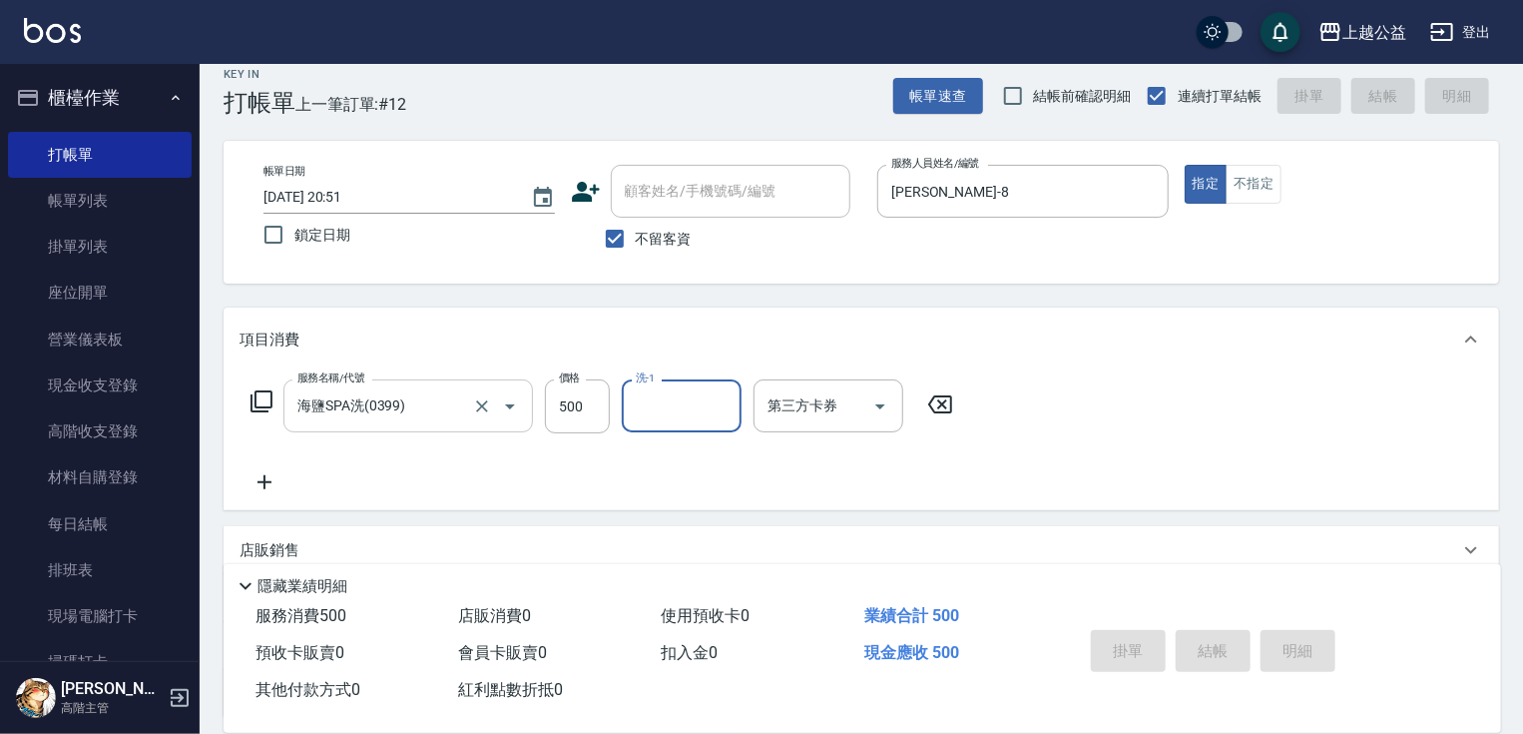
type input "[DATE] 21:15"
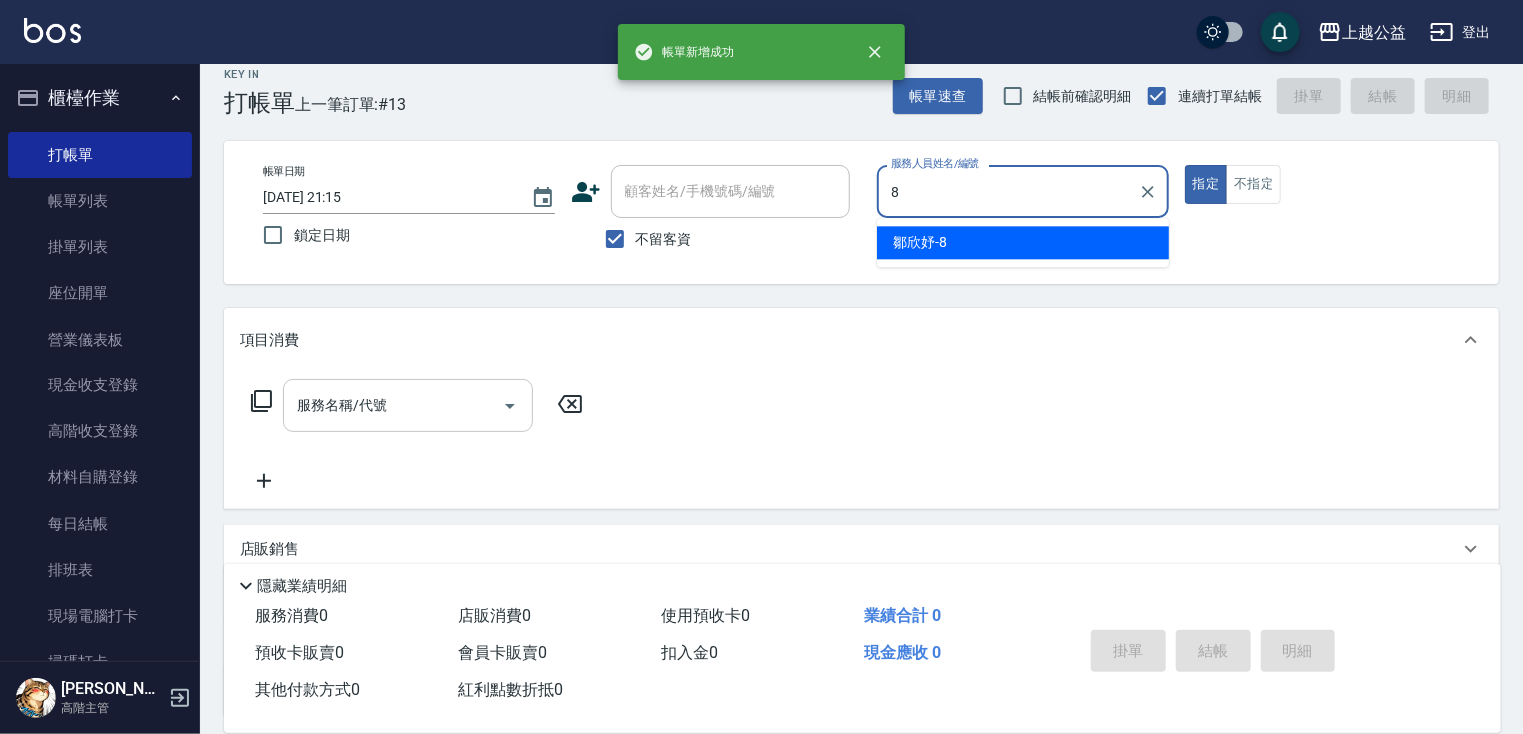
type input "[PERSON_NAME]-8"
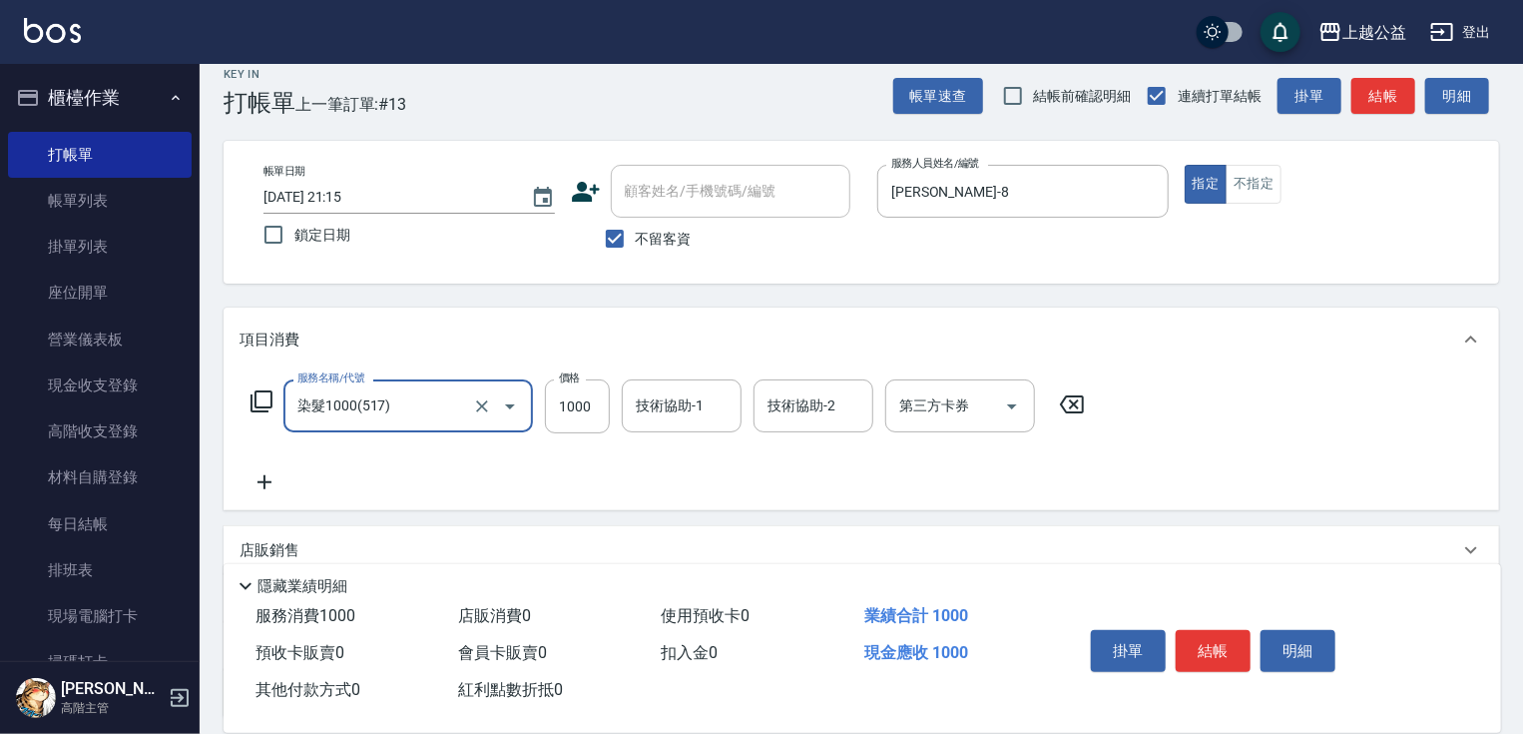
type input "染髮1000(517)"
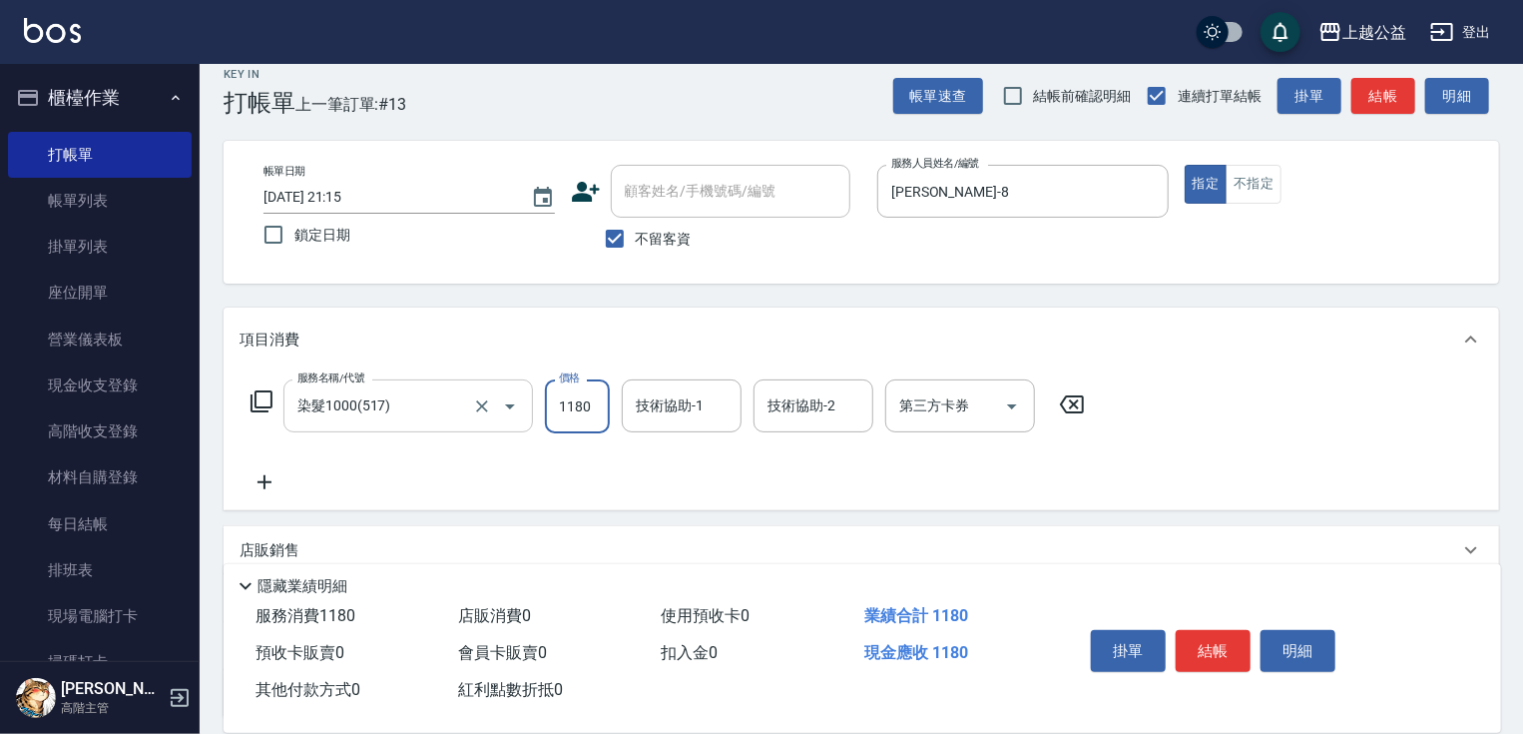
type input "1180"
type input "[PERSON_NAME]-33"
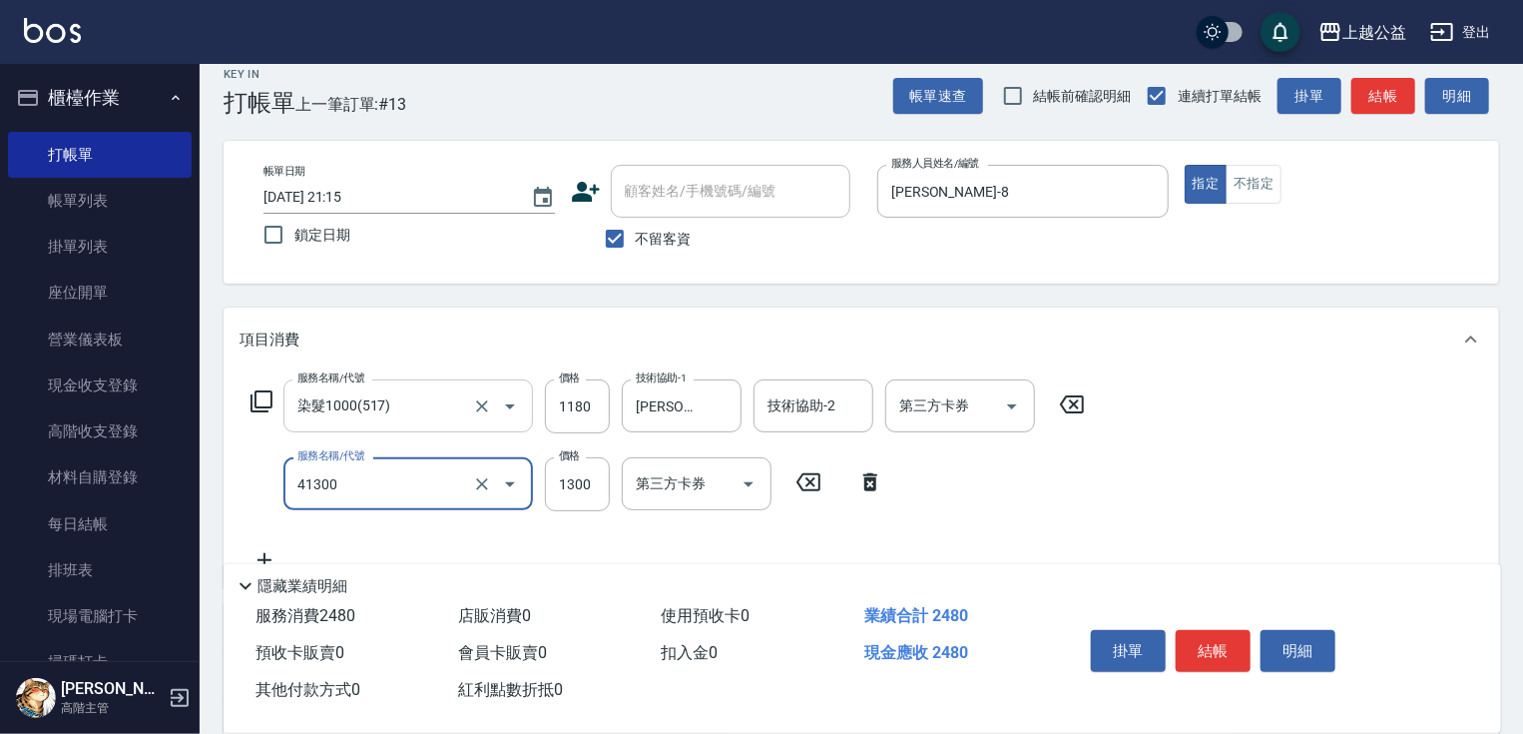
type input "鏡面1300(41300)"
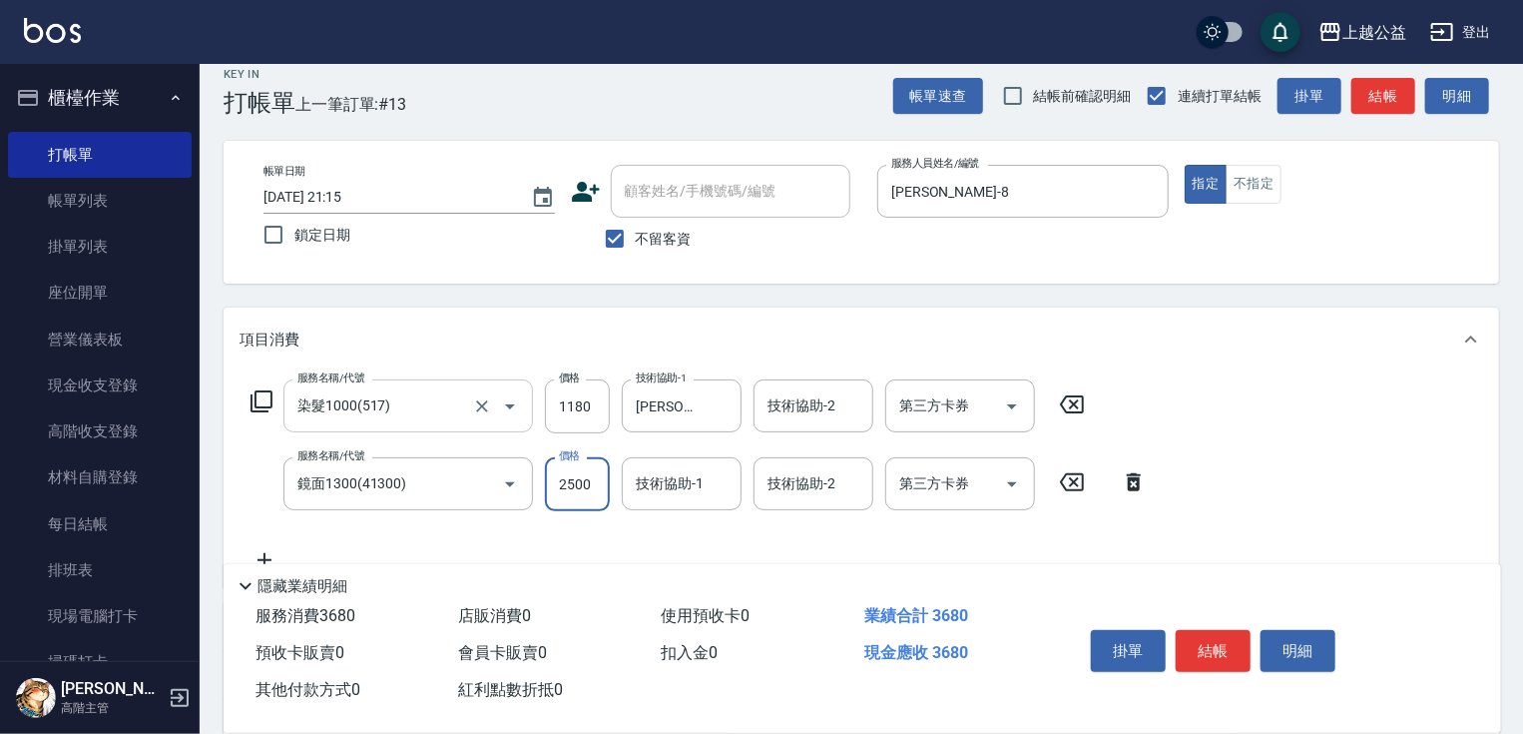
type input "2500"
type input "[PERSON_NAME]-33"
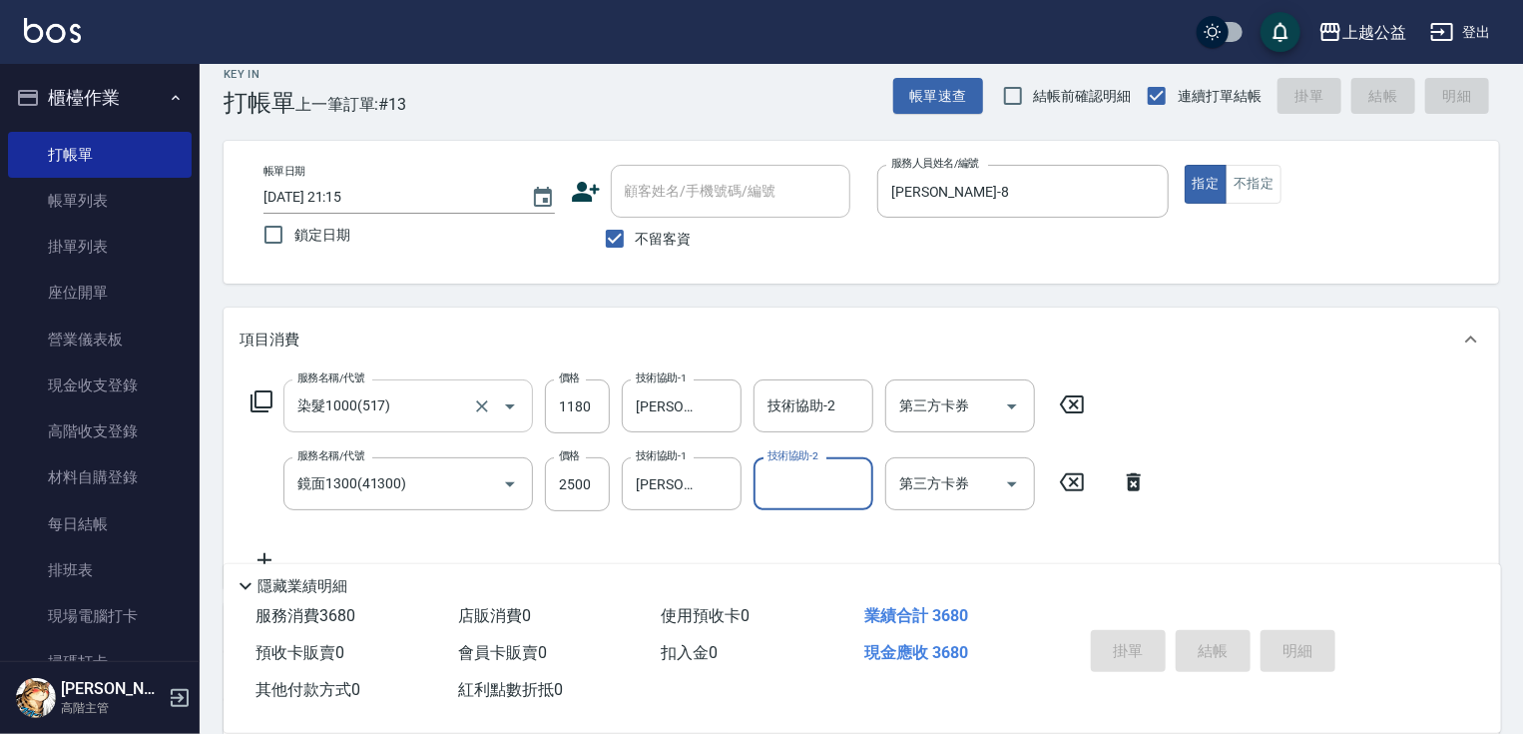
type input "[DATE] 21:16"
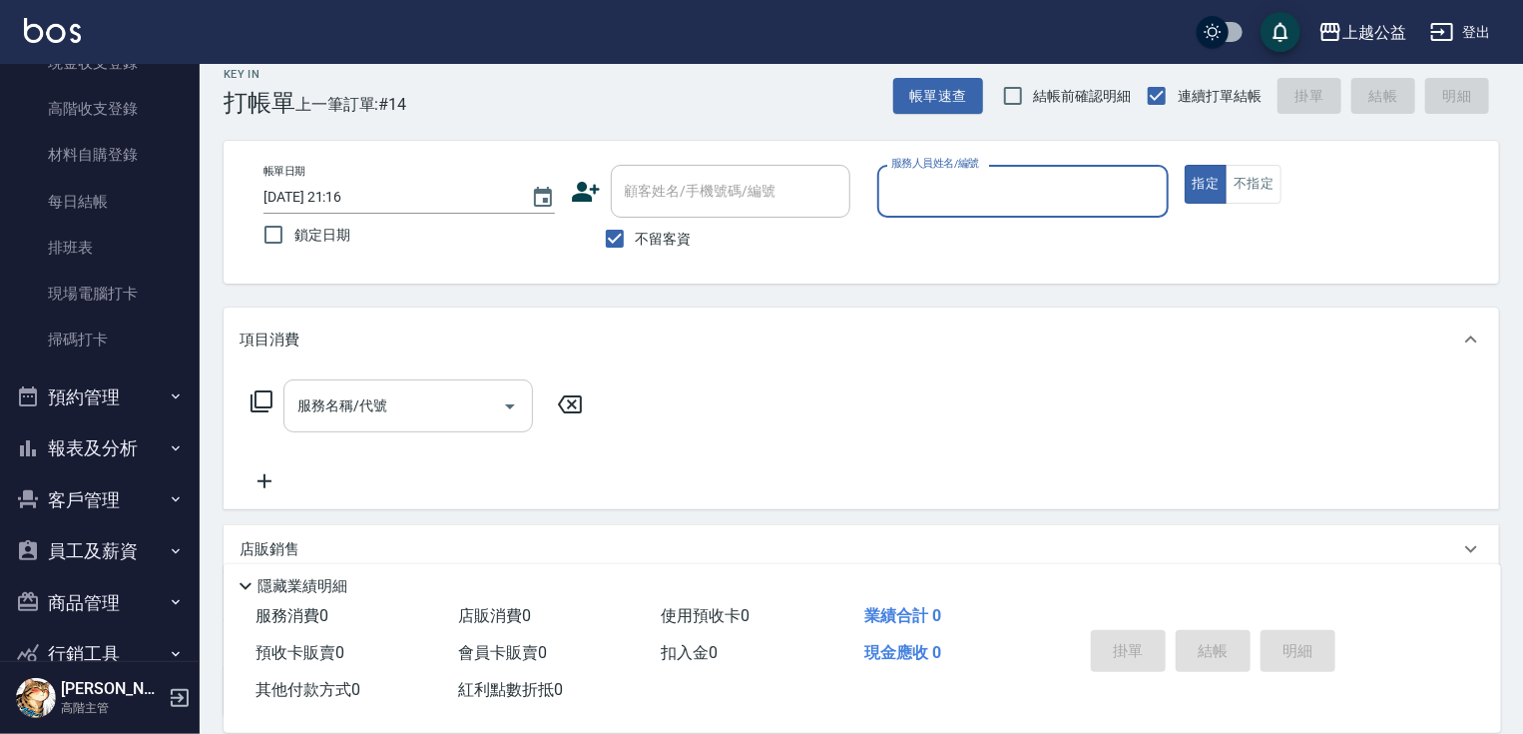
scroll to position [294, 0]
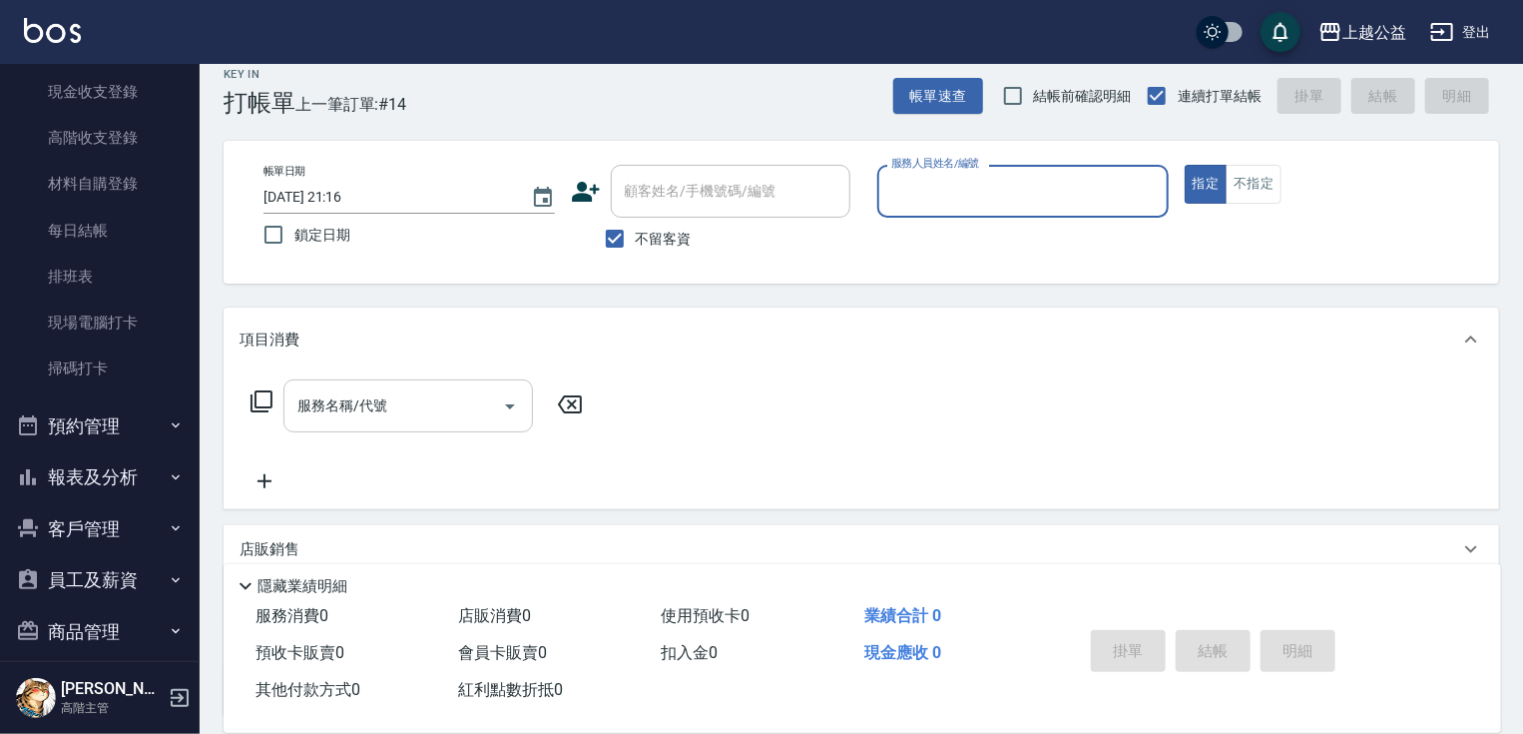
drag, startPoint x: 53, startPoint y: 495, endPoint x: 118, endPoint y: 477, distance: 67.3
click at [54, 495] on button "報表及分析" at bounding box center [100, 477] width 184 height 52
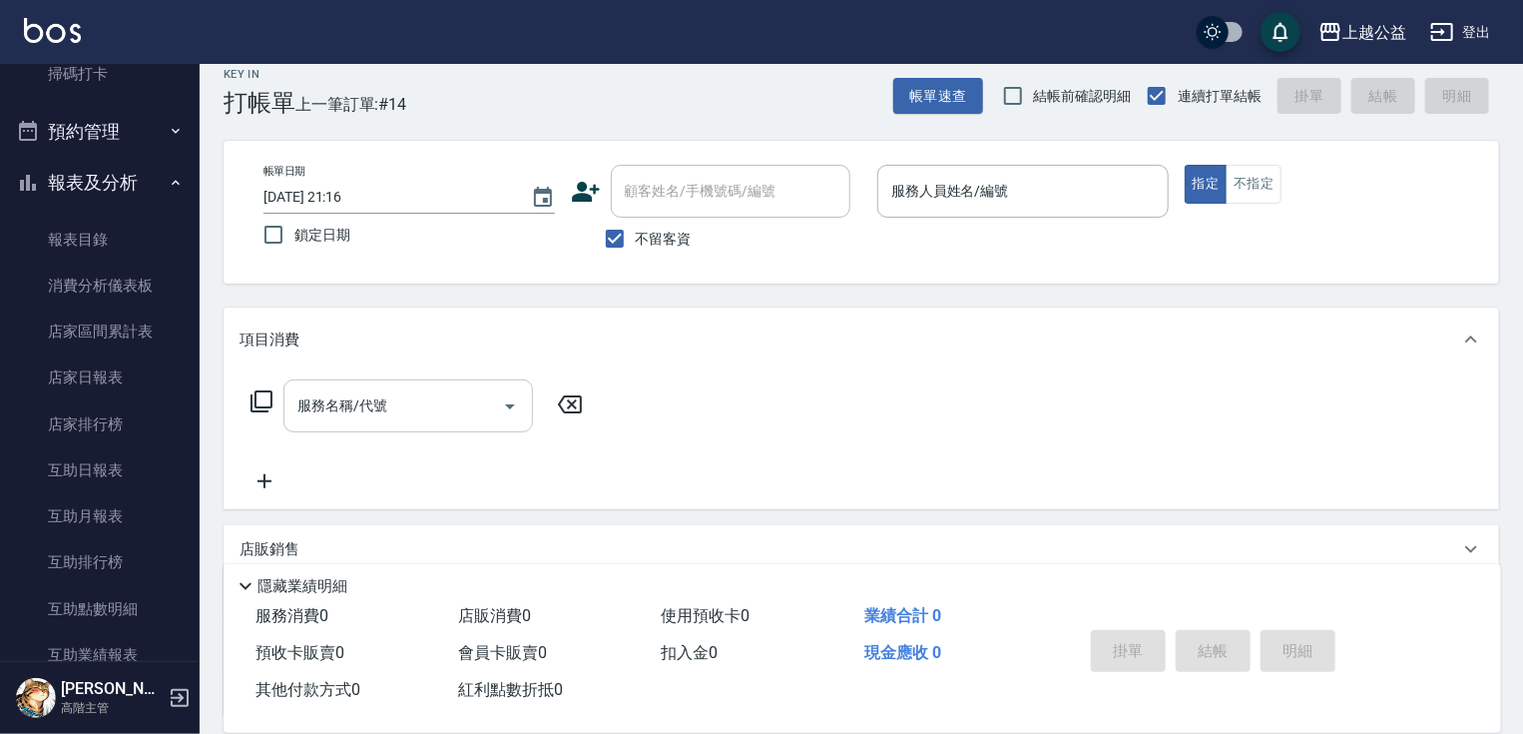
scroll to position [595, 0]
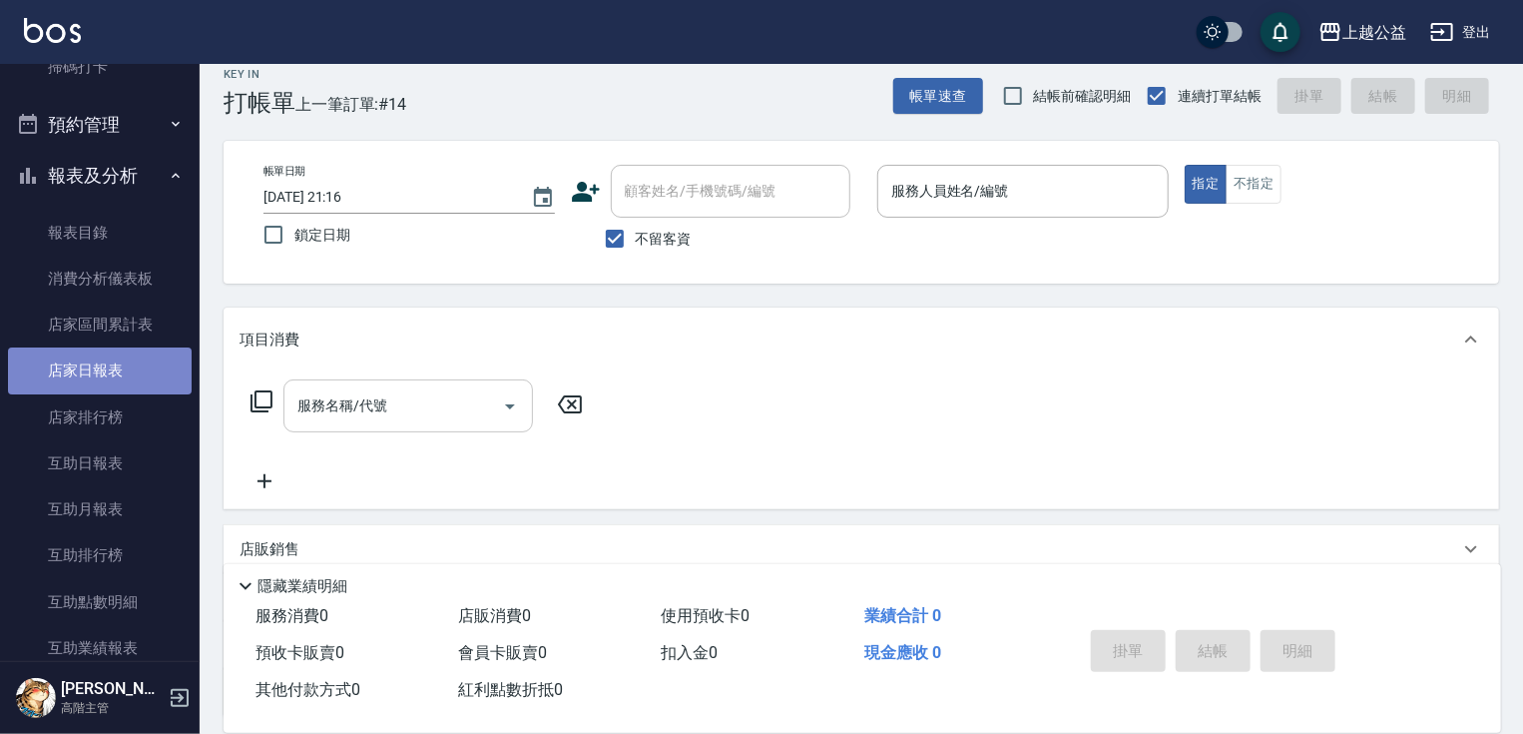
click at [152, 358] on link "店家日報表" at bounding box center [100, 370] width 184 height 46
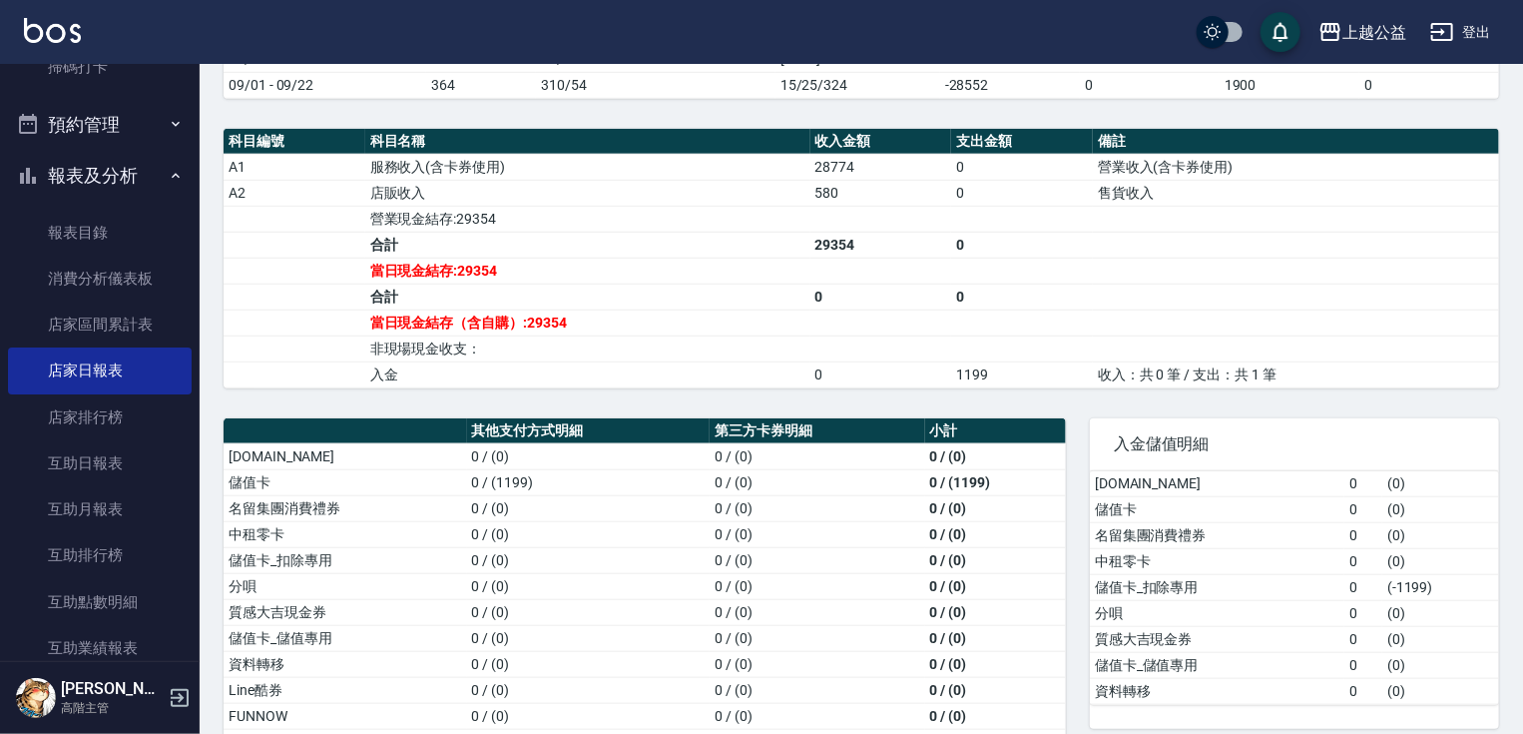
scroll to position [623, 0]
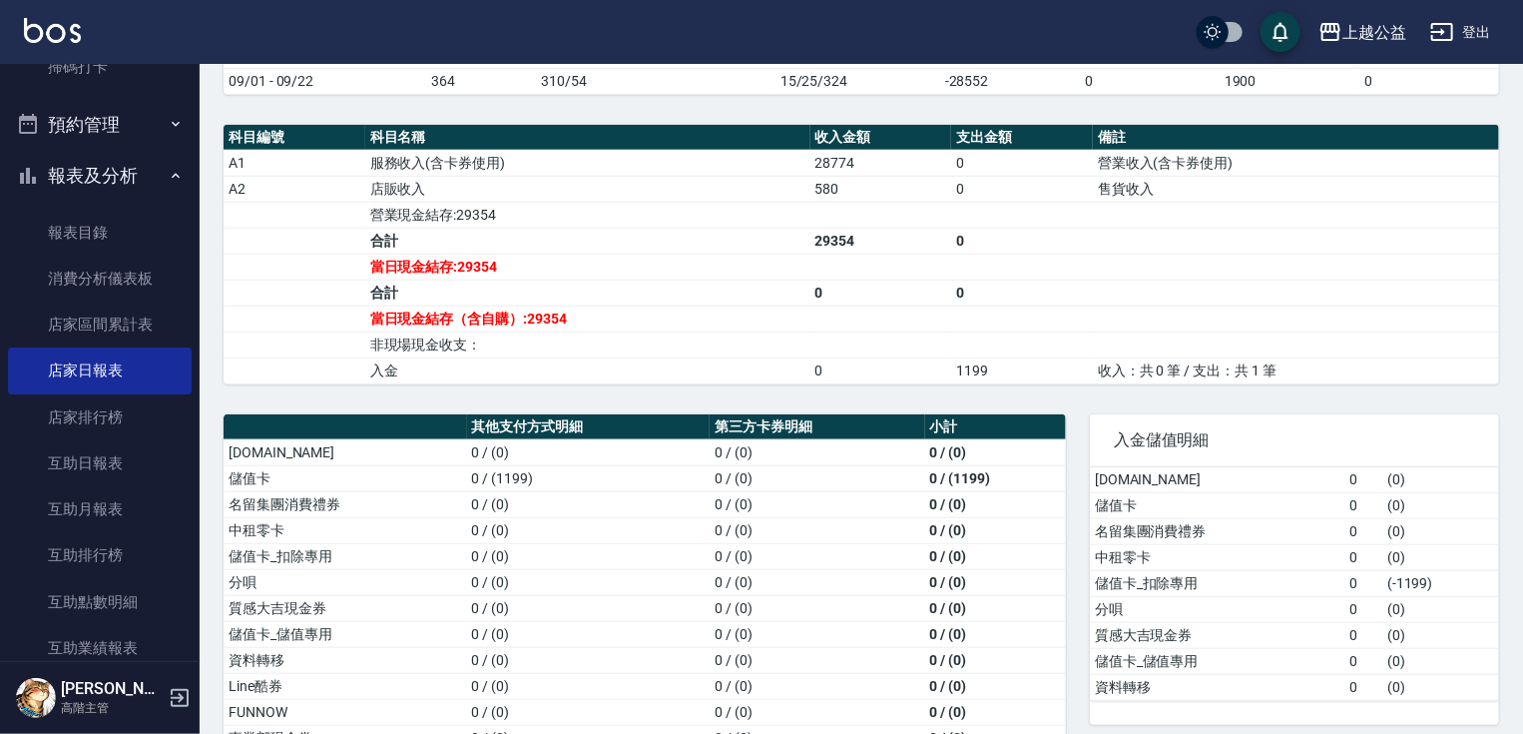
click at [204, 263] on div "上越公益 [DATE] 店家日報表 列印時間： [DATE][PHONE_NUMBER]:25 Merchant Daily Report 店家日報表 [DA…" at bounding box center [862, 134] width 1324 height 1387
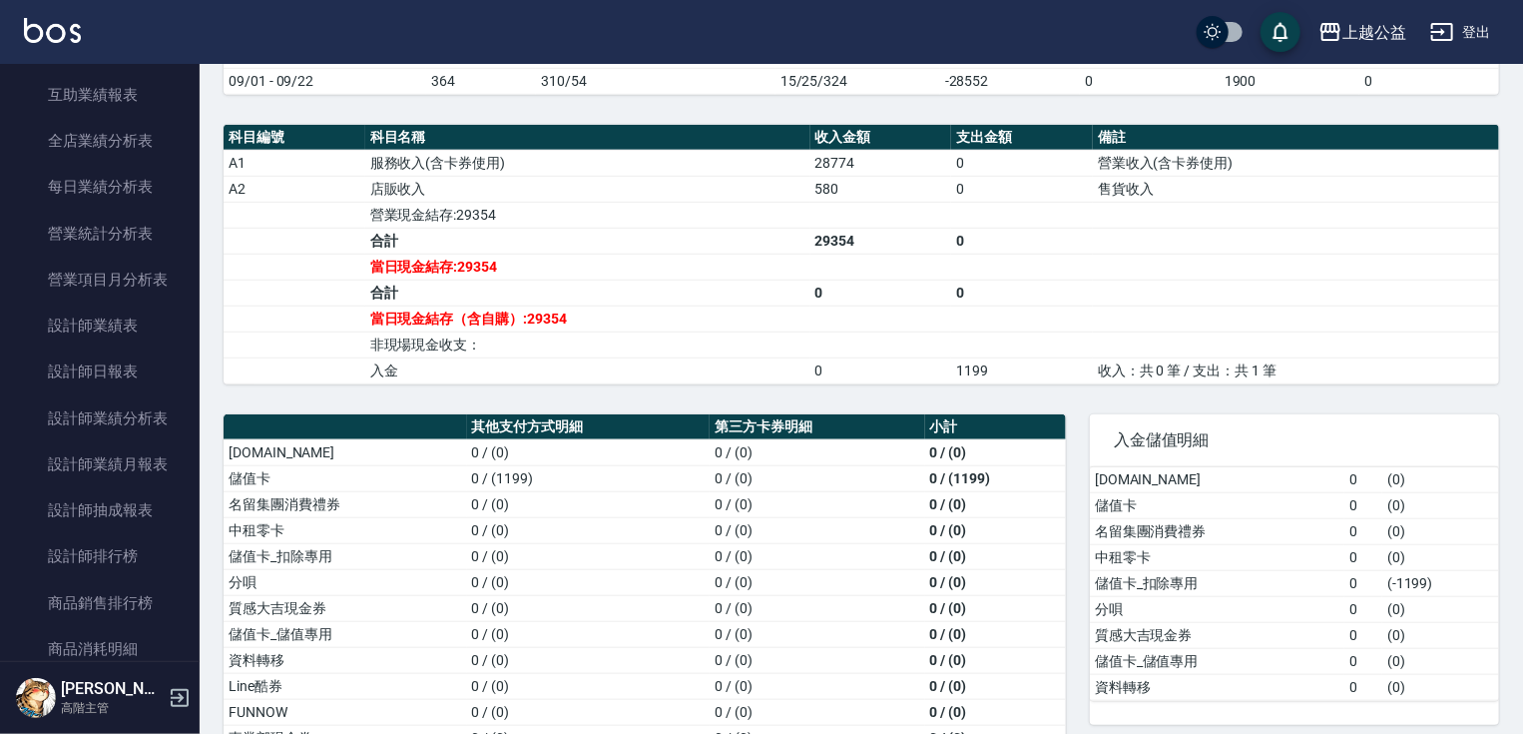
scroll to position [1175, 0]
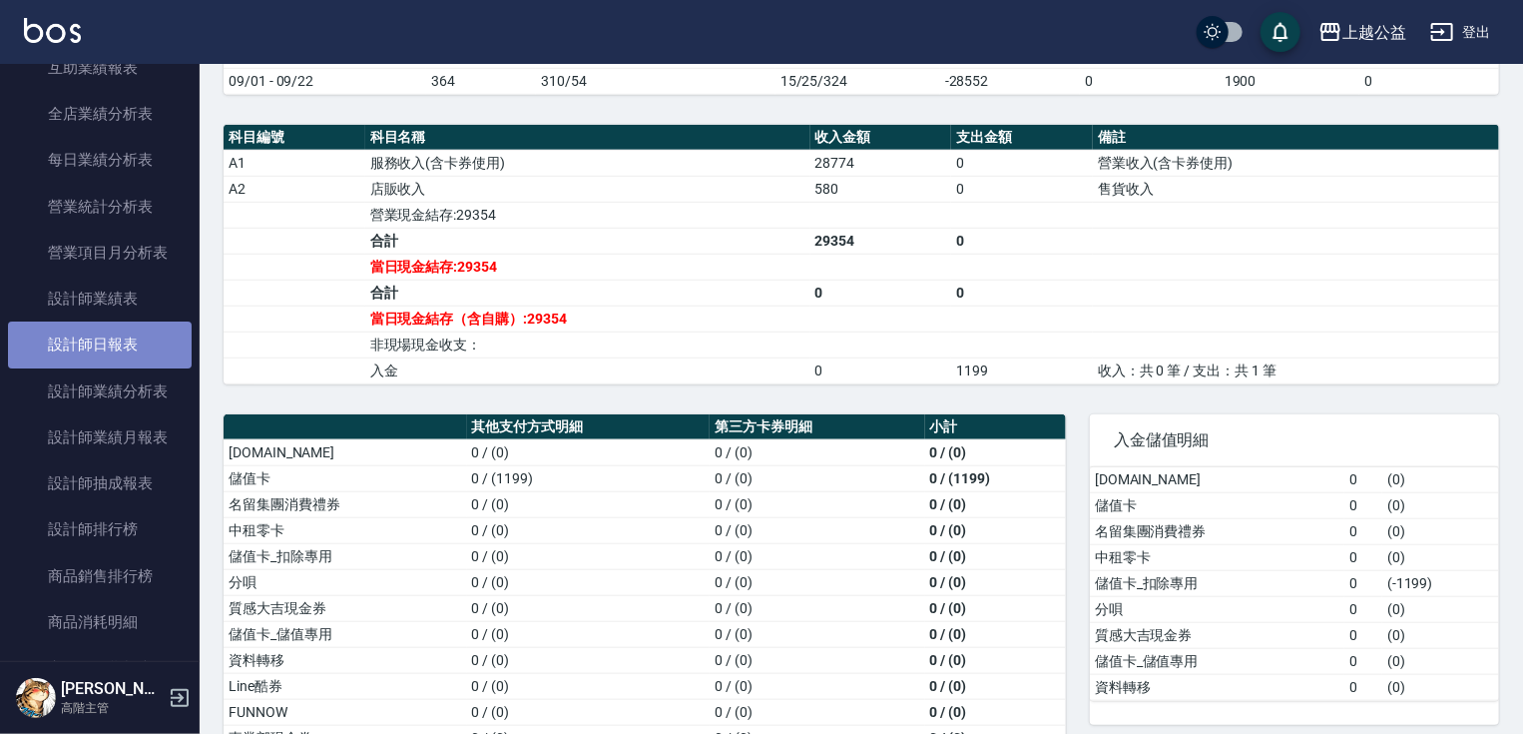
click at [144, 351] on link "設計師日報表" at bounding box center [100, 344] width 184 height 46
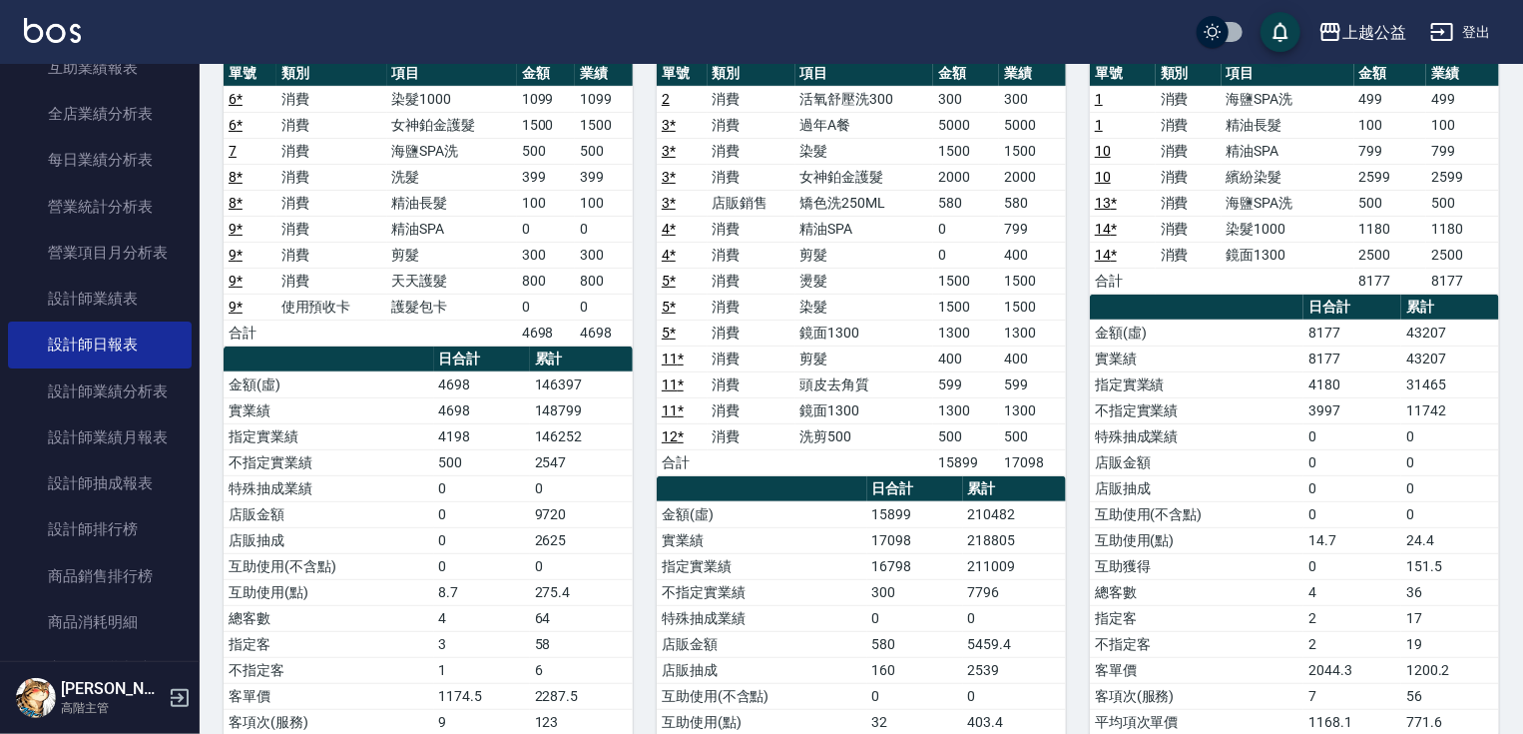
scroll to position [228, 0]
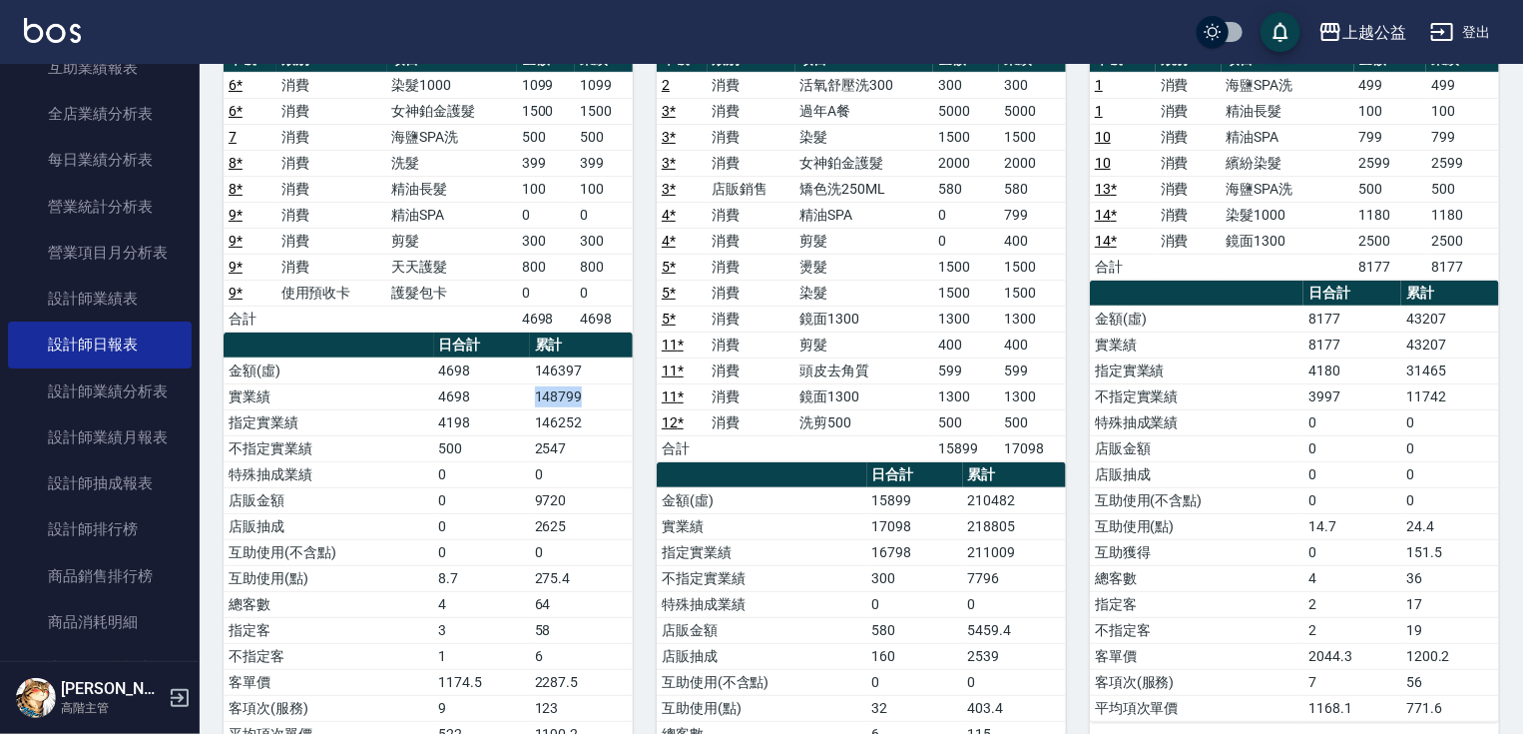
drag, startPoint x: 539, startPoint y: 383, endPoint x: 615, endPoint y: 390, distance: 76.2
click at [615, 390] on td "148799" at bounding box center [581, 396] width 103 height 26
drag, startPoint x: 1413, startPoint y: 350, endPoint x: 1438, endPoint y: 344, distance: 25.7
click at [1438, 344] on td "43207" at bounding box center [1451, 344] width 98 height 26
click at [1460, 342] on td "43207" at bounding box center [1451, 344] width 98 height 26
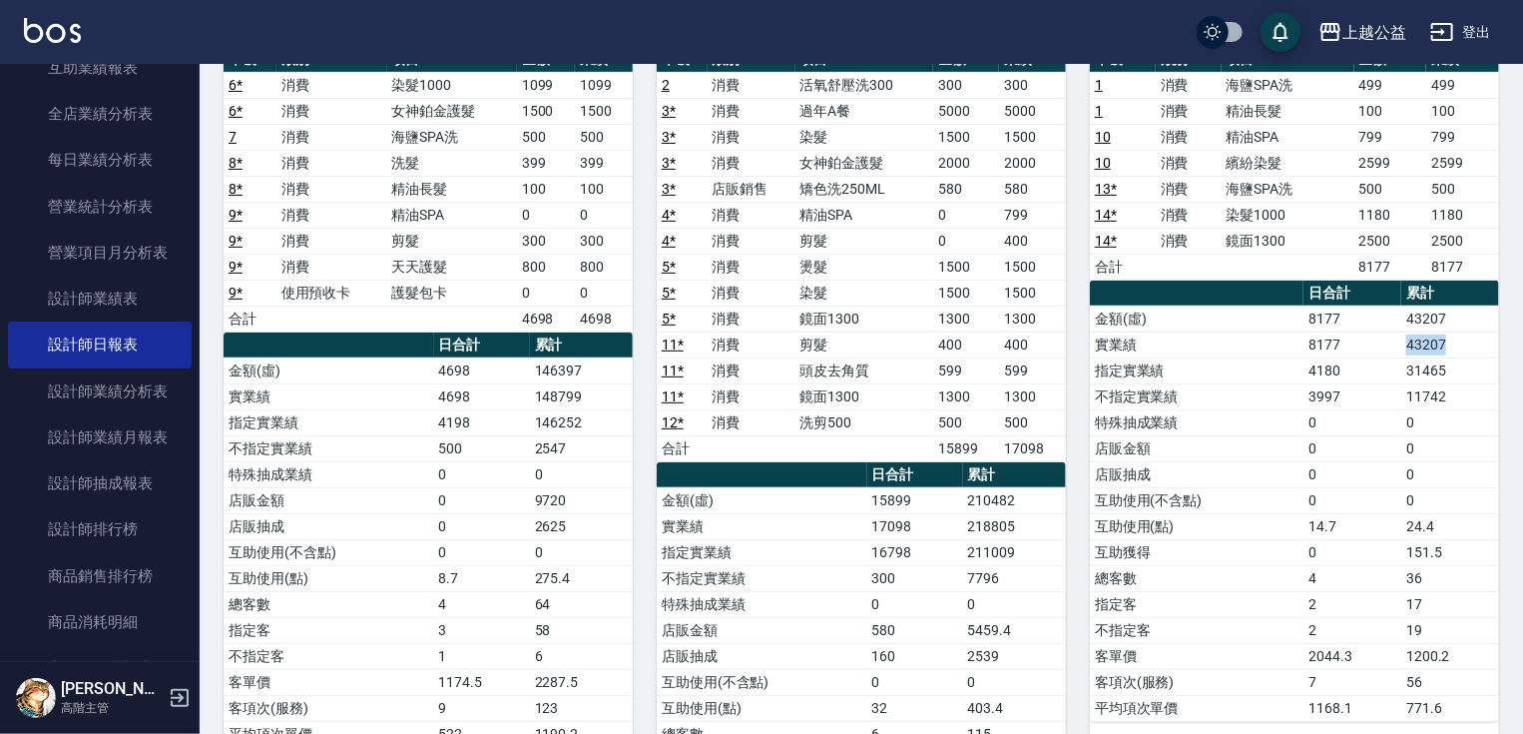
drag, startPoint x: 1402, startPoint y: 345, endPoint x: 1473, endPoint y: 335, distance: 71.6
click at [1473, 335] on tr "實業績 8177 43207" at bounding box center [1294, 344] width 409 height 26
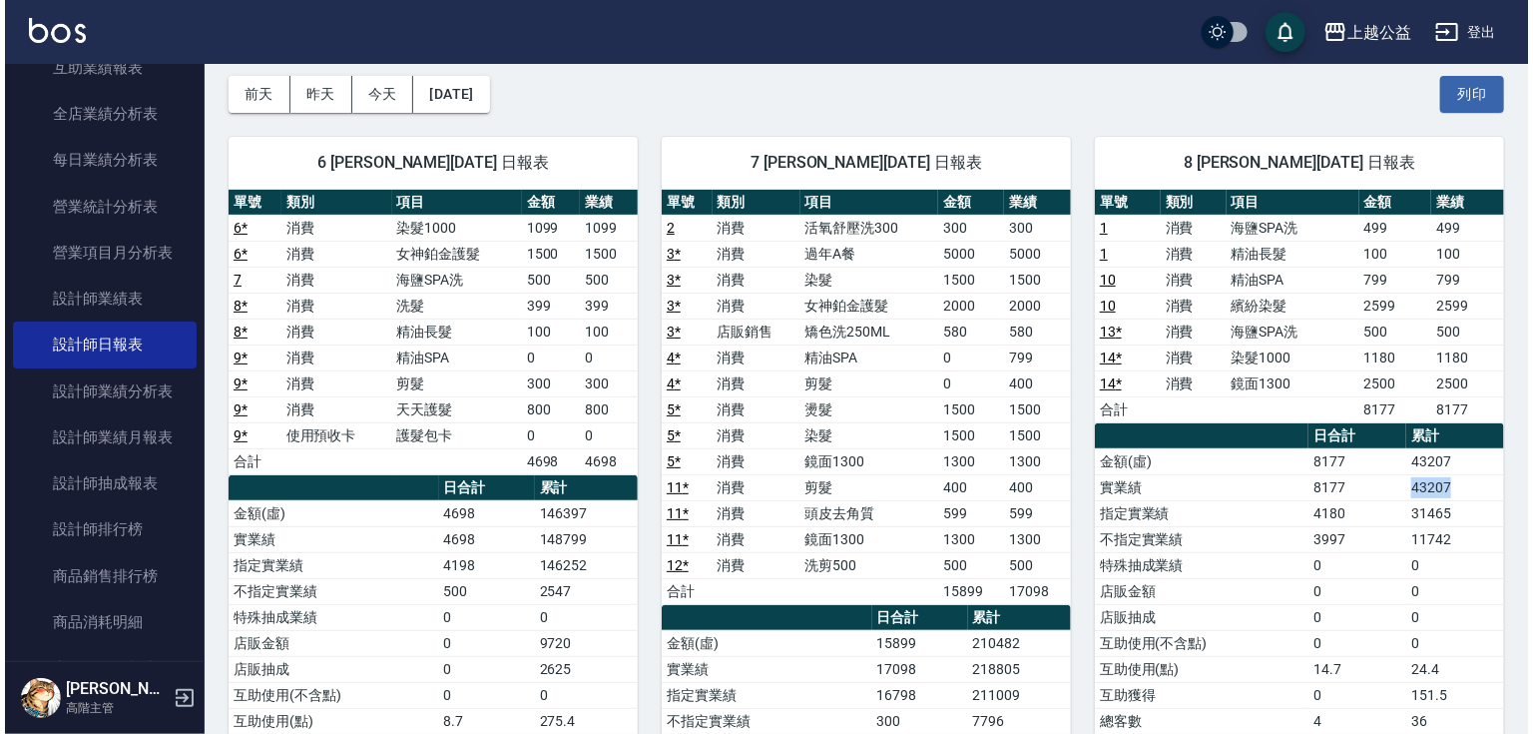
scroll to position [32, 0]
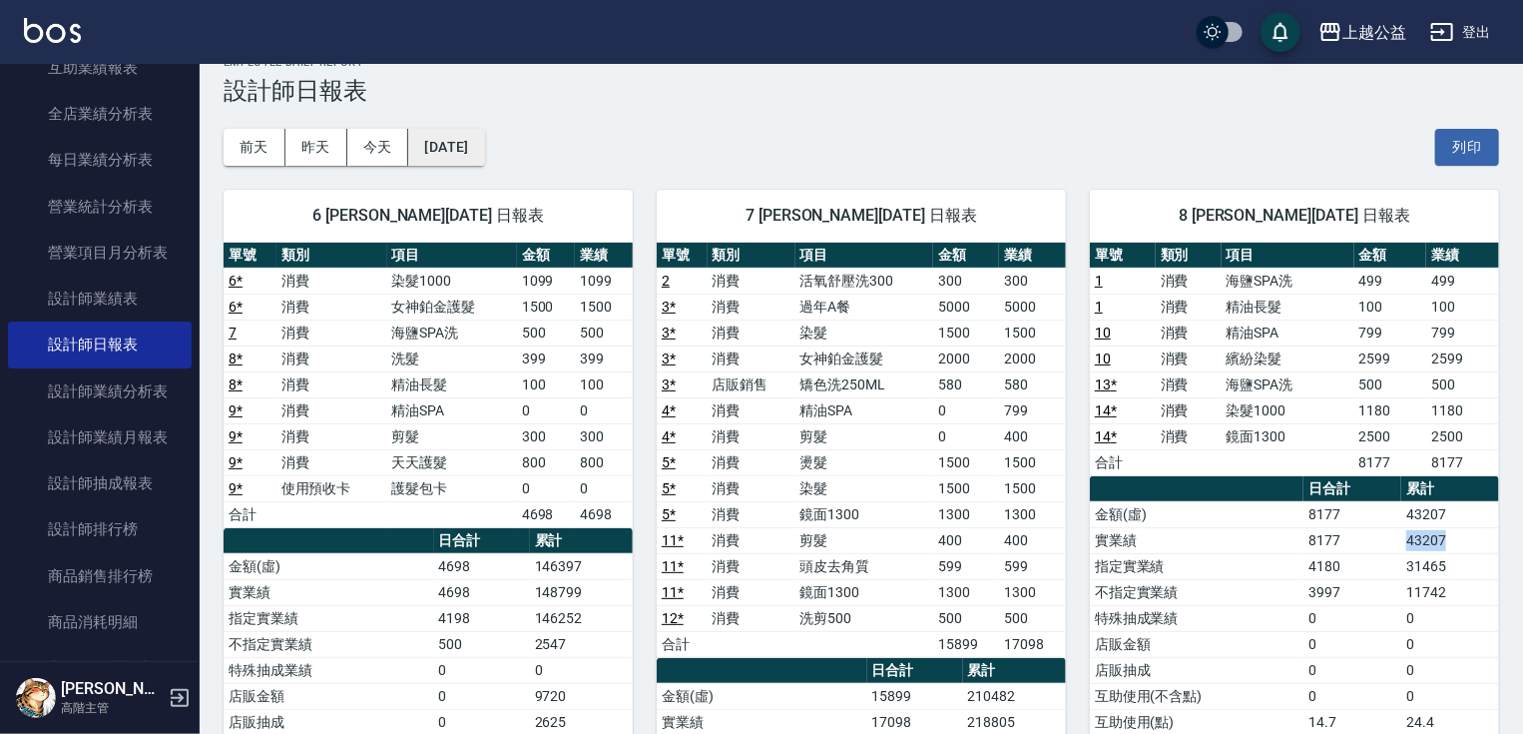
click at [442, 146] on button "[DATE]" at bounding box center [446, 147] width 76 height 37
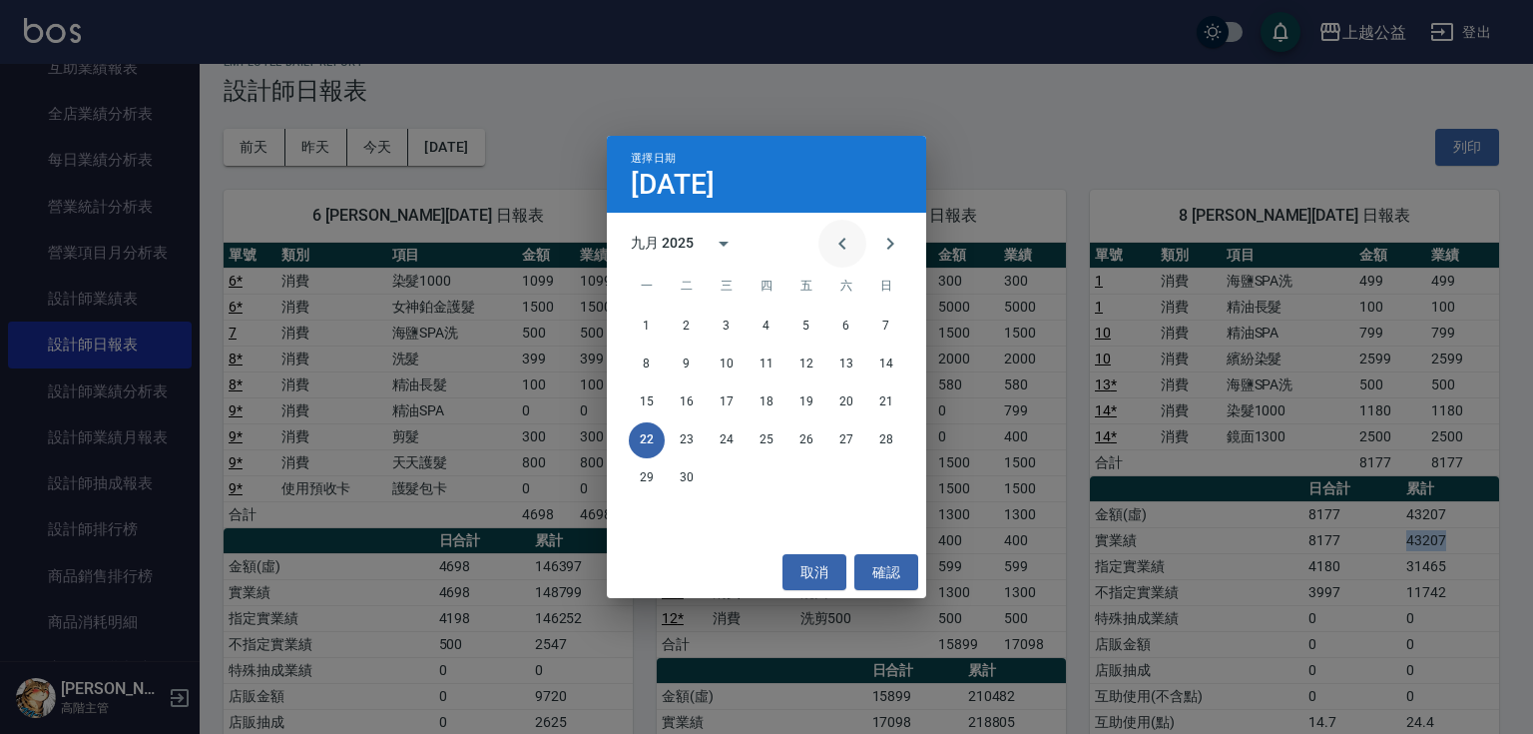
click at [855, 241] on button "Previous month" at bounding box center [843, 244] width 48 height 48
click at [809, 439] on button "22" at bounding box center [807, 440] width 36 height 36
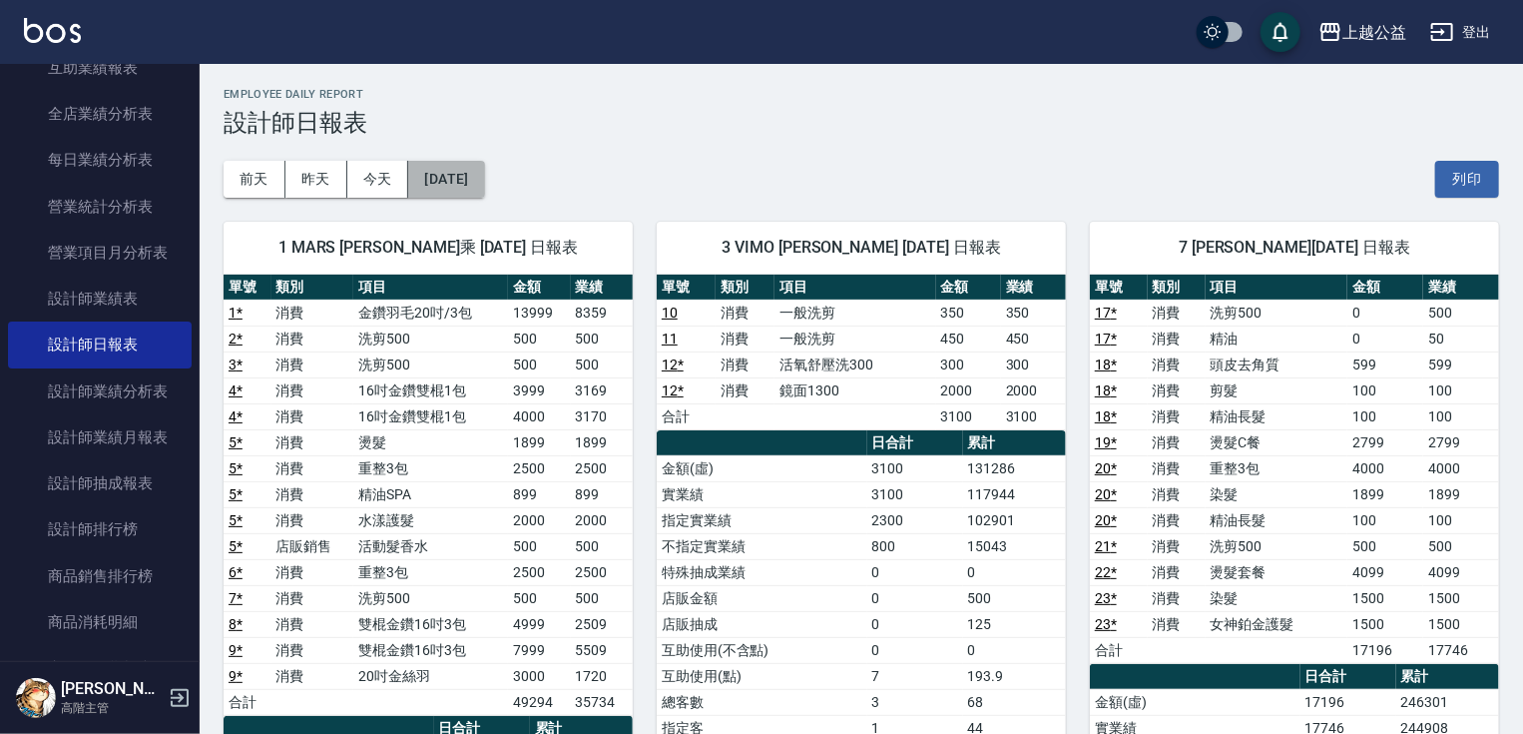
click at [484, 184] on button "[DATE]" at bounding box center [446, 179] width 76 height 37
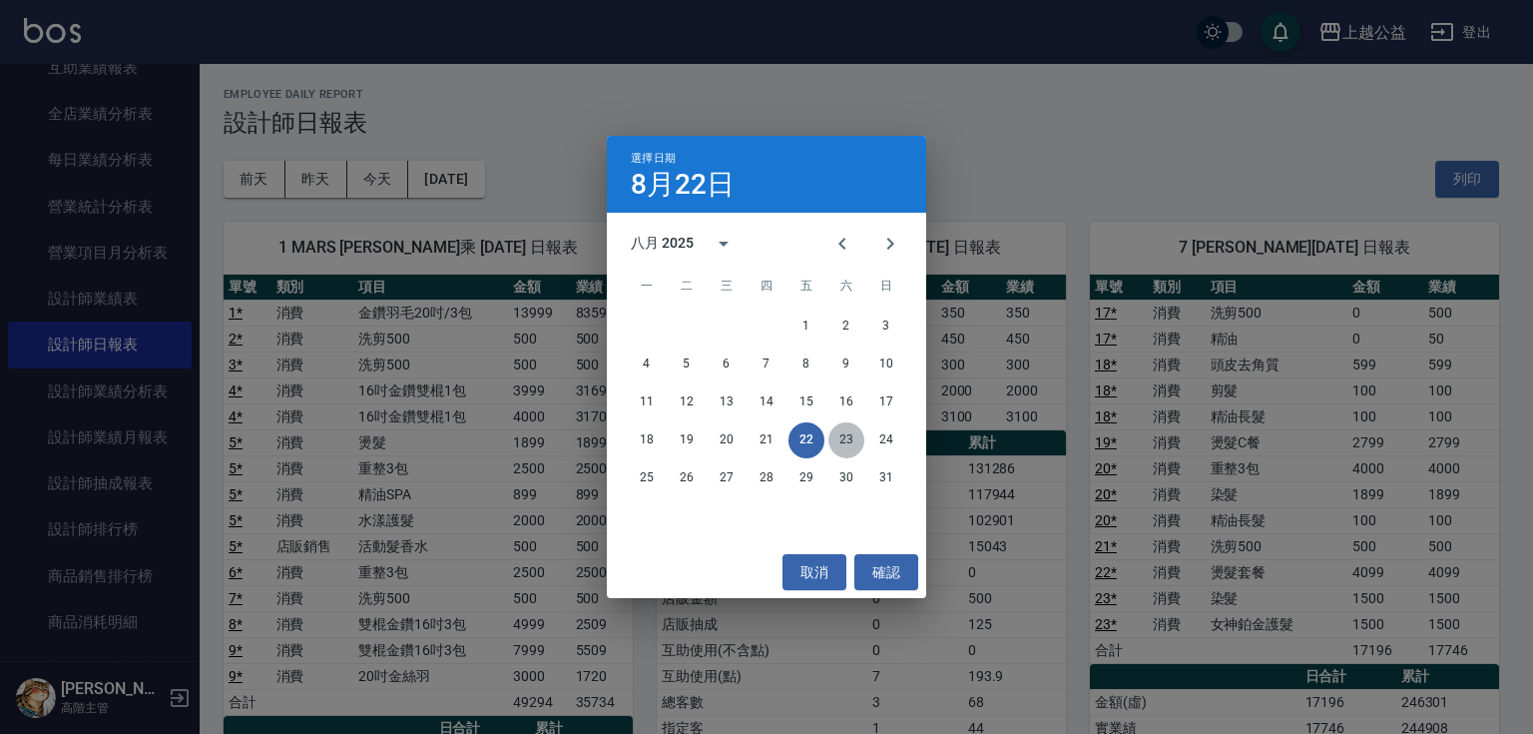
click at [850, 442] on button "23" at bounding box center [847, 440] width 36 height 36
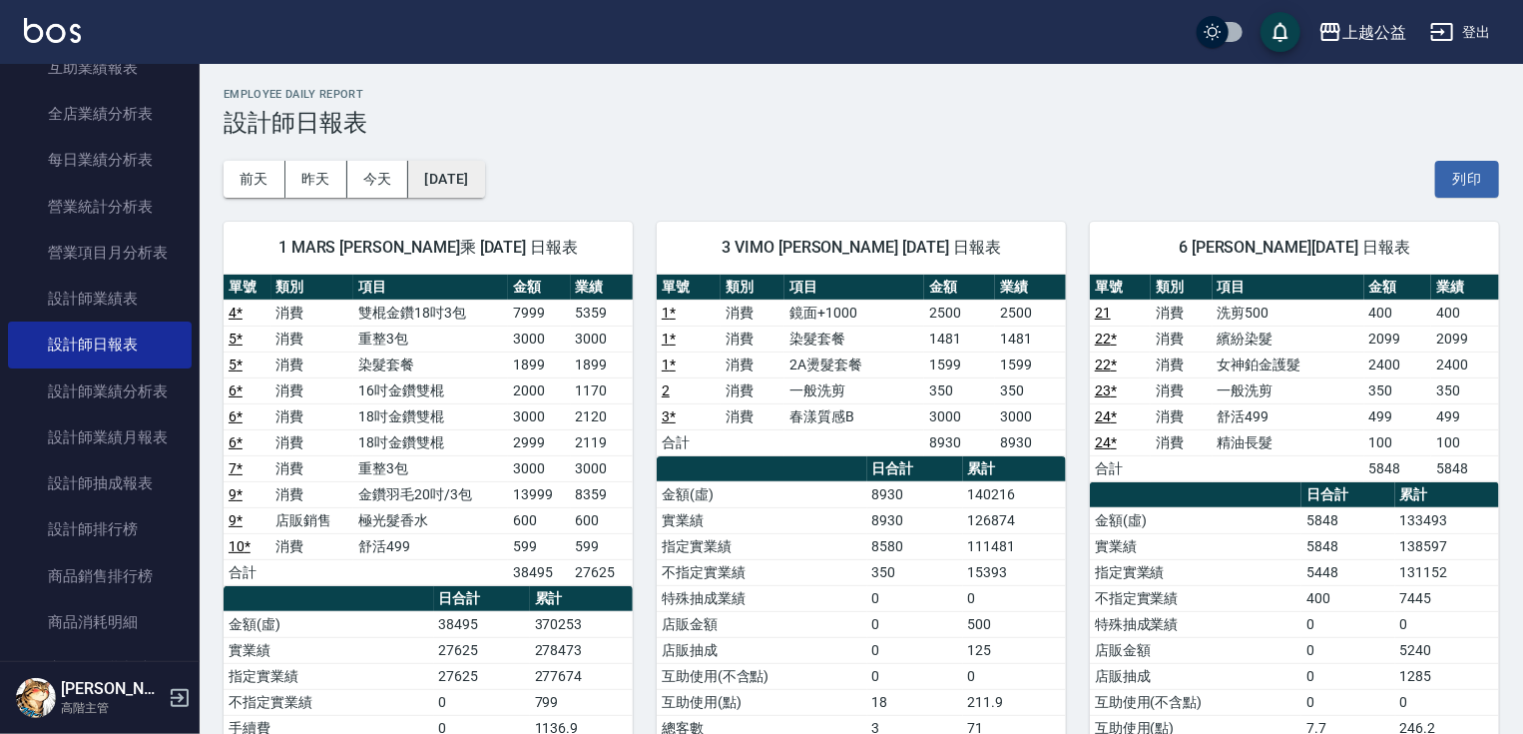
click at [440, 170] on button "[DATE]" at bounding box center [446, 179] width 76 height 37
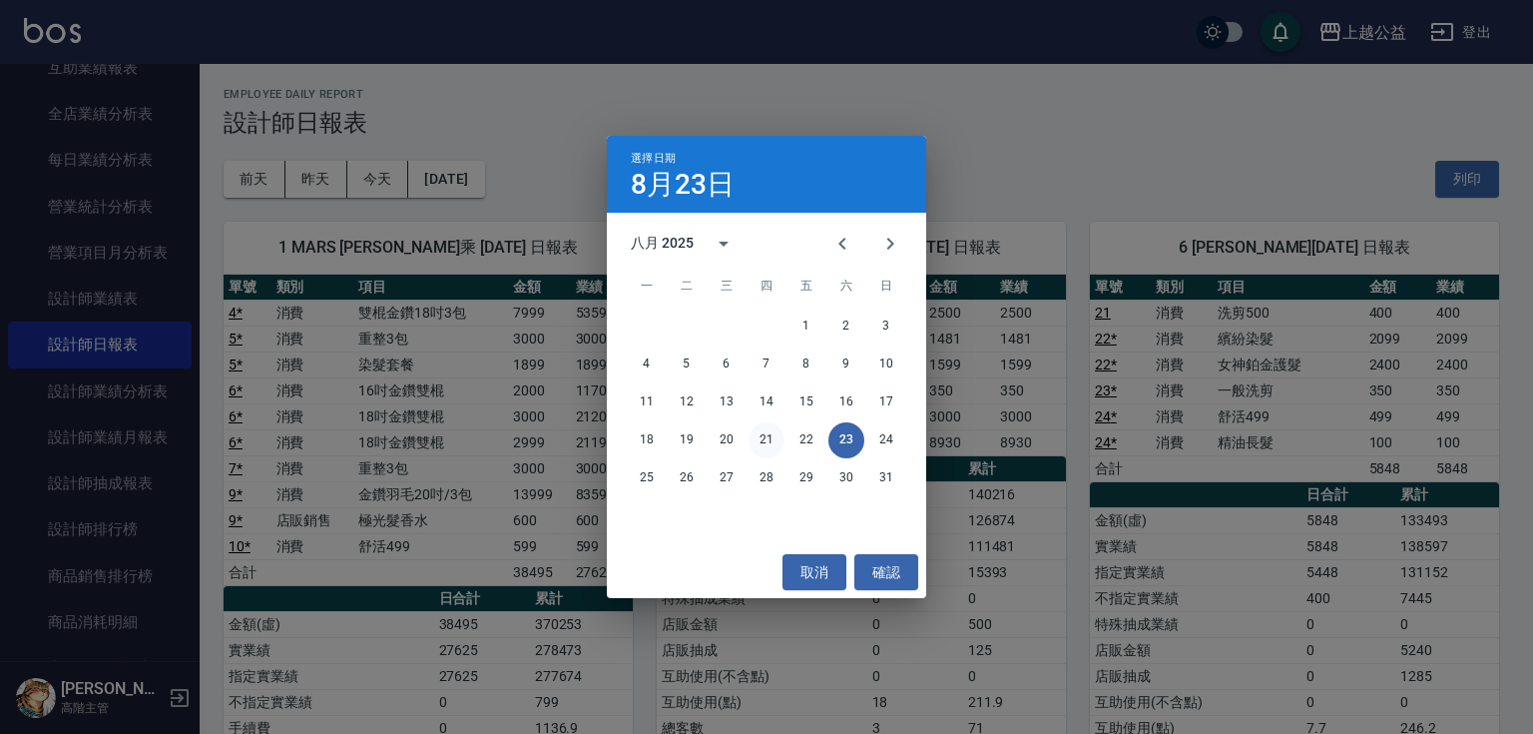
click at [769, 435] on button "21" at bounding box center [767, 440] width 36 height 36
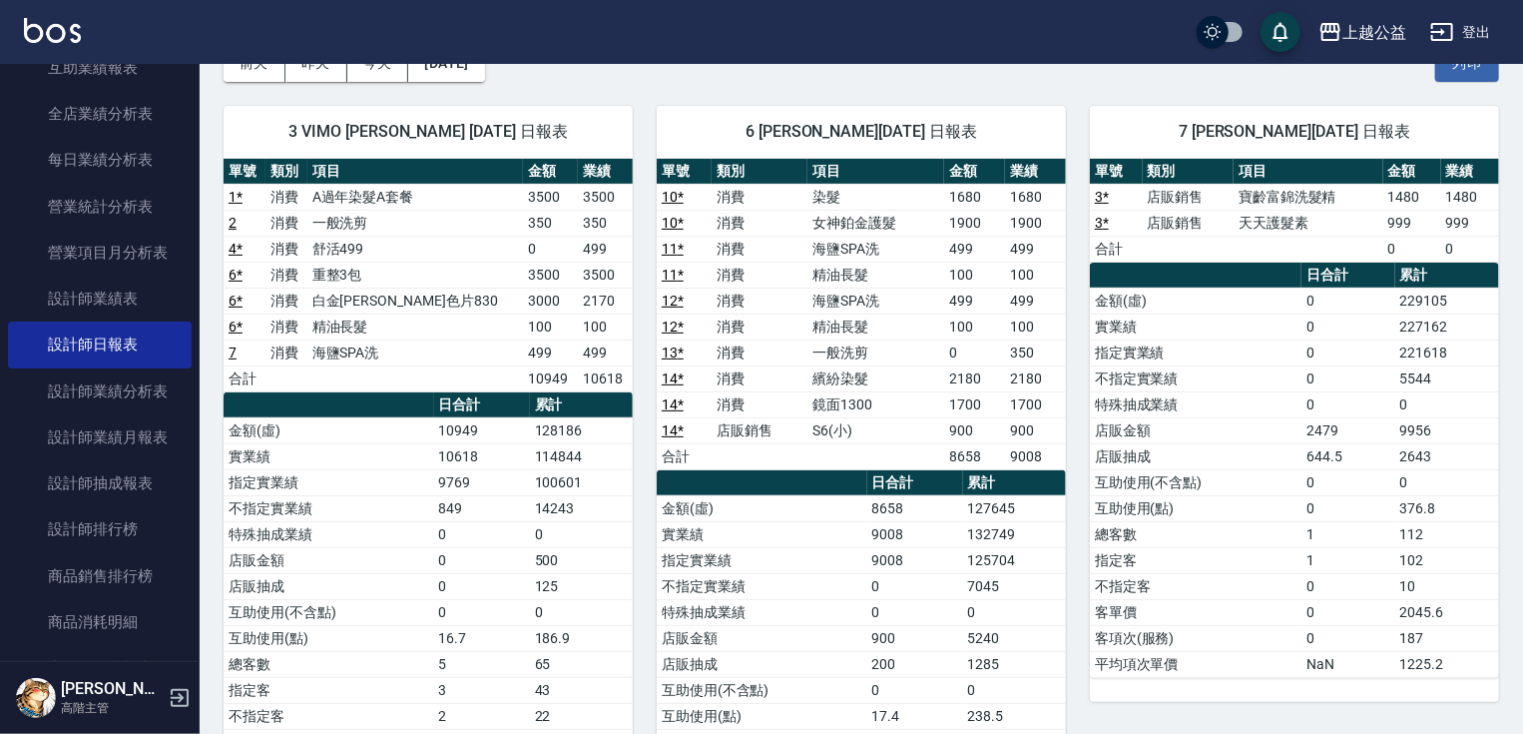
scroll to position [119, 0]
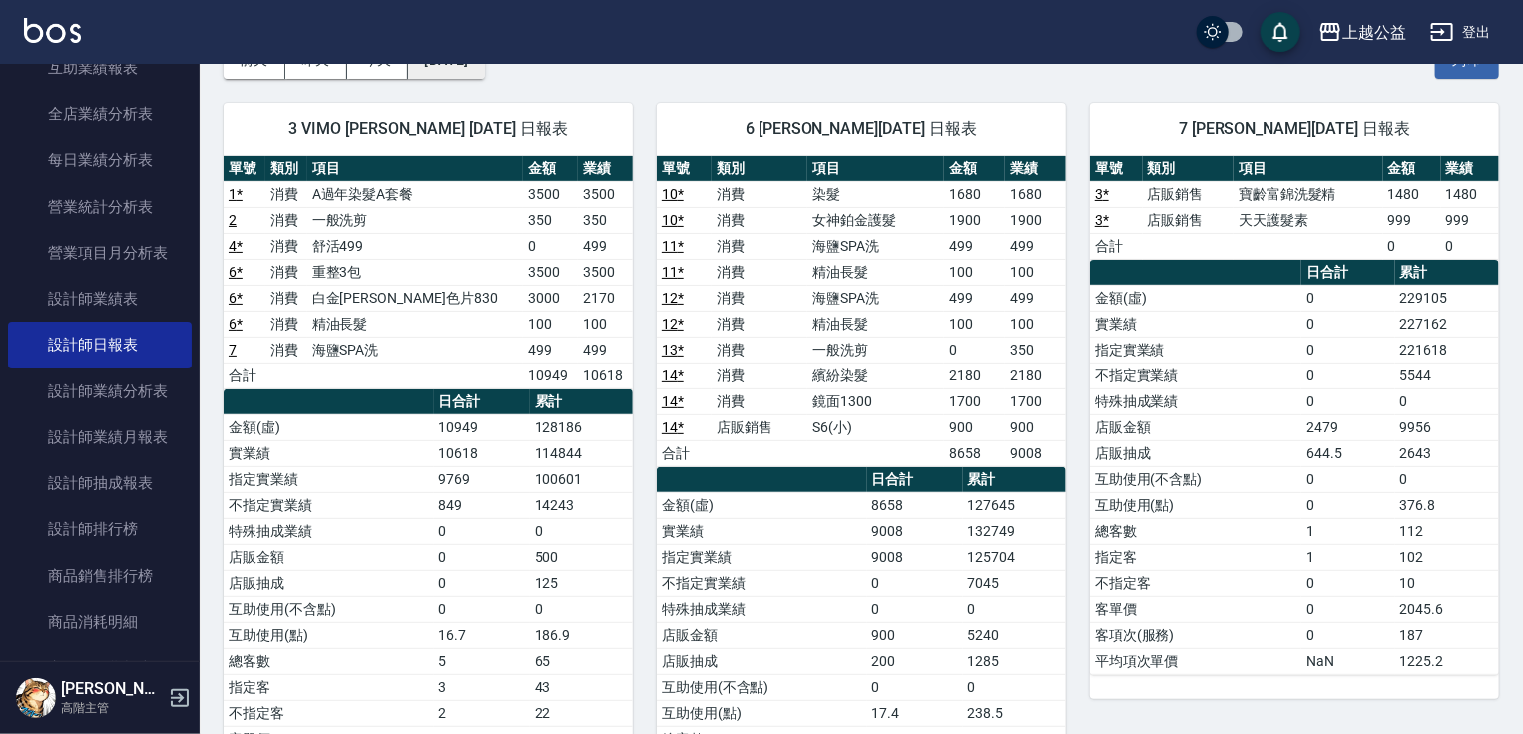
click at [425, 72] on button "[DATE]" at bounding box center [446, 60] width 76 height 37
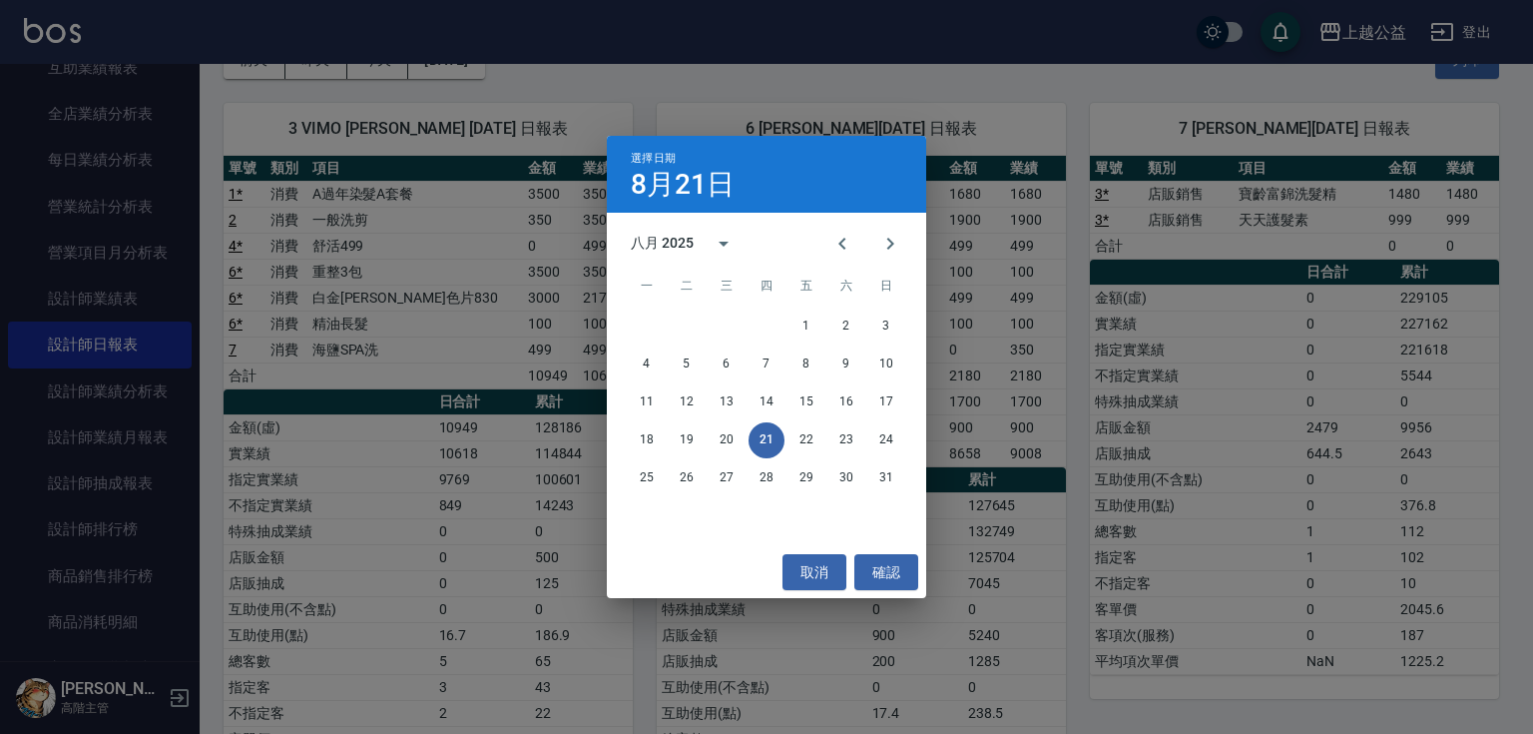
click at [374, 74] on div "選擇日期 [DATE] 八月 2025 一 二 三 四 五 六 日 1 2 3 4 5 6 7 8 9 10 11 12 13 14 15 16 17 18 …" at bounding box center [766, 367] width 1533 height 734
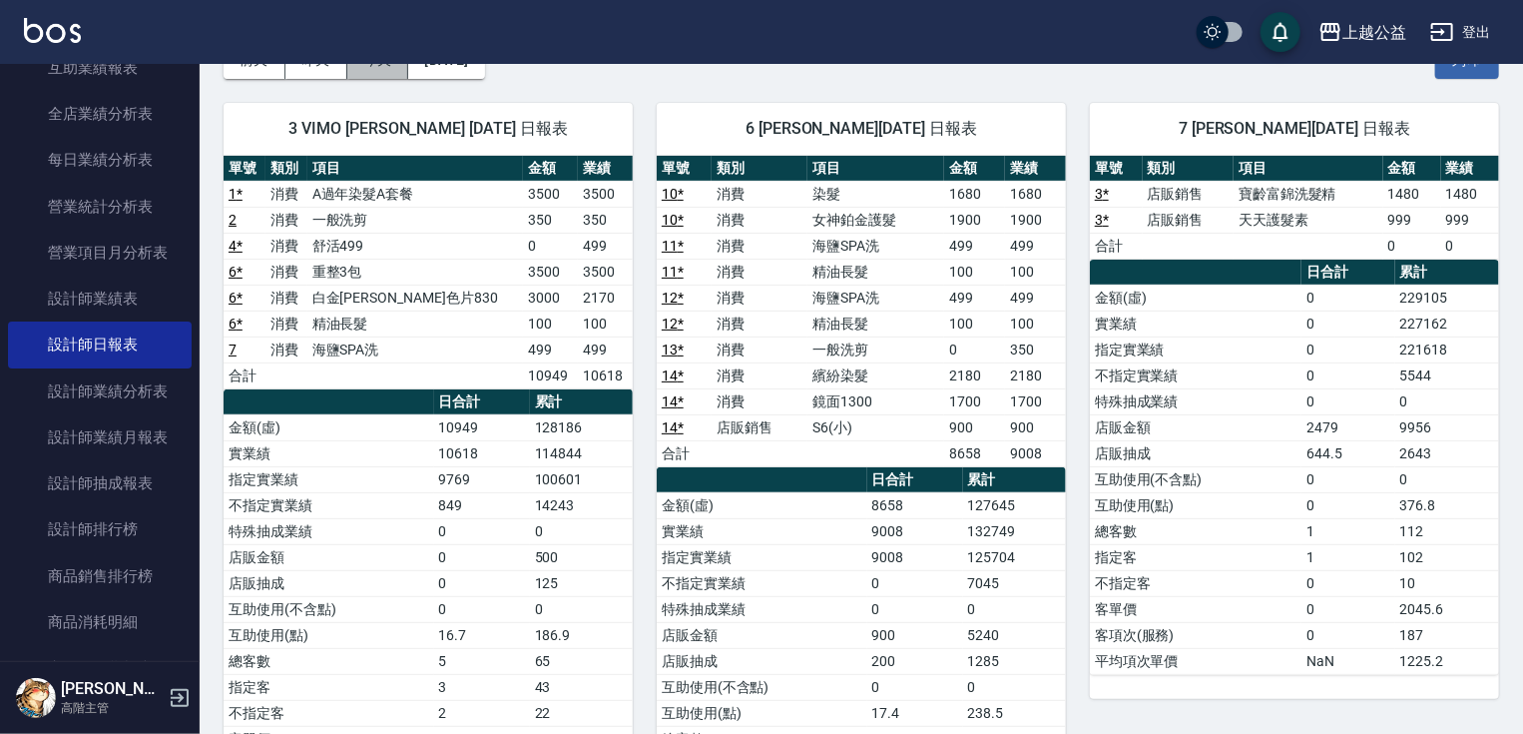
click at [374, 74] on button "今天" at bounding box center [378, 60] width 62 height 37
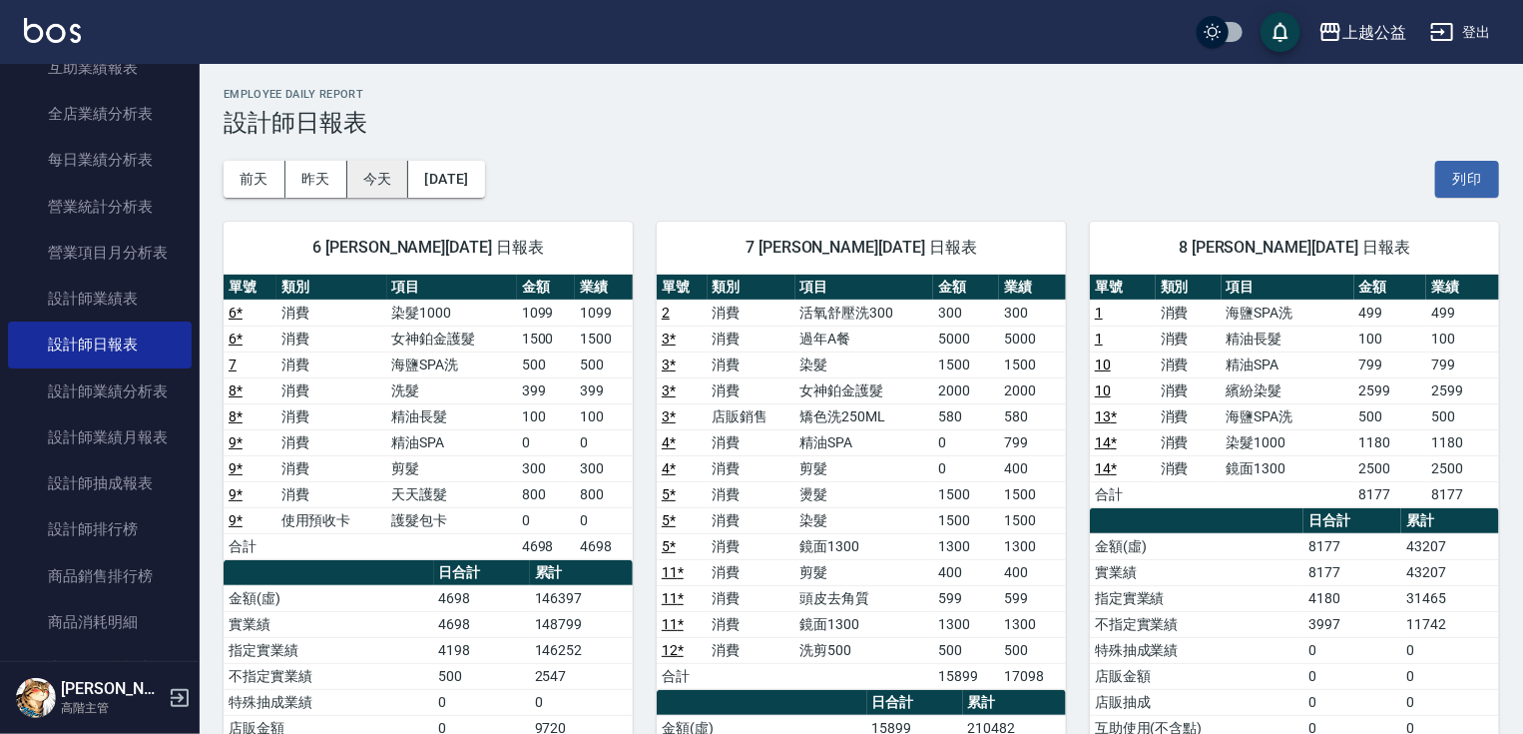
click at [379, 176] on button "今天" at bounding box center [378, 179] width 62 height 37
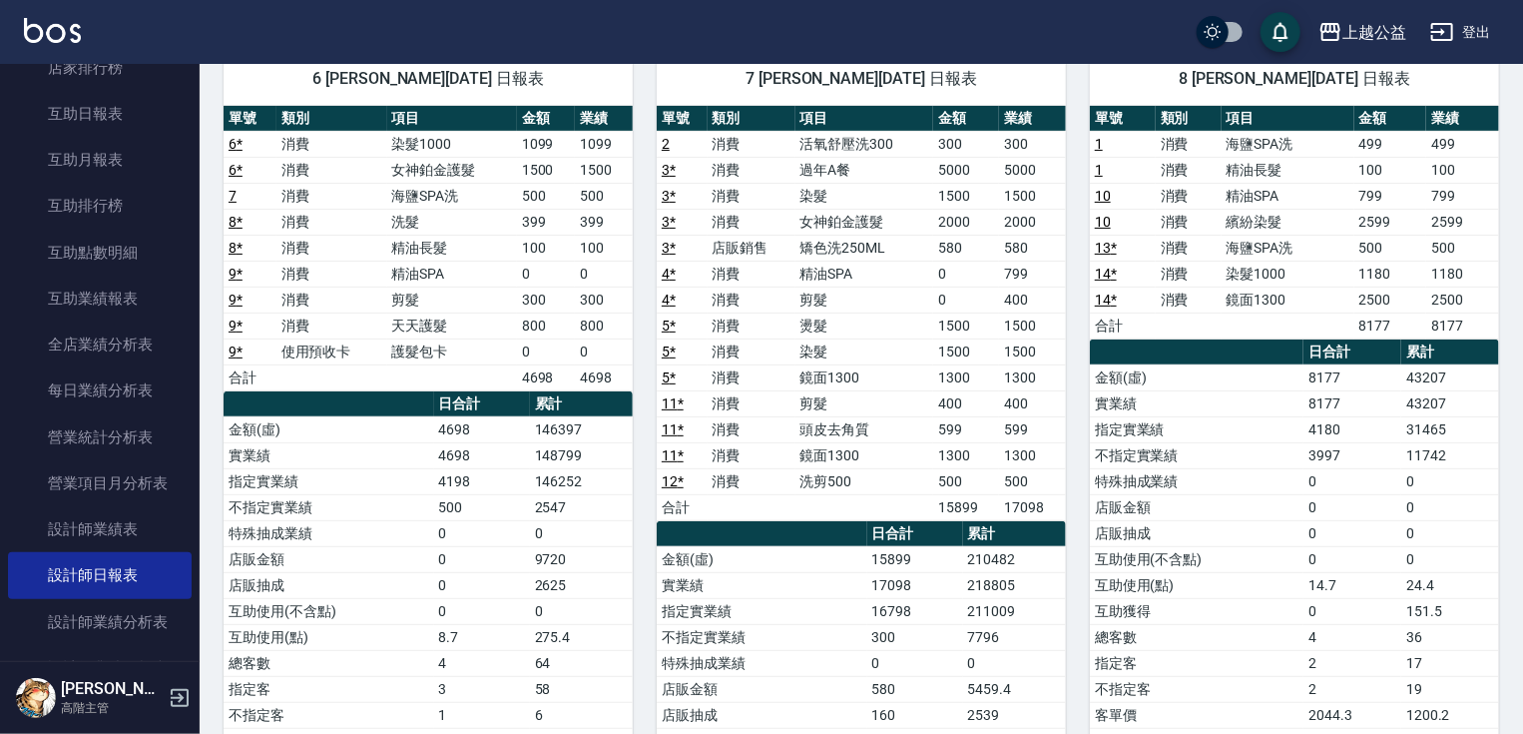
scroll to position [887, 0]
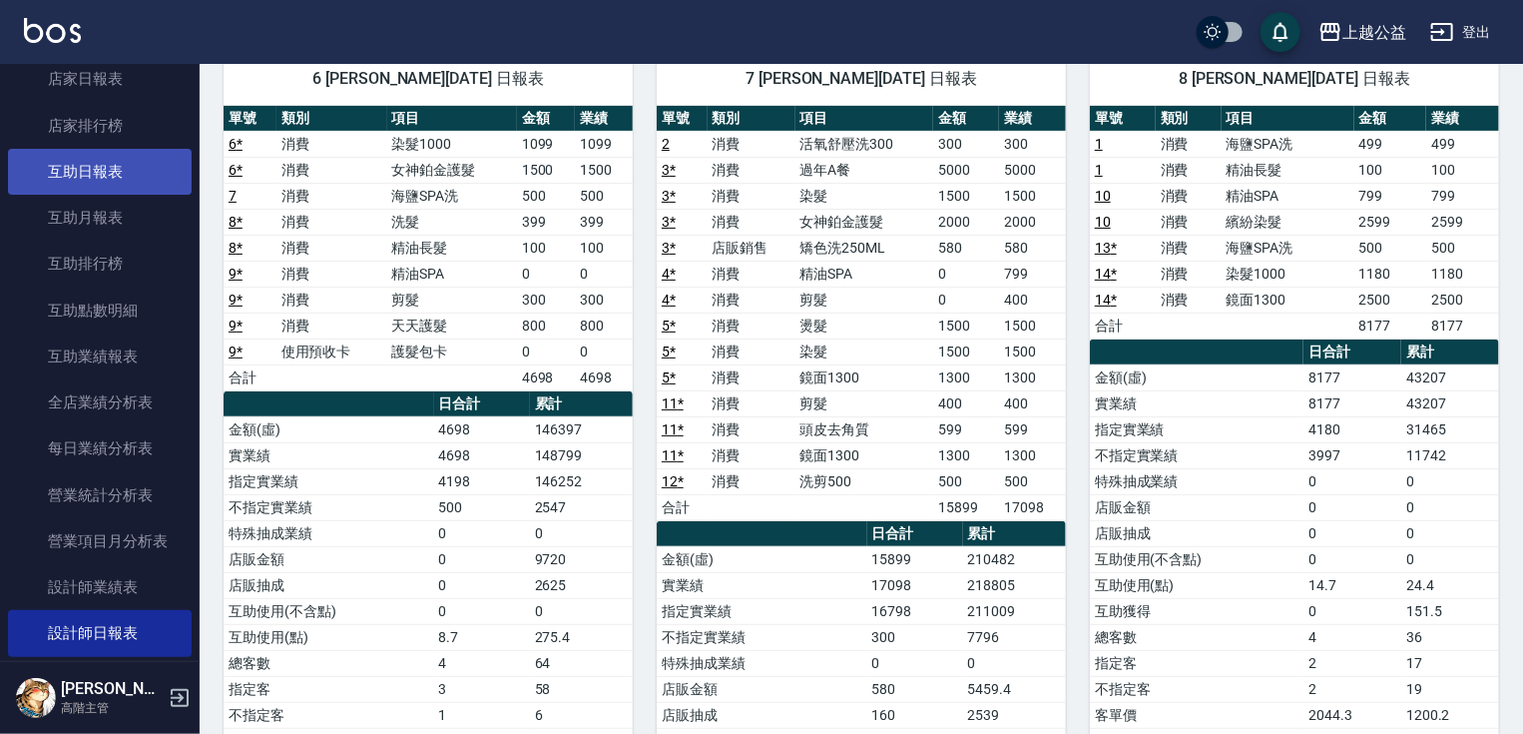
click at [109, 176] on link "互助日報表" at bounding box center [100, 172] width 184 height 46
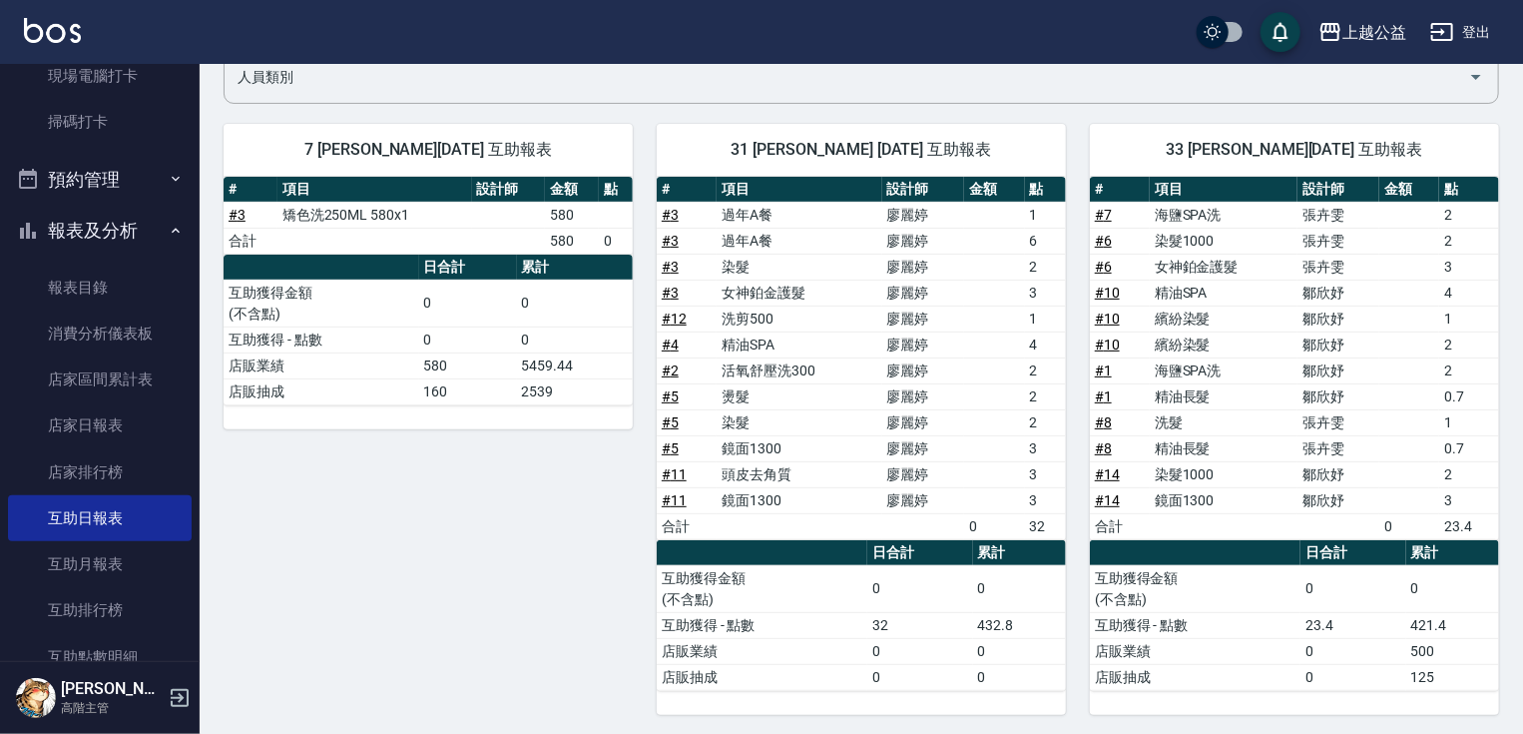
scroll to position [527, 0]
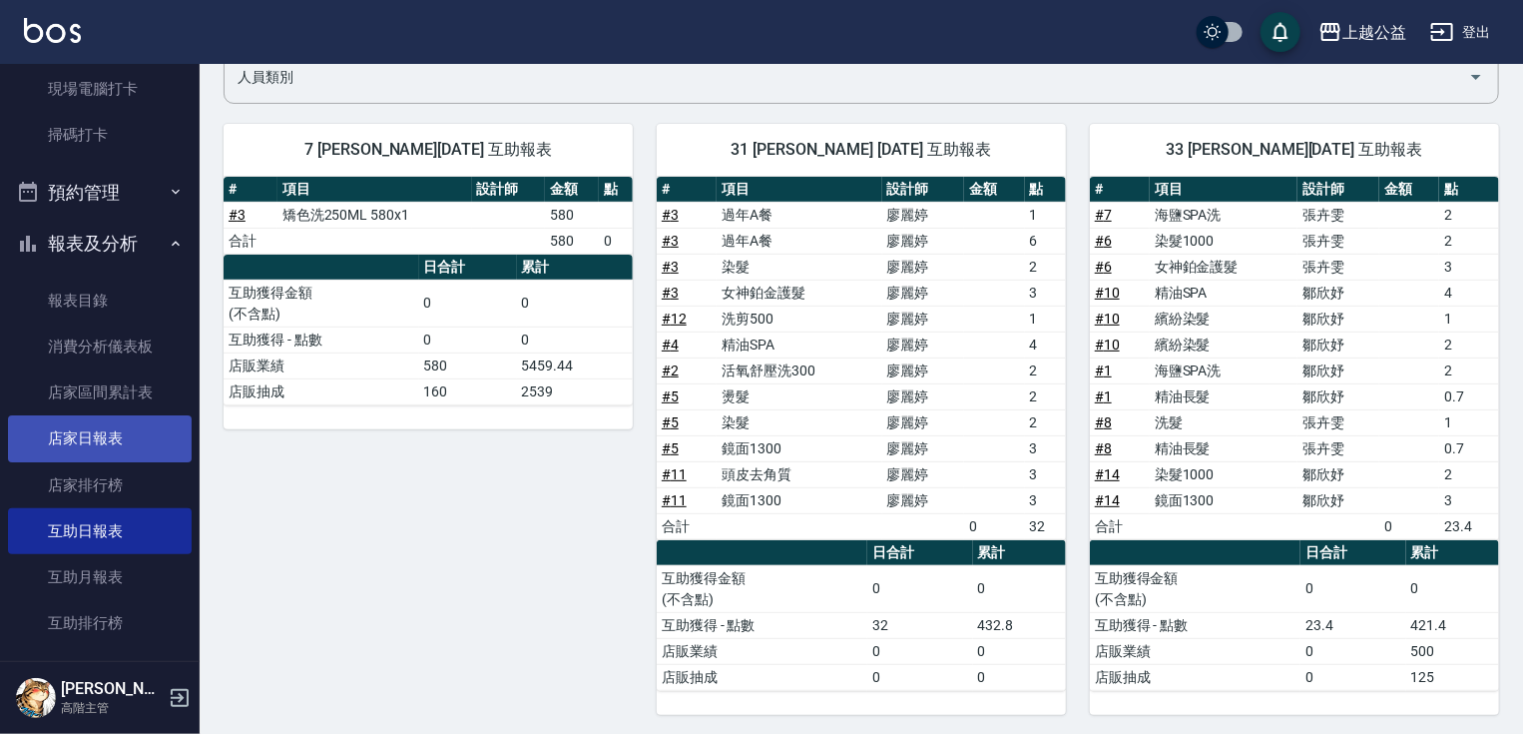
click at [136, 446] on link "店家日報表" at bounding box center [100, 438] width 184 height 46
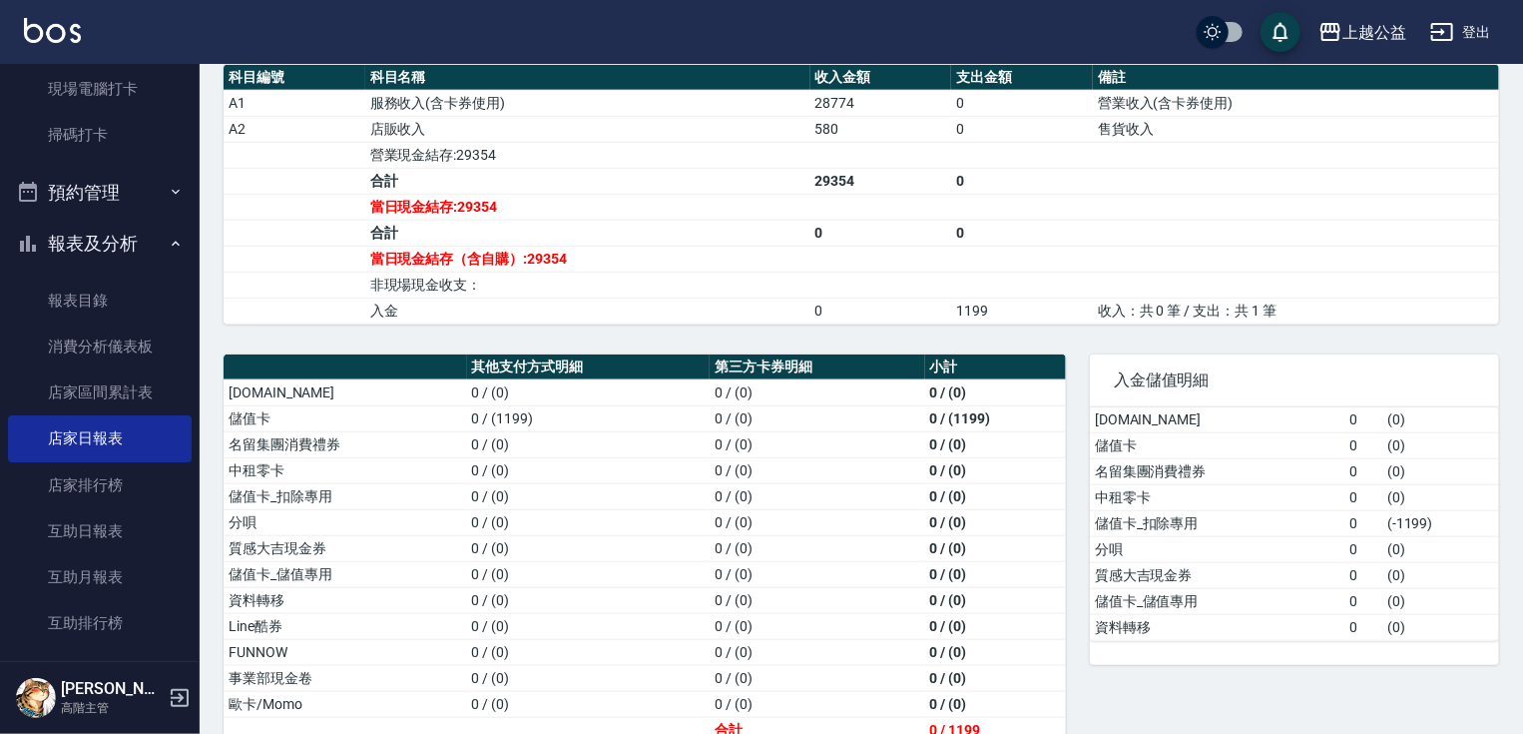
scroll to position [707, 0]
